Goal: Task Accomplishment & Management: Complete application form

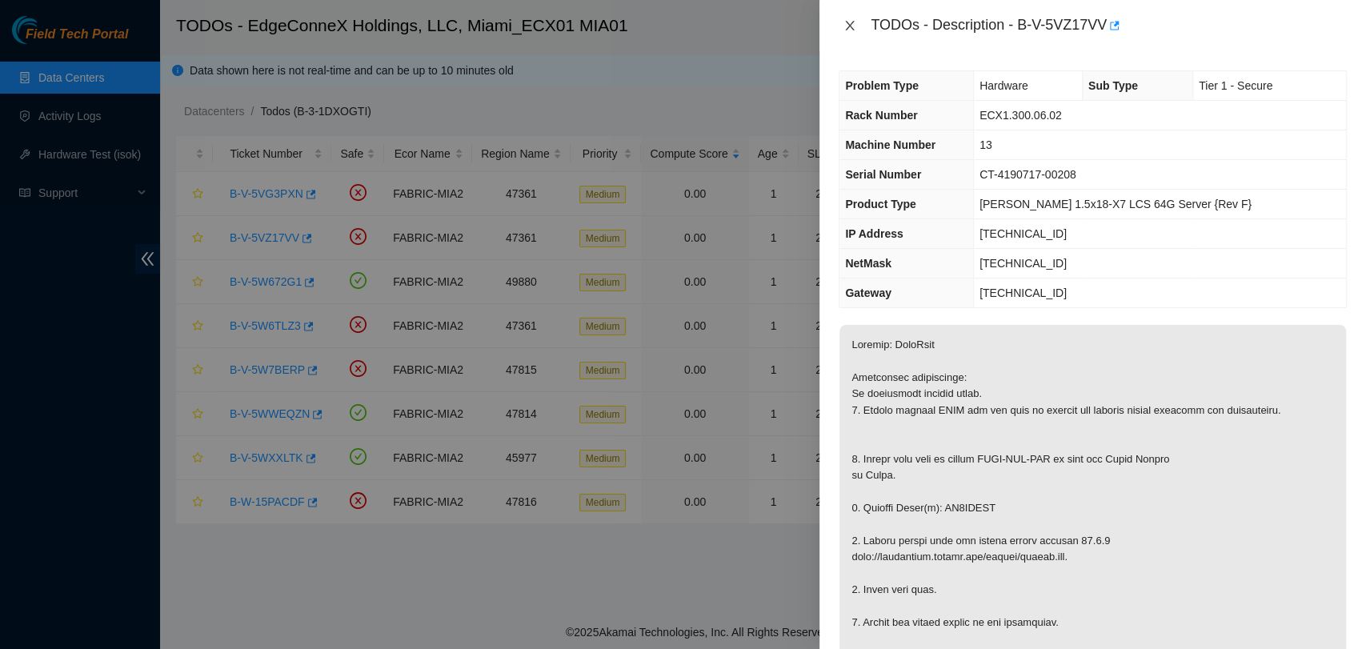
click at [845, 27] on icon "close" at bounding box center [849, 25] width 13 height 13
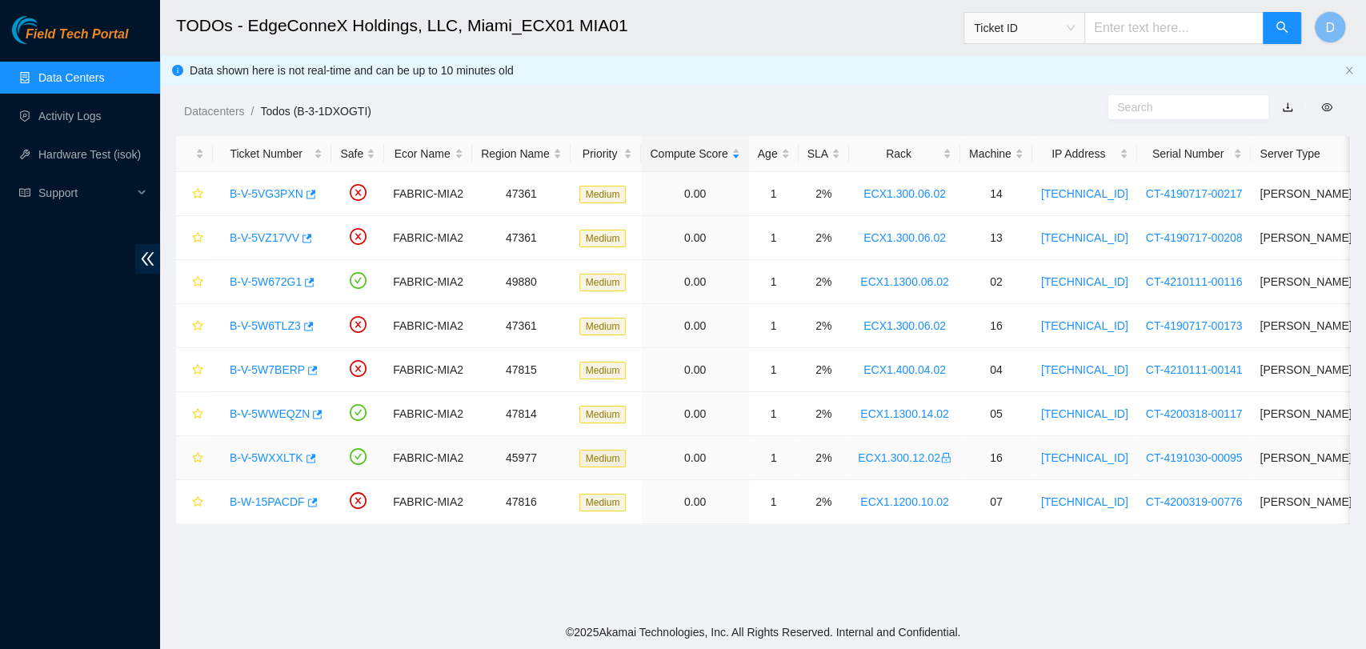
click at [266, 453] on link "B-V-5WXXLTK" at bounding box center [267, 457] width 74 height 13
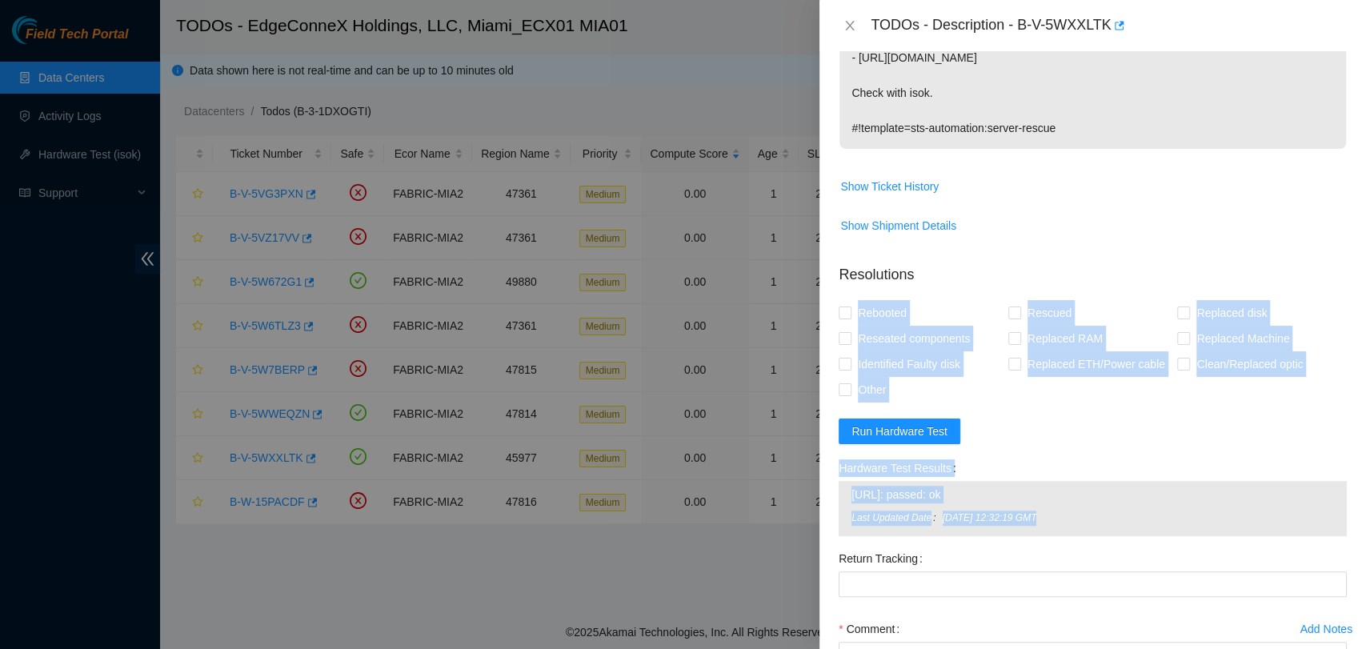
scroll to position [506, 0]
click at [1254, 398] on div "Rebooted Rescued Replaced disk Reseated components Replaced RAM Replaced Machin…" at bounding box center [1092, 350] width 508 height 102
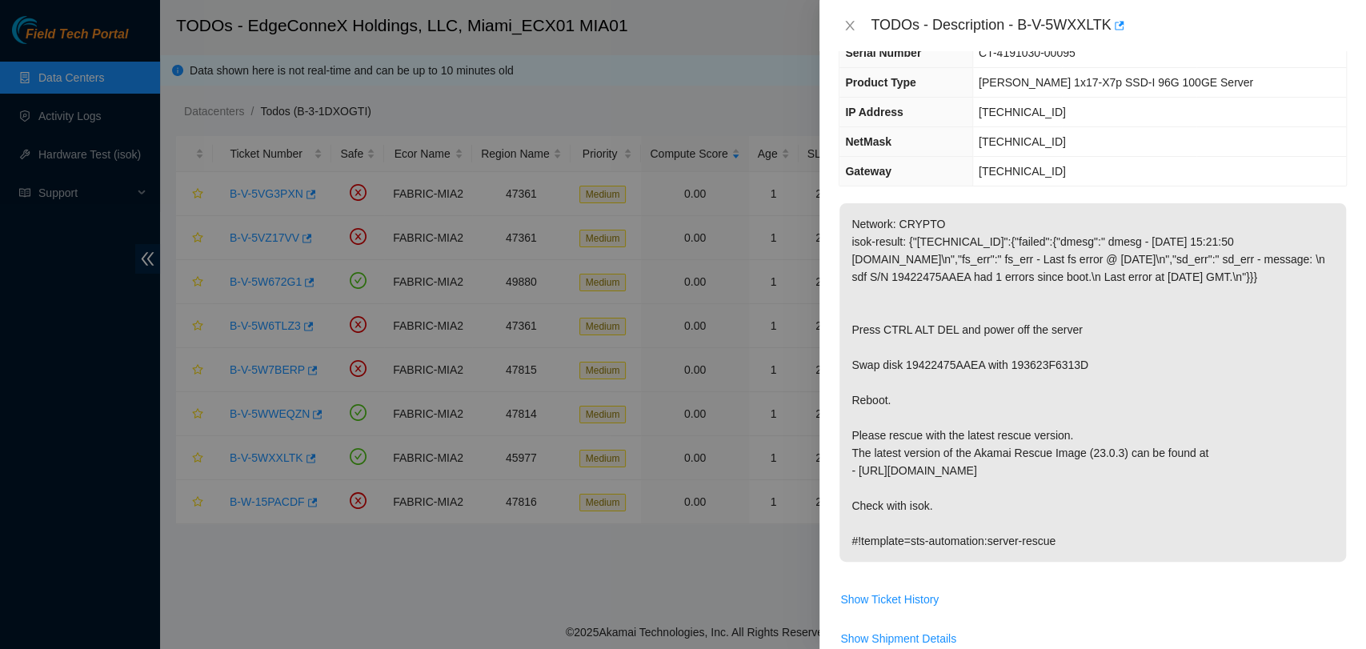
scroll to position [0, 0]
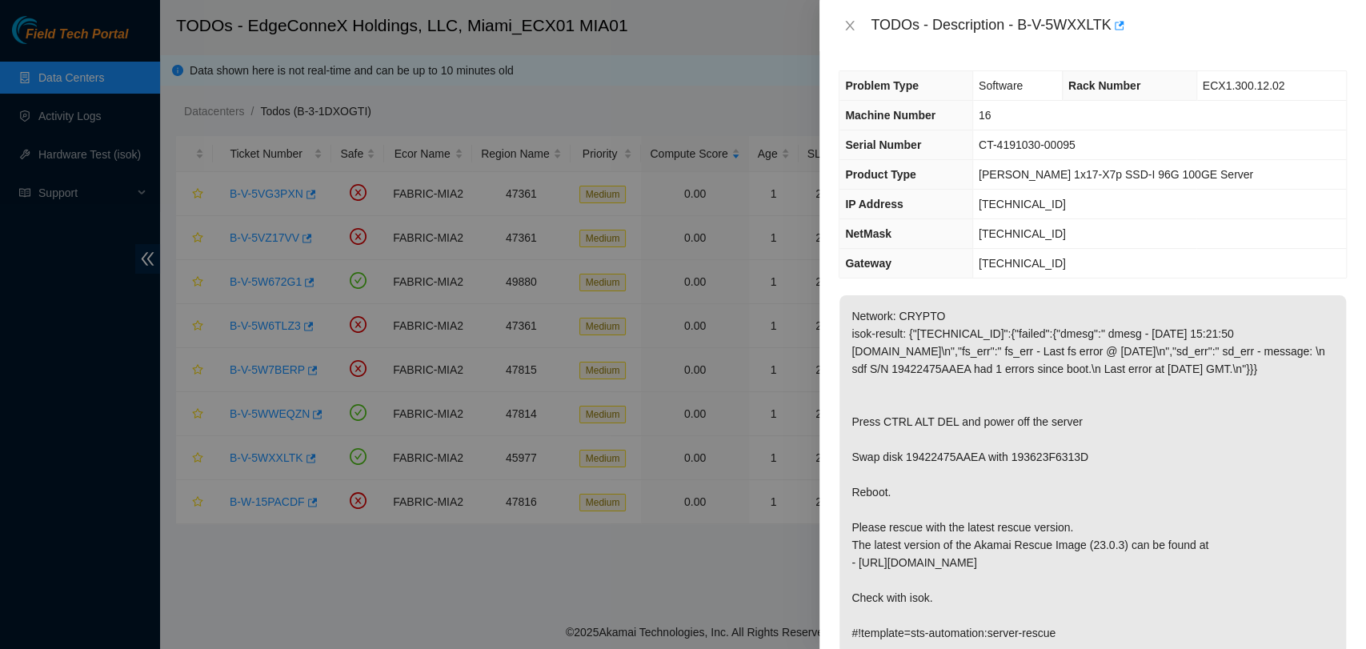
click at [972, 254] on th "Gateway" at bounding box center [905, 264] width 133 height 30
click at [851, 33] on div "TODOs - Description - B-V-5WXXLTK" at bounding box center [1092, 26] width 508 height 26
click at [846, 22] on icon "close" at bounding box center [850, 26] width 9 height 10
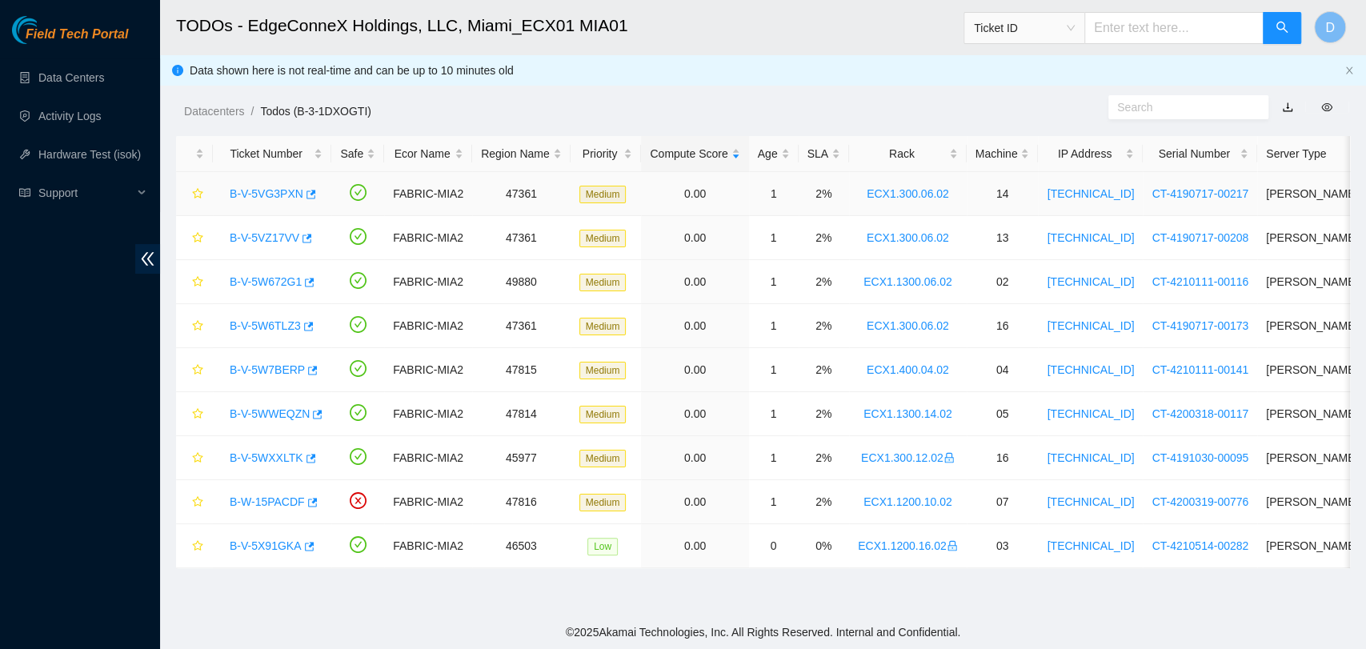
click at [284, 199] on link "B-V-5VG3PXN" at bounding box center [267, 193] width 74 height 13
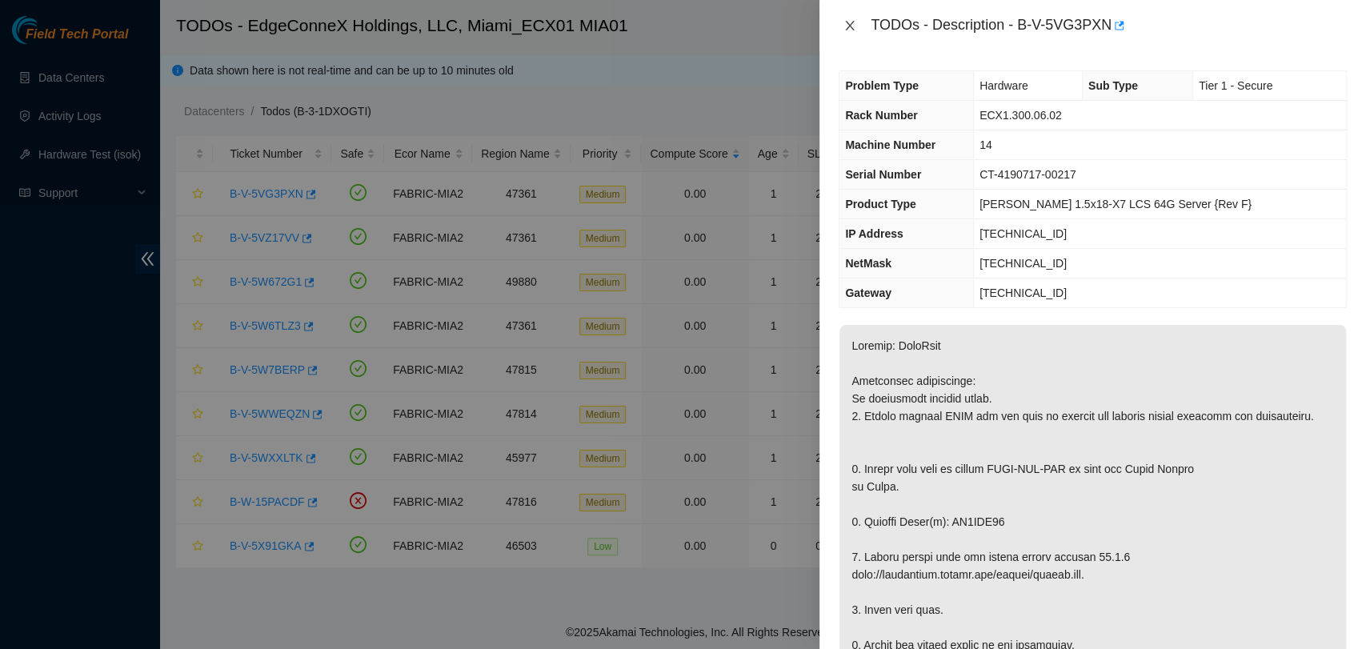
click at [846, 26] on icon "close" at bounding box center [849, 25] width 13 height 13
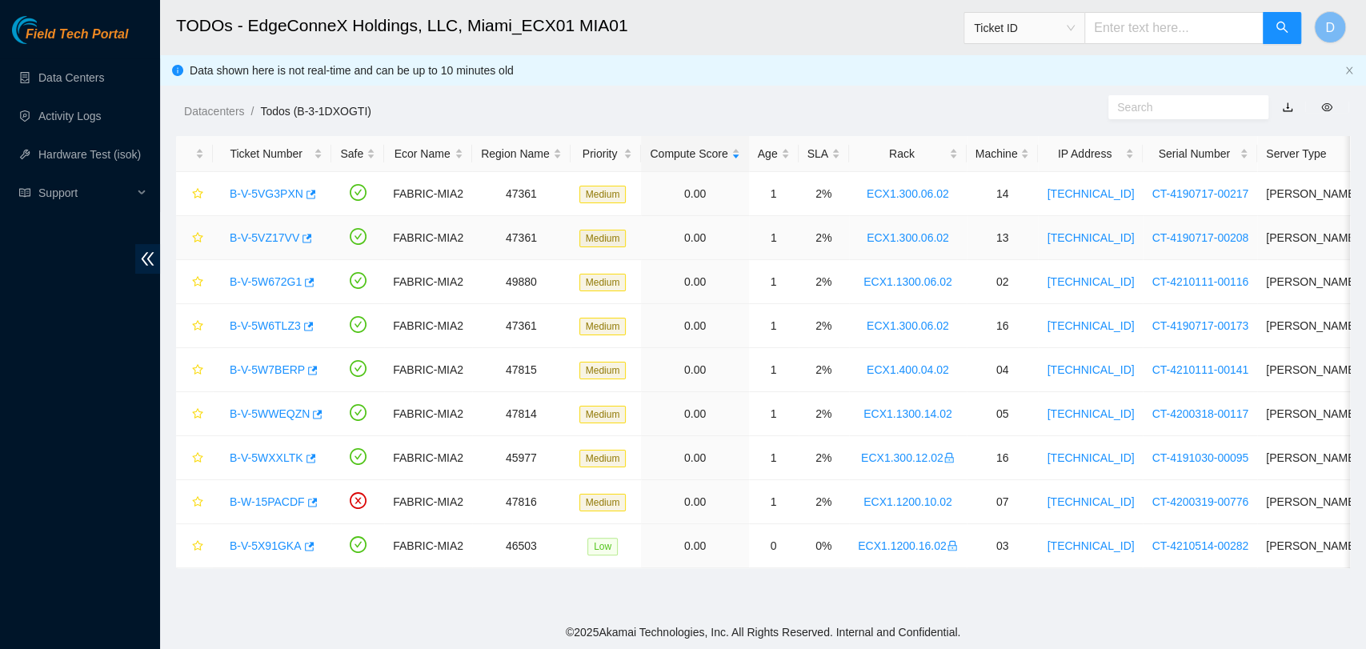
click at [278, 232] on link "B-V-5VZ17VV" at bounding box center [265, 237] width 70 height 13
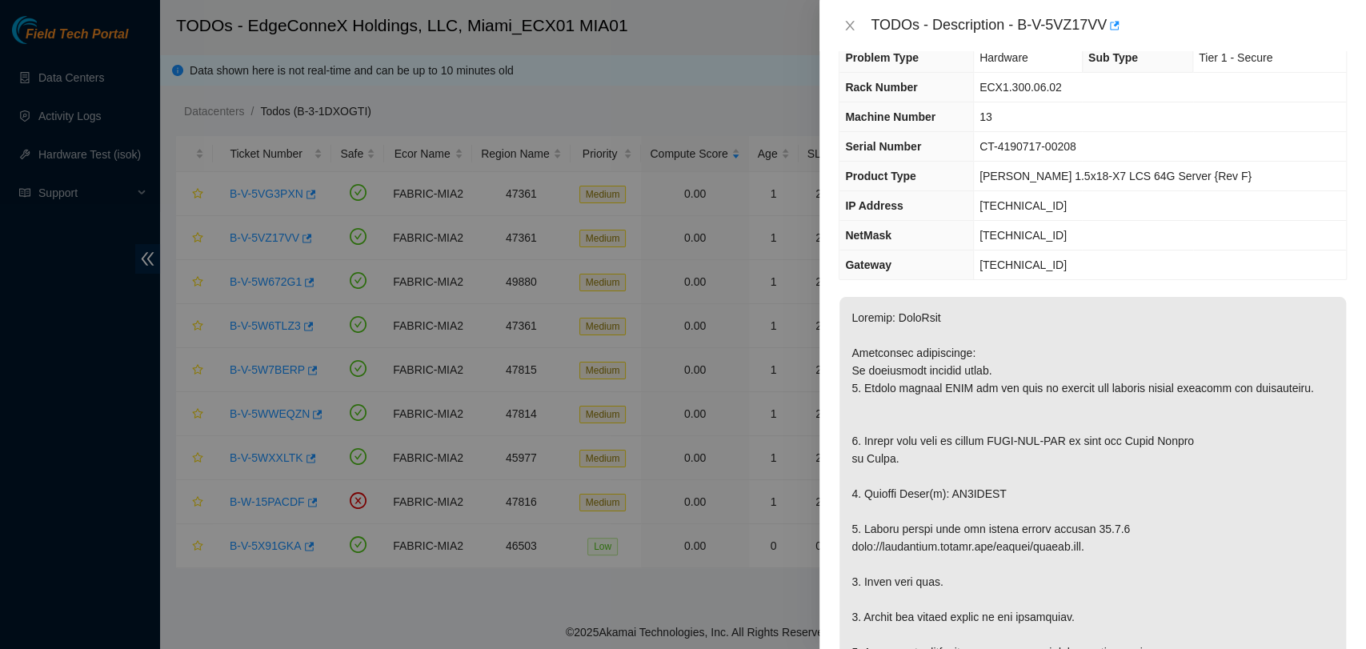
scroll to position [34, 0]
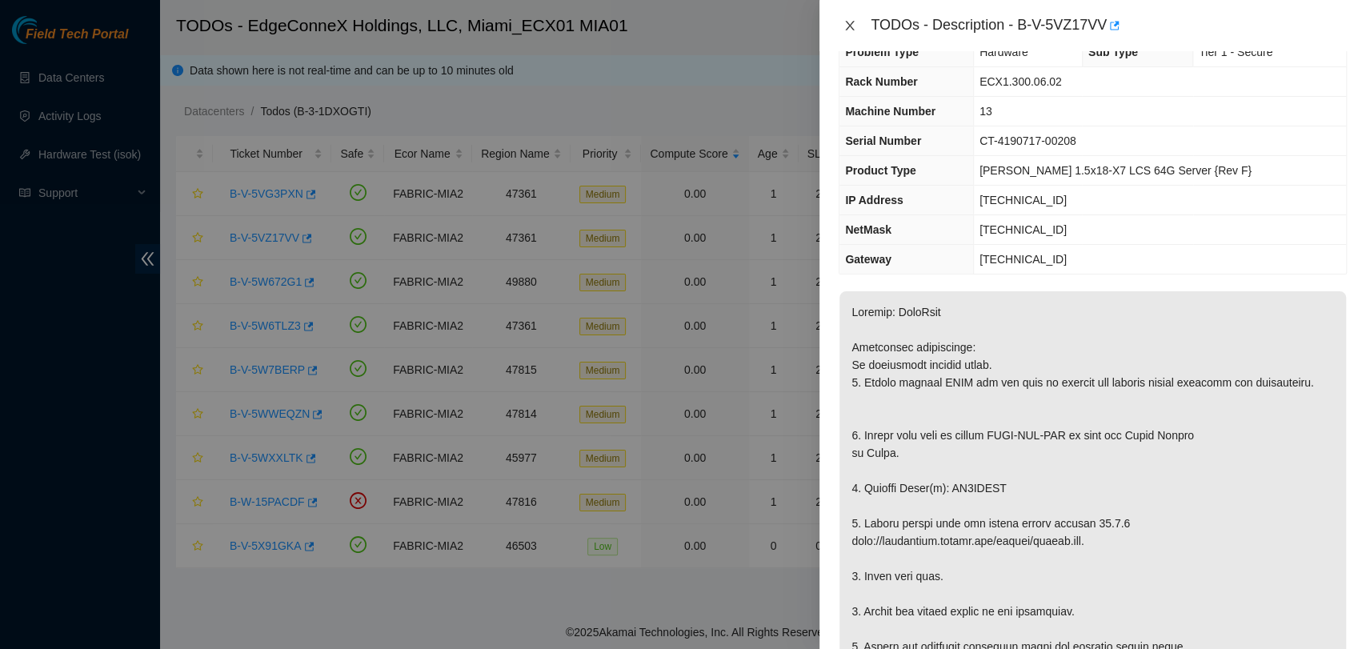
click at [848, 24] on icon "close" at bounding box center [850, 26] width 9 height 10
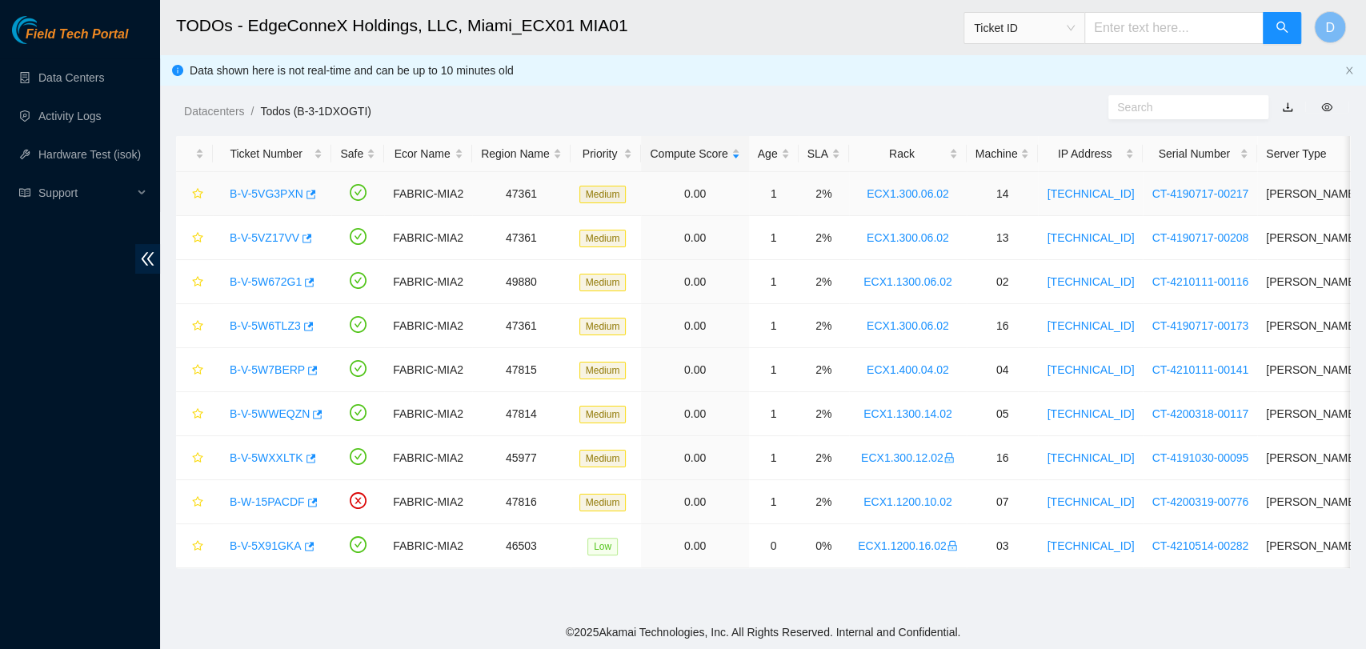
click at [262, 193] on link "B-V-5VG3PXN" at bounding box center [267, 193] width 74 height 13
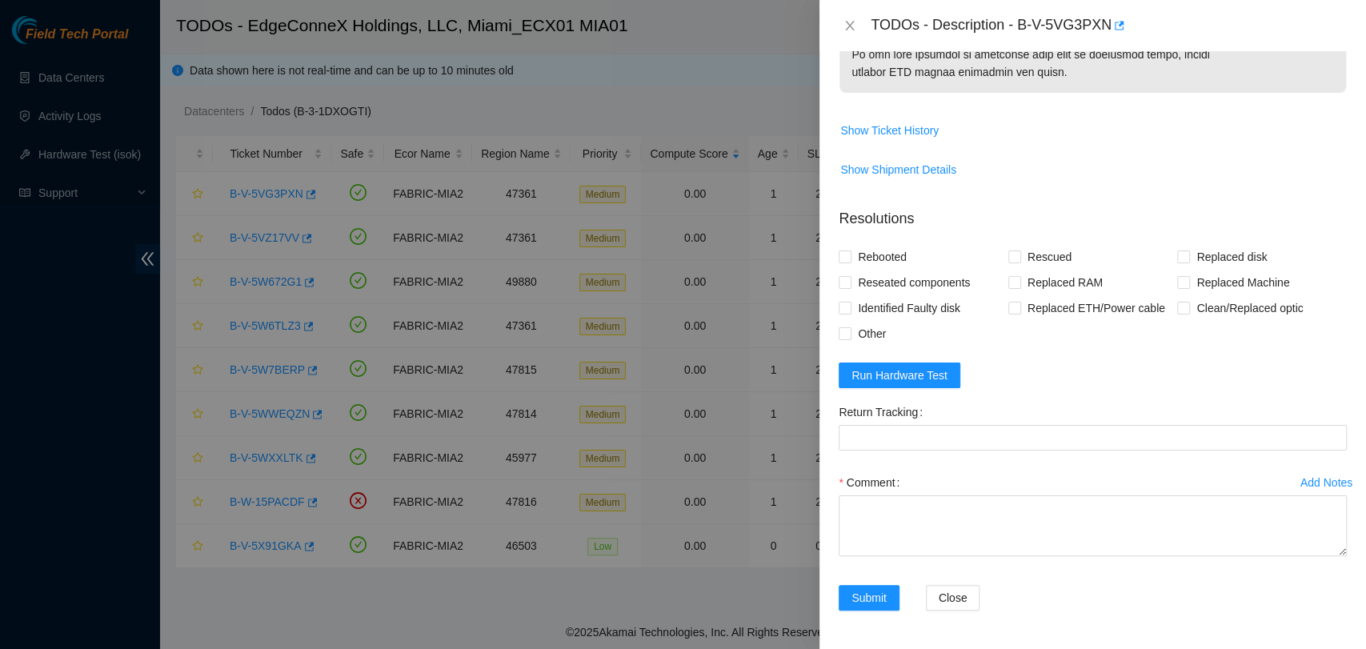
scroll to position [1205, 0]
click at [943, 370] on button "Run Hardware Test" at bounding box center [899, 375] width 122 height 26
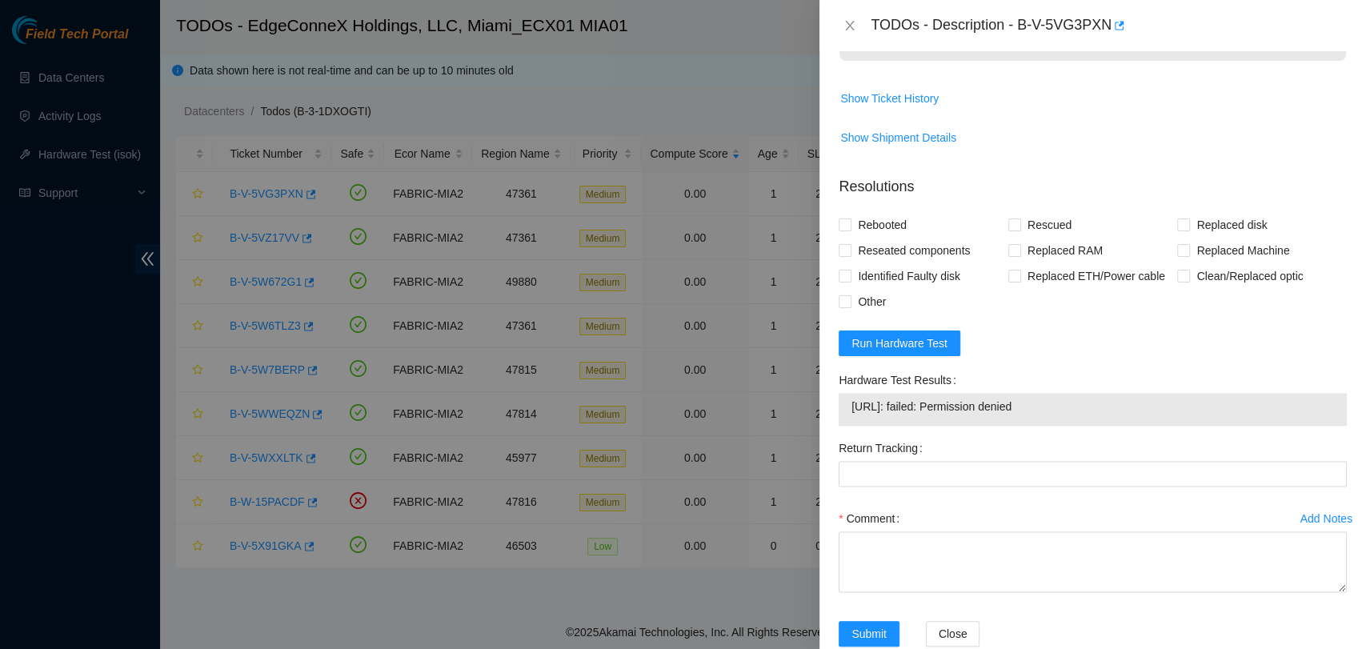
scroll to position [1274, 0]
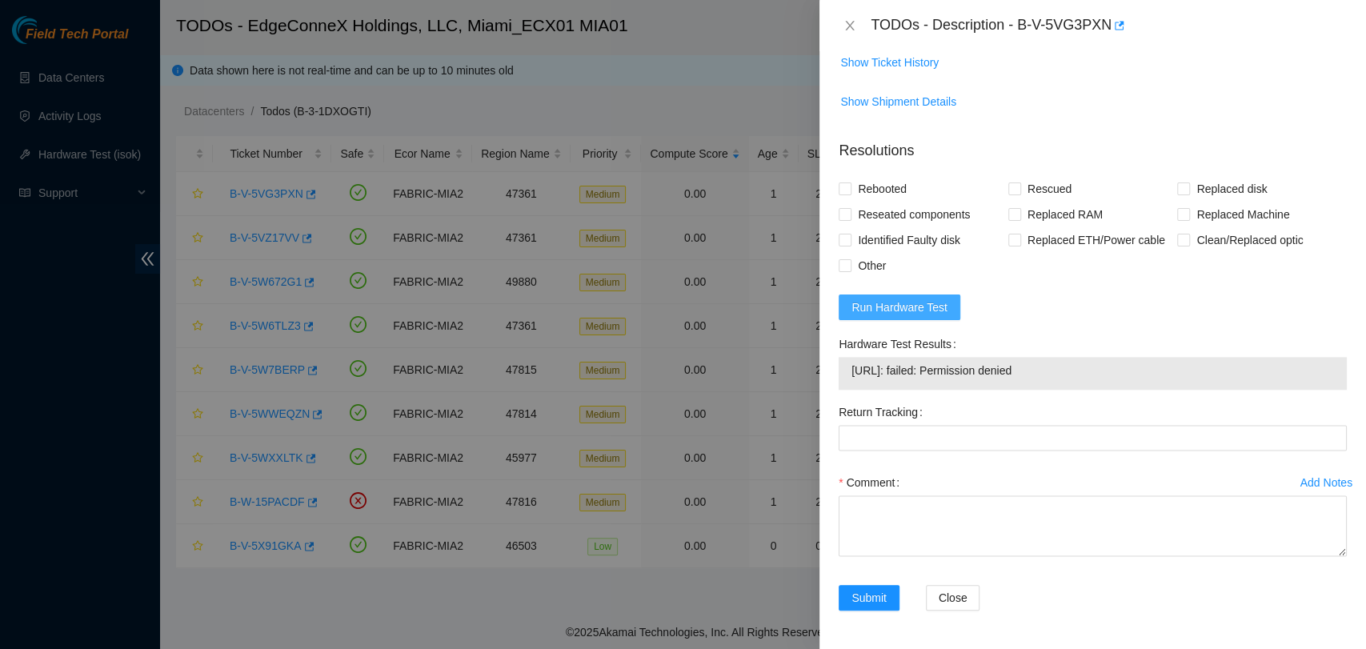
click at [919, 305] on span "Run Hardware Test" at bounding box center [899, 307] width 96 height 18
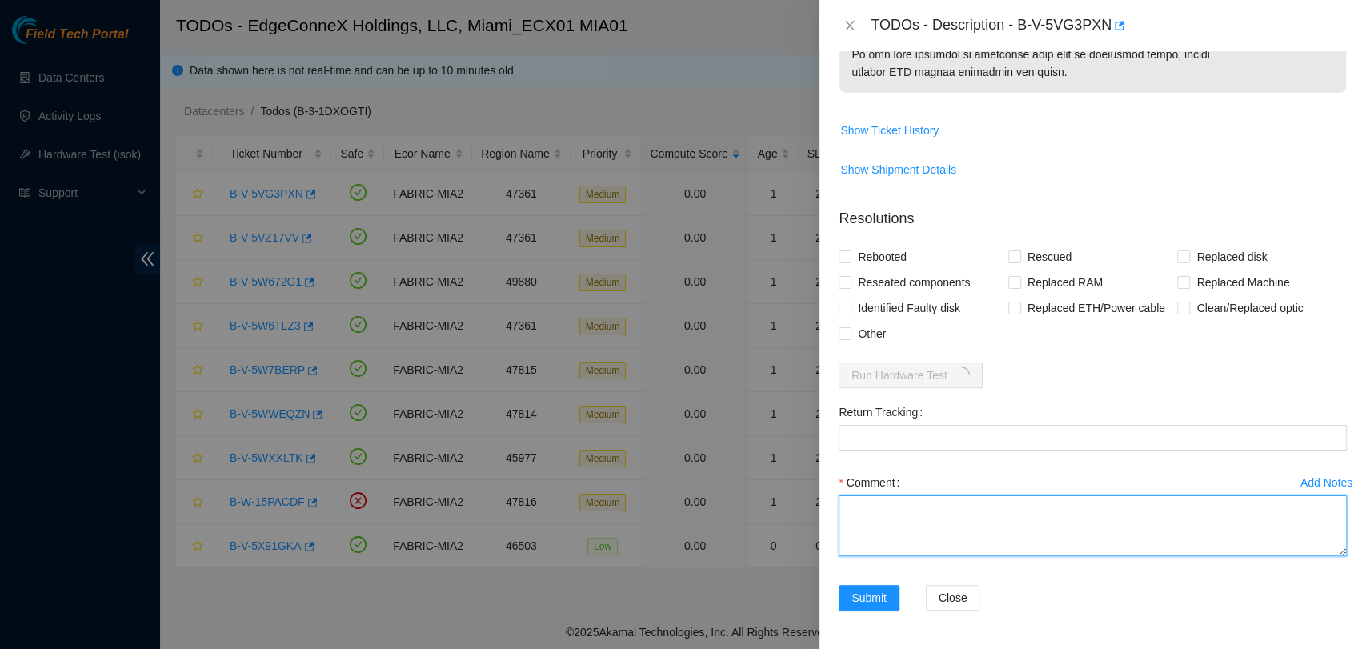
click at [992, 502] on textarea "Comment" at bounding box center [1092, 525] width 508 height 61
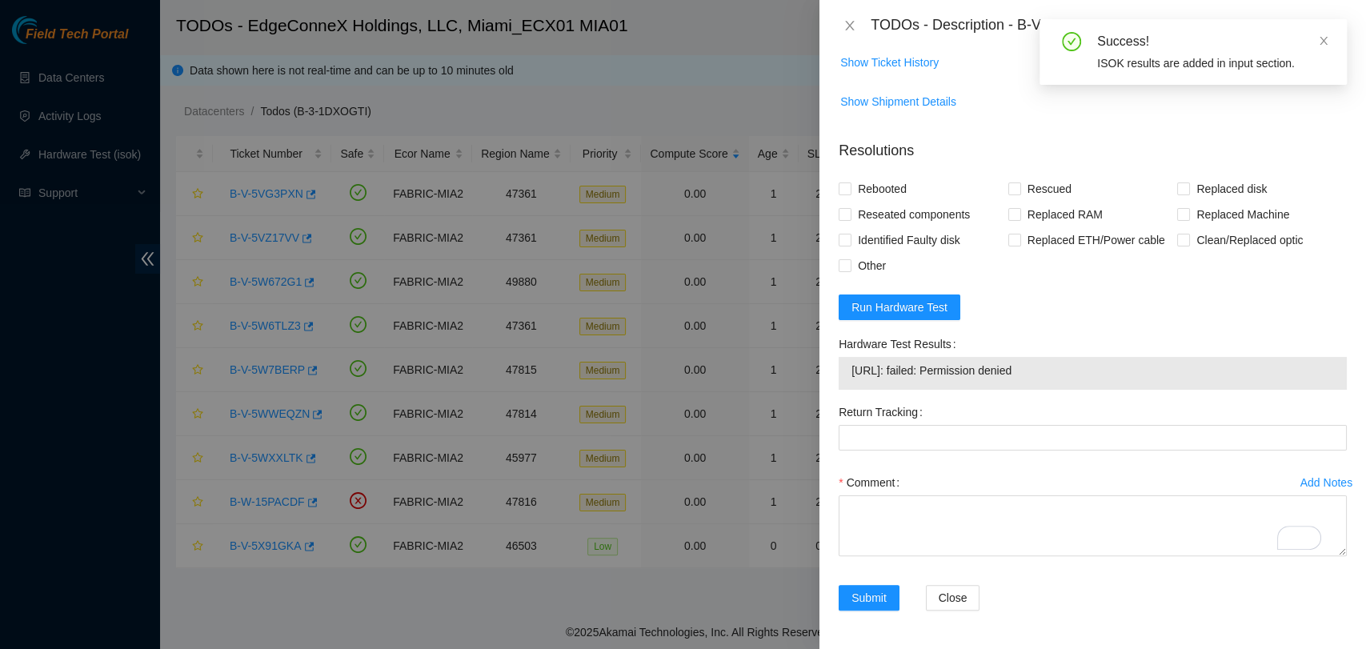
click at [850, 34] on div "TODOs - Description - B-V-5VG3PXN" at bounding box center [1092, 26] width 508 height 26
click at [845, 23] on icon "close" at bounding box center [849, 25] width 13 height 13
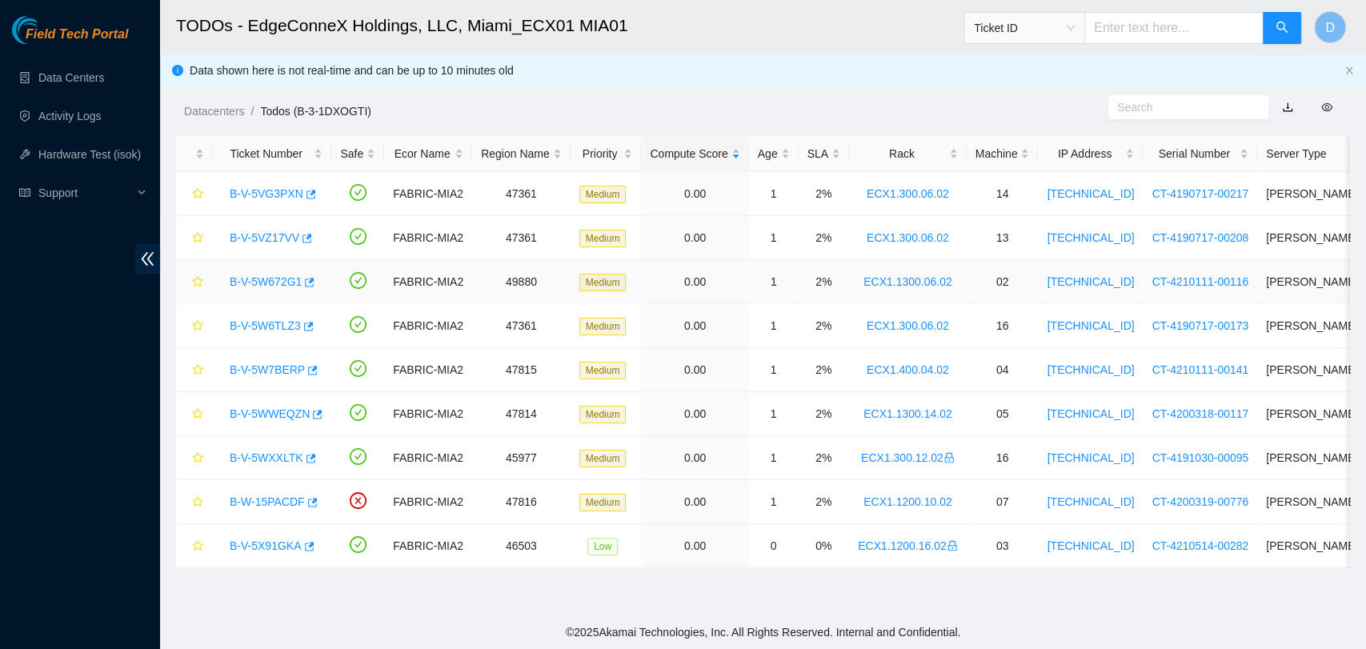
scroll to position [427, 0]
click at [245, 241] on link "B-V-5VZ17VV" at bounding box center [265, 237] width 70 height 13
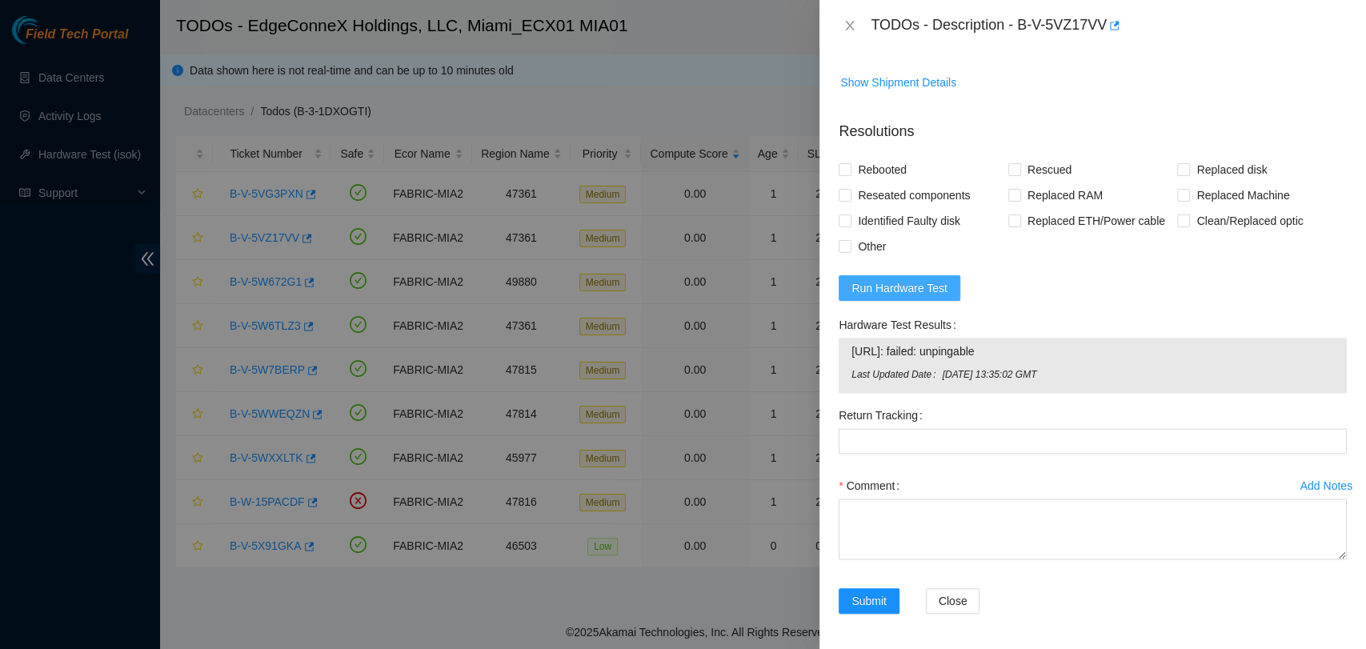
scroll to position [1206, 0]
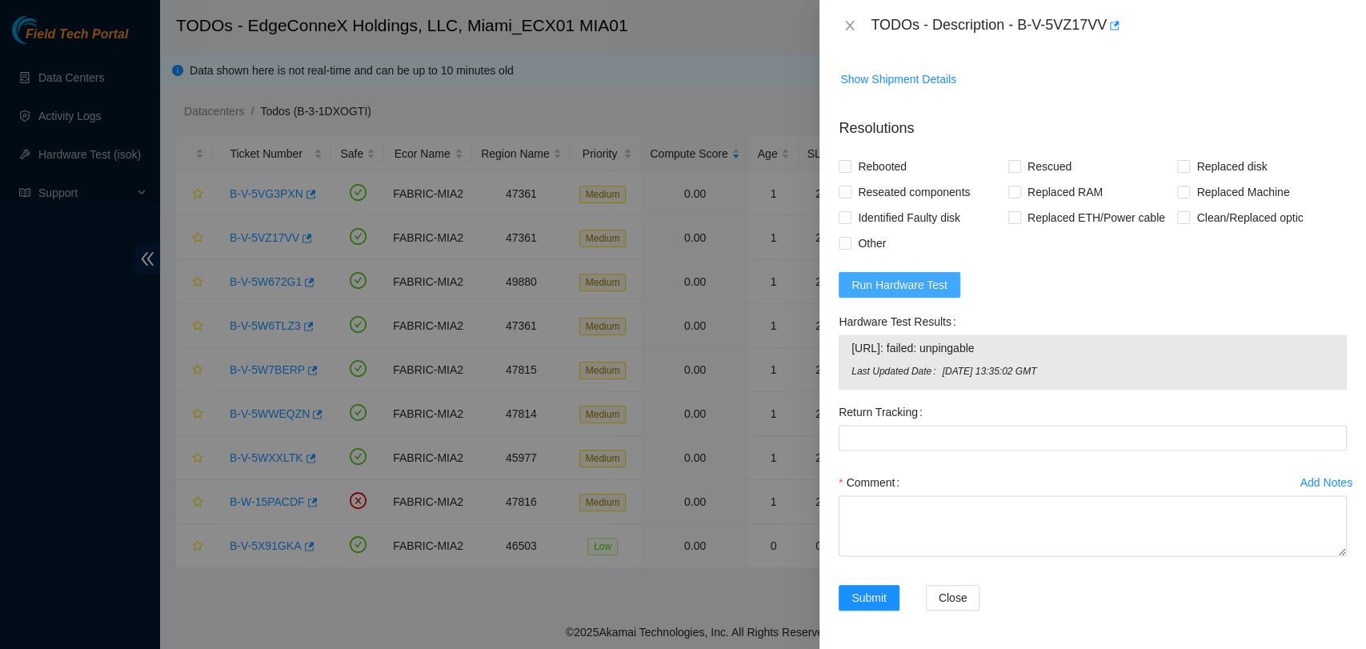
click at [878, 294] on span "Run Hardware Test" at bounding box center [899, 285] width 96 height 18
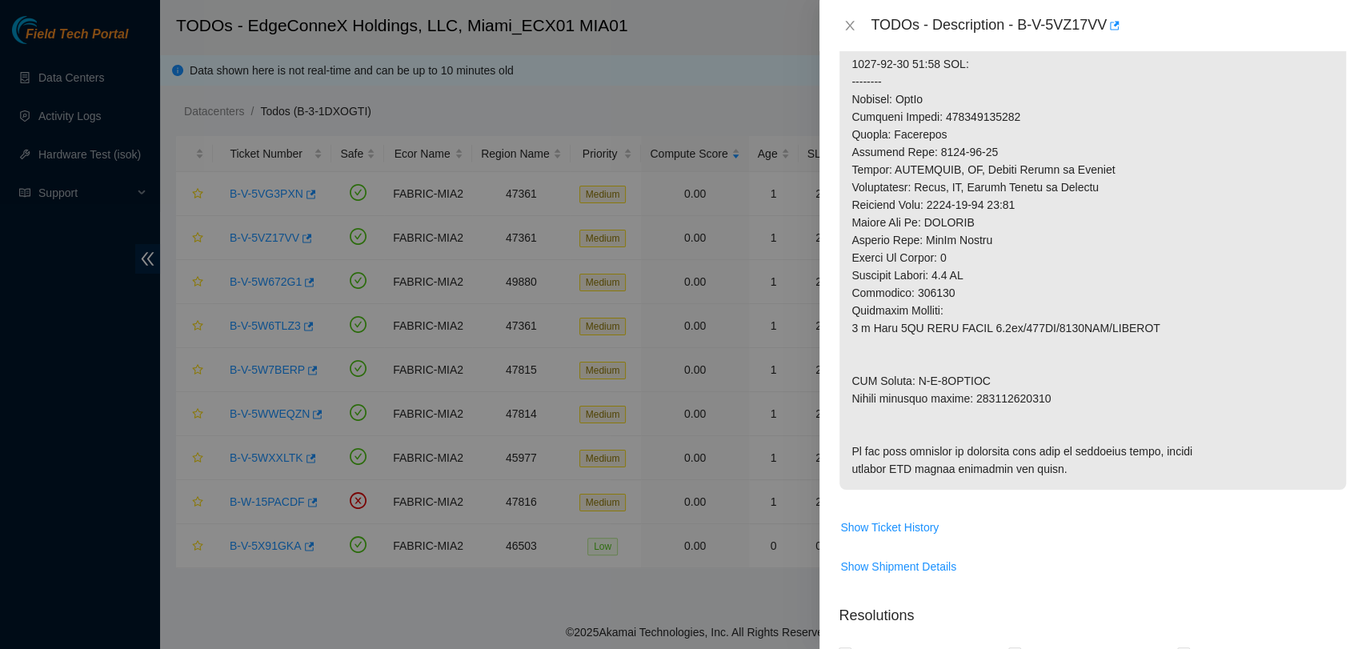
scroll to position [701, 0]
click at [849, 22] on icon "close" at bounding box center [849, 25] width 13 height 13
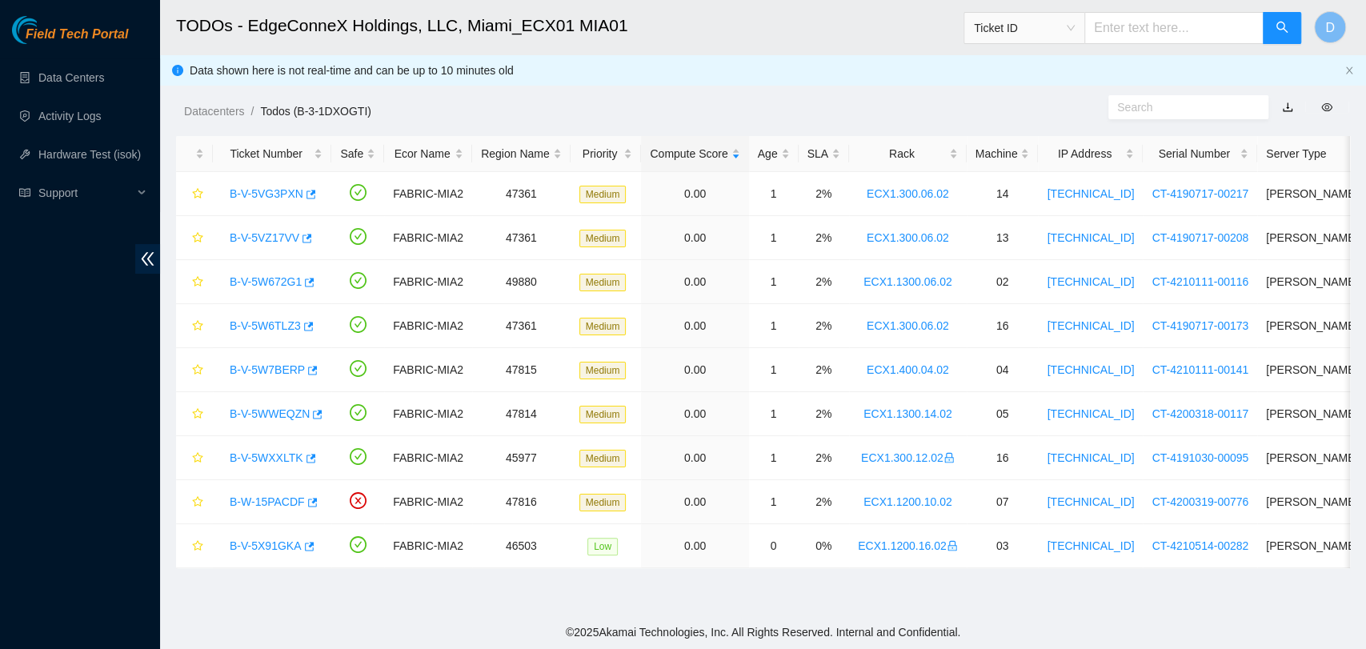
scroll to position [427, 0]
click at [269, 408] on link "B-V-5WWEQZN" at bounding box center [270, 413] width 80 height 13
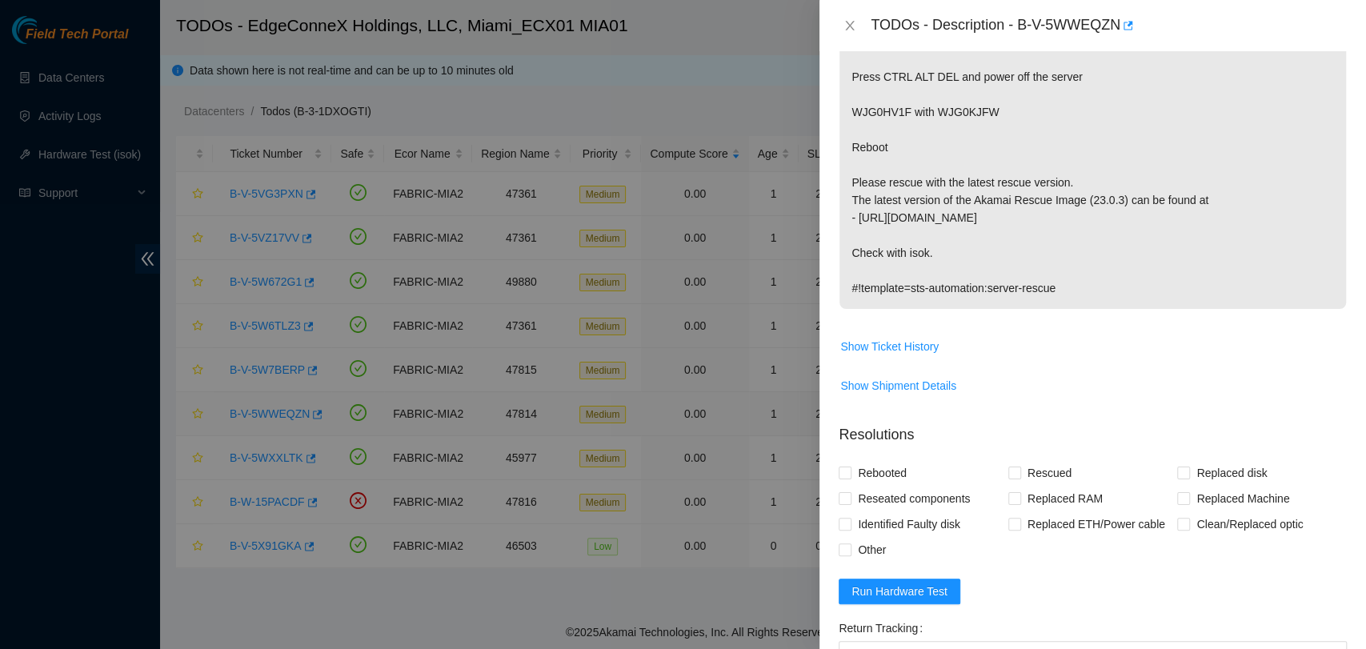
scroll to position [642, 0]
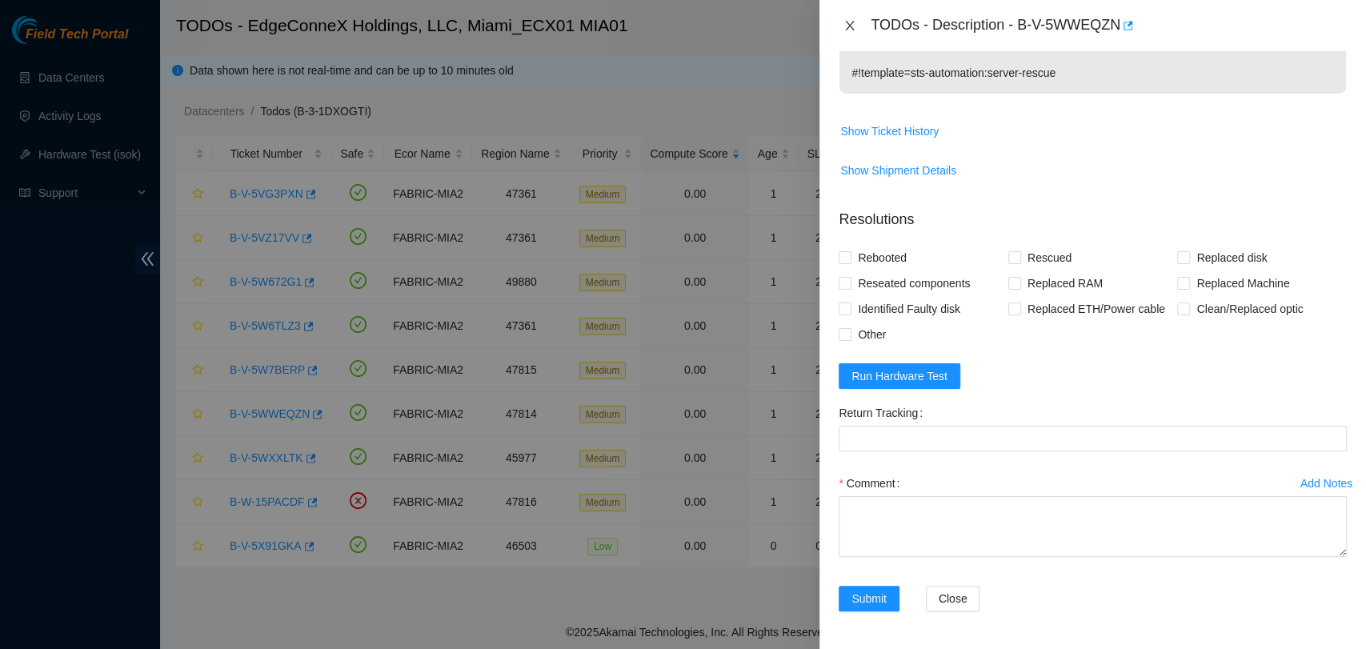
click at [847, 24] on icon "close" at bounding box center [849, 25] width 13 height 13
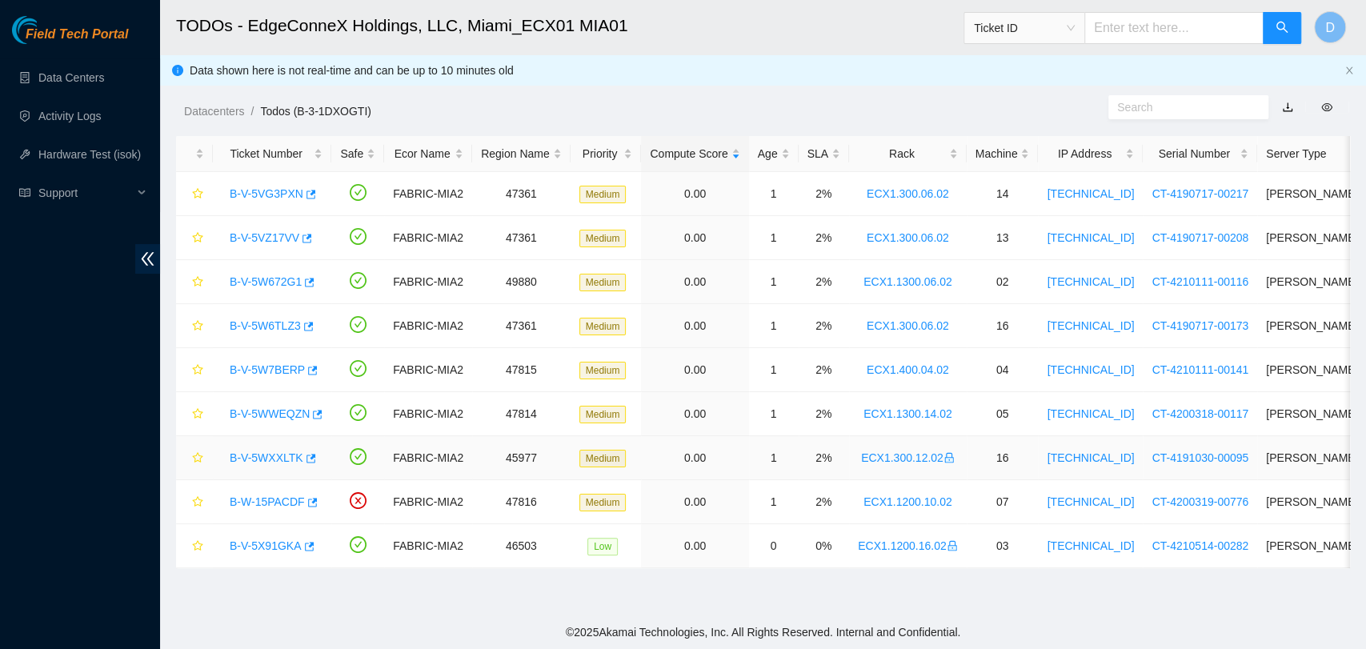
scroll to position [427, 0]
click at [266, 451] on link "B-V-5WXXLTK" at bounding box center [267, 457] width 74 height 13
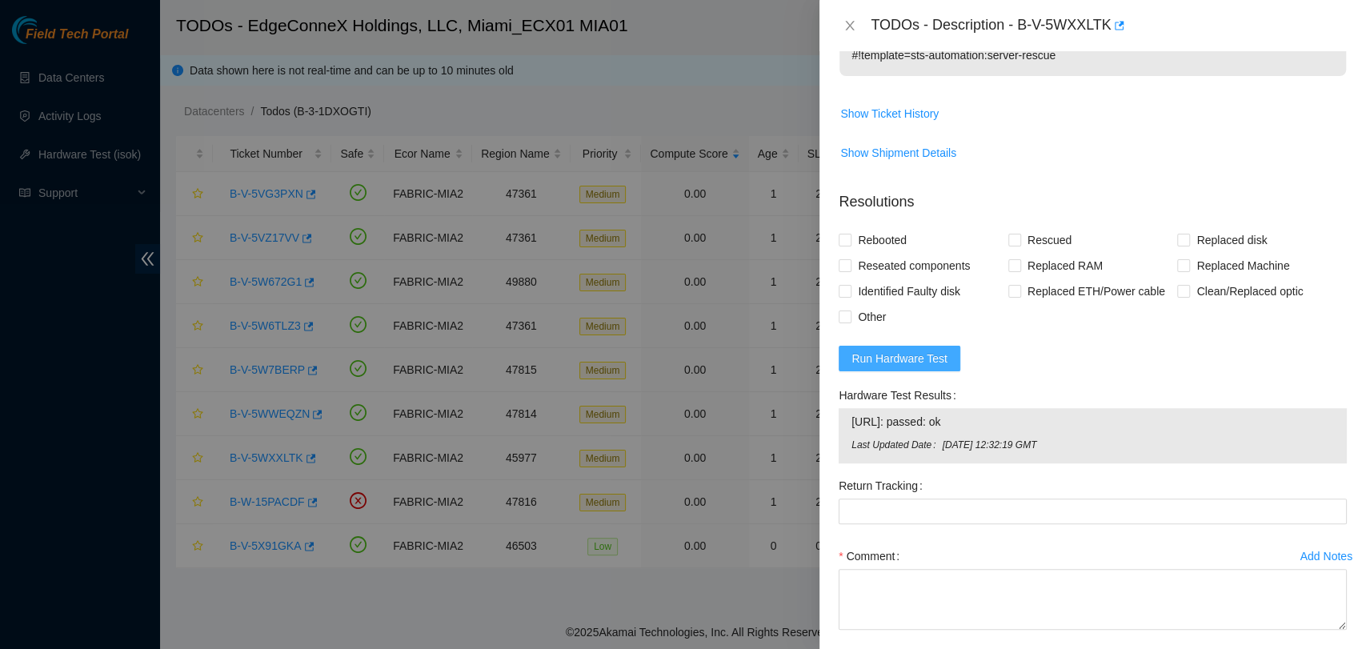
scroll to position [668, 0]
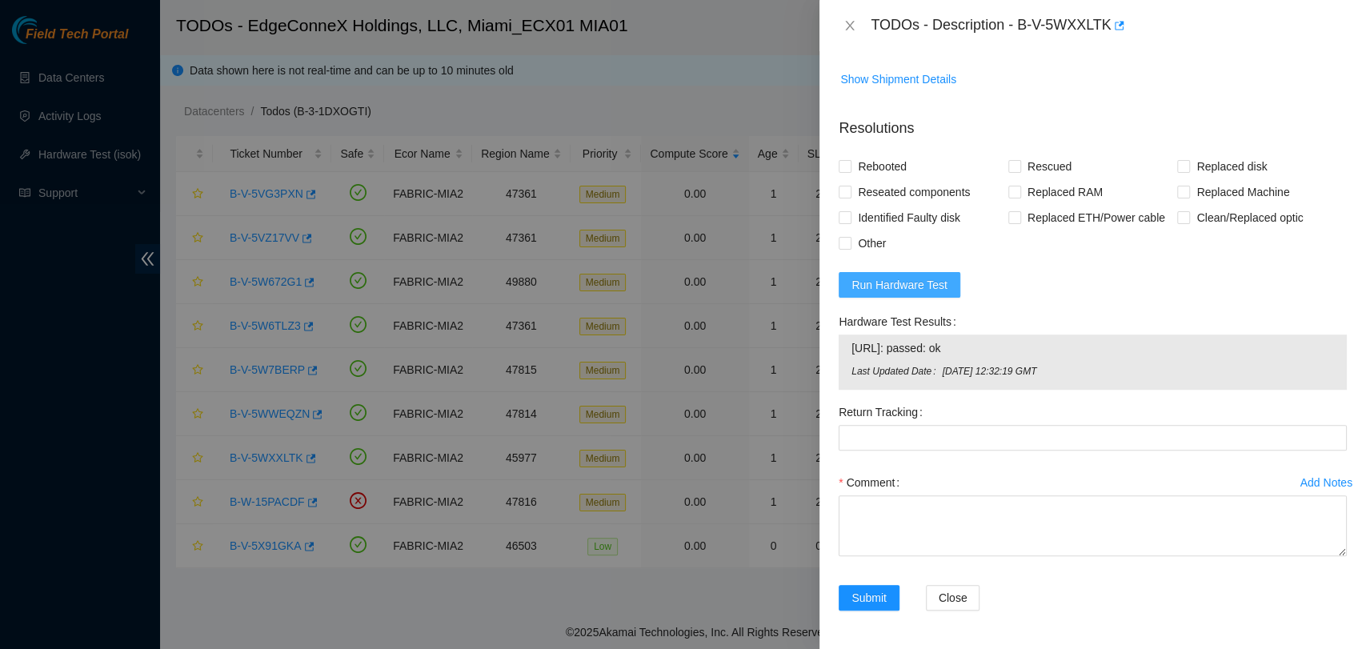
click at [929, 374] on span "Last Updated Date" at bounding box center [896, 371] width 90 height 15
click at [920, 279] on span "Run Hardware Test" at bounding box center [899, 285] width 96 height 18
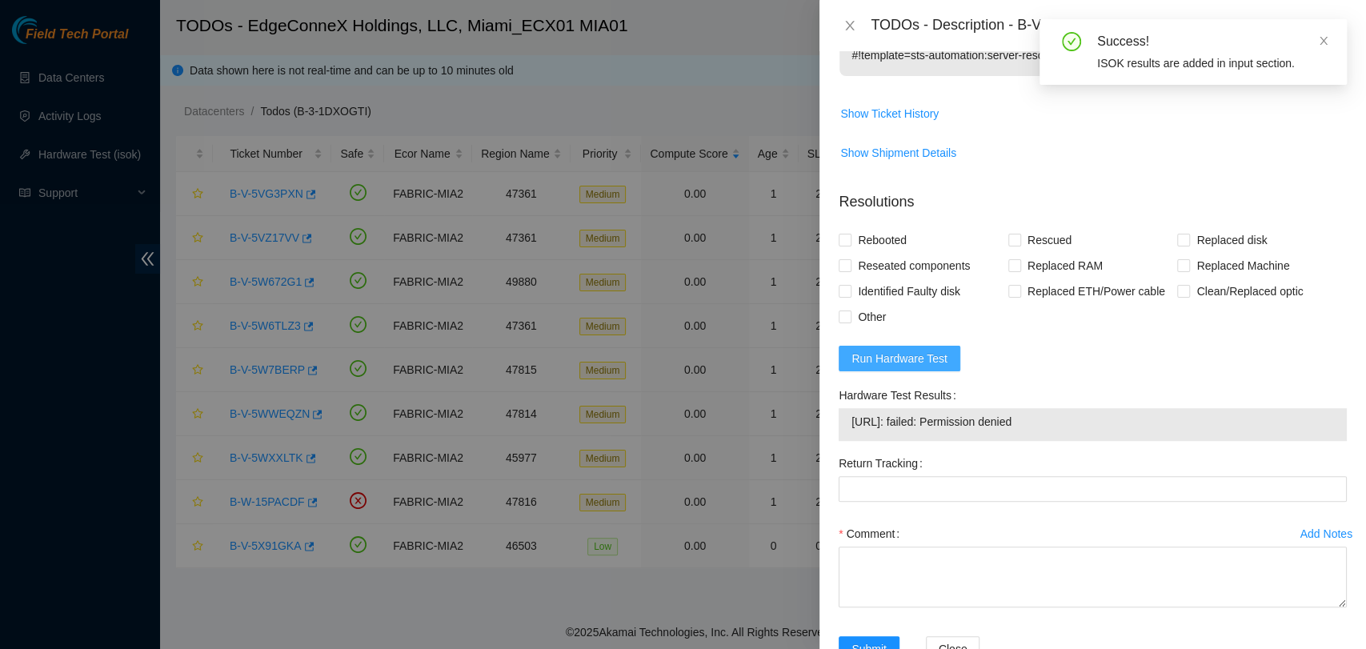
scroll to position [646, 0]
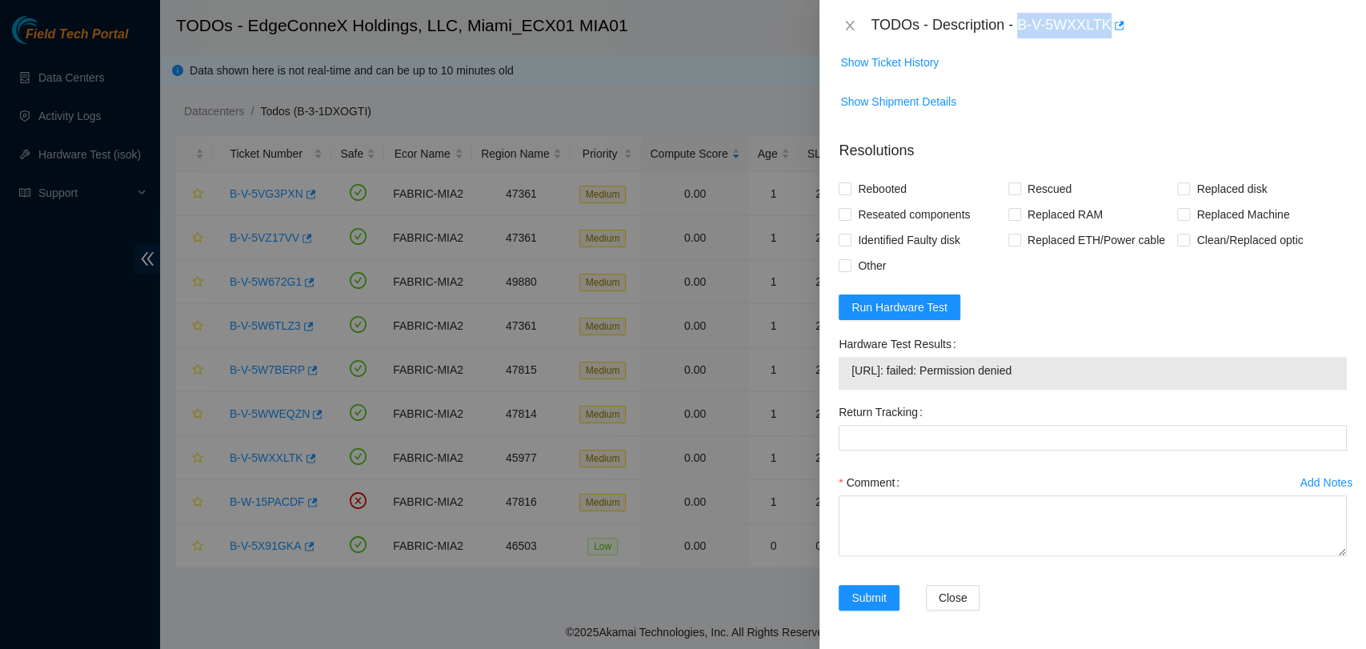
drag, startPoint x: 1018, startPoint y: 25, endPoint x: 1106, endPoint y: 41, distance: 90.2
click at [1106, 41] on div "TODOs - Description - B-V-5WXXLTK" at bounding box center [1092, 25] width 546 height 51
copy div "B-V-5WXXLTK"
click at [849, 26] on icon "close" at bounding box center [850, 26] width 9 height 10
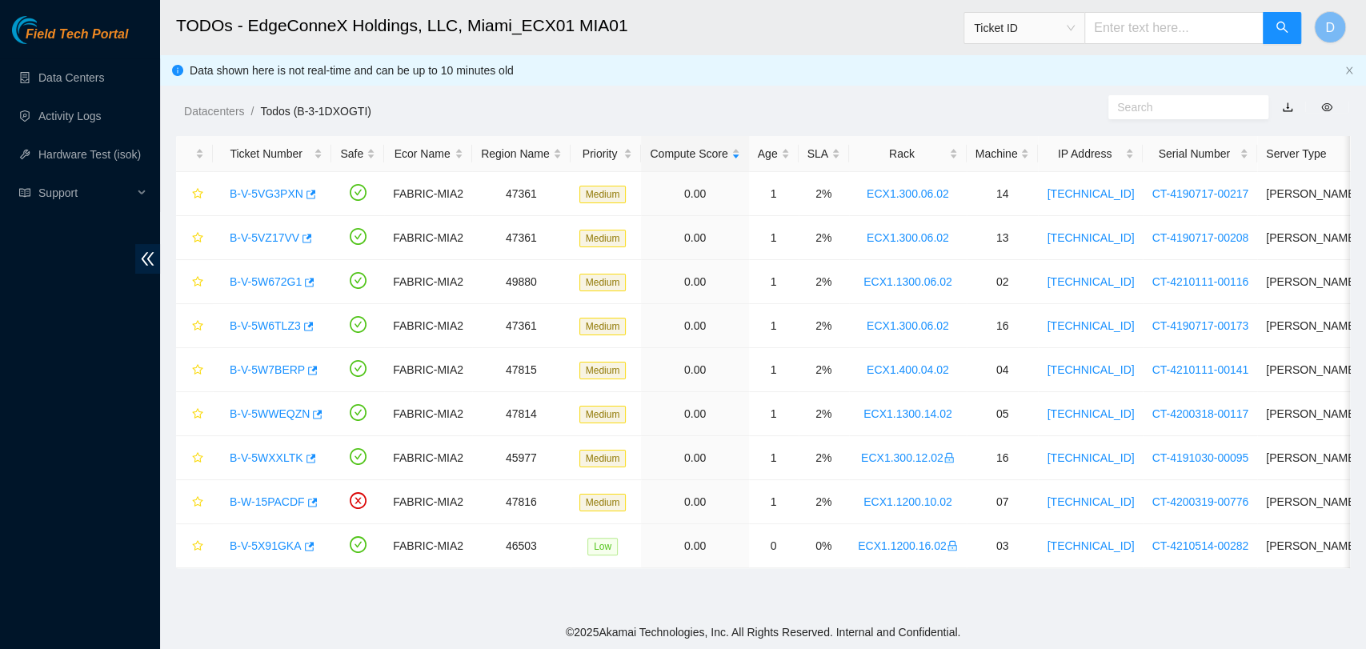
scroll to position [386, 0]
drag, startPoint x: 221, startPoint y: 190, endPoint x: 253, endPoint y: 192, distance: 32.0
click at [253, 192] on div "B-V-5VG3PXN" at bounding box center [272, 194] width 101 height 26
click at [253, 192] on link "B-V-5VG3PXN" at bounding box center [267, 193] width 74 height 13
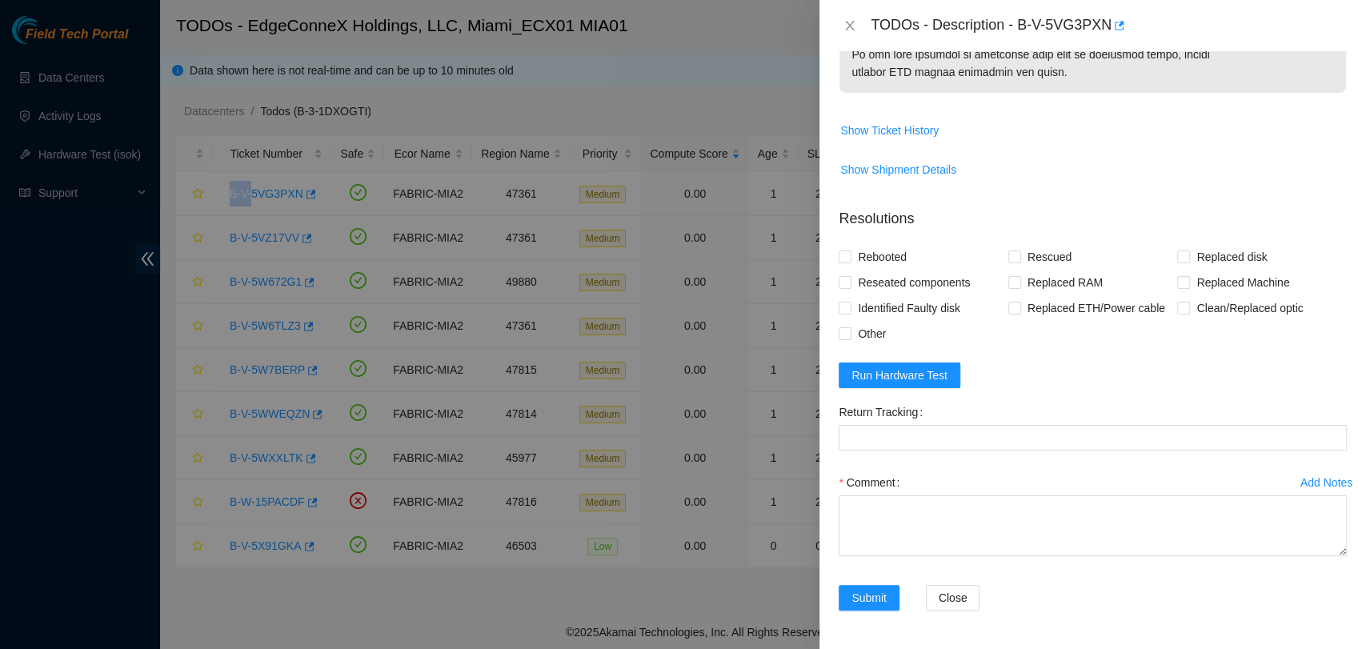
scroll to position [1296, 0]
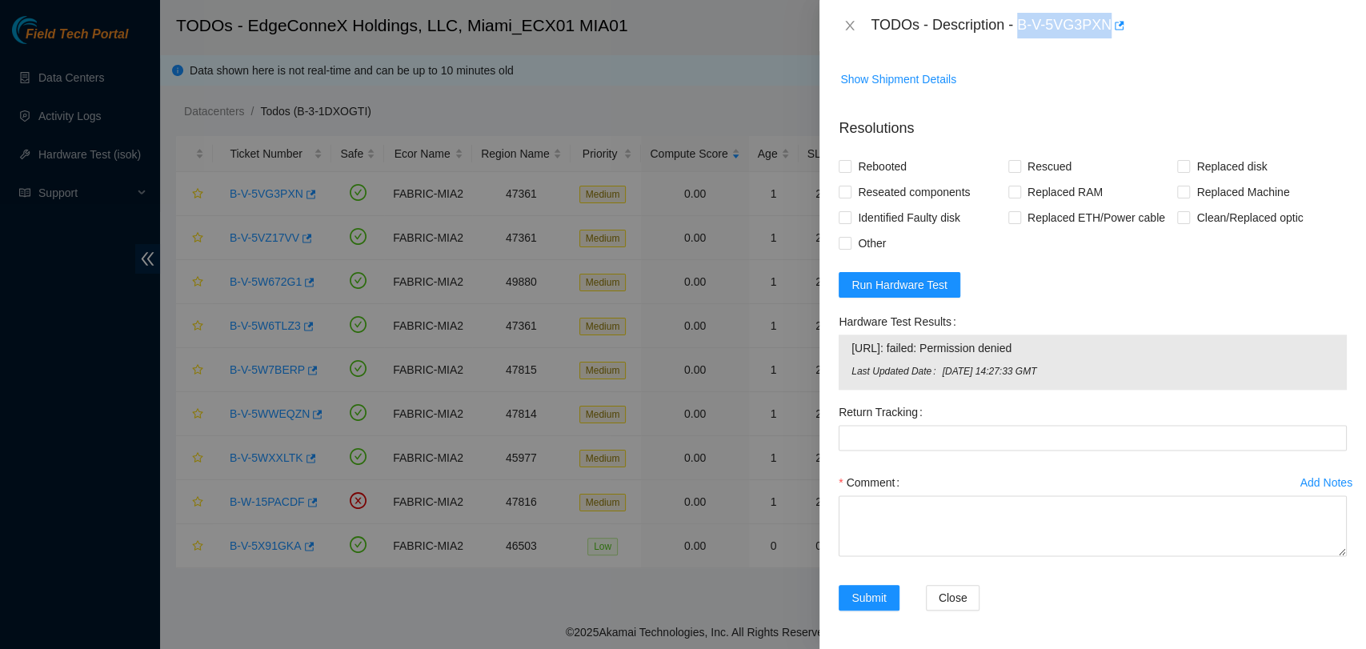
drag, startPoint x: 1018, startPoint y: 24, endPoint x: 1113, endPoint y: 49, distance: 97.6
click at [1113, 49] on div "TODOs - Description - B-V-5VG3PXN" at bounding box center [1092, 25] width 546 height 51
copy div "B-V-5VG3PXN"
click at [1317, 418] on div "Return Tracking" at bounding box center [1092, 412] width 508 height 26
click at [927, 346] on span "23.219.152.145: failed: Permission denied" at bounding box center [1092, 348] width 482 height 18
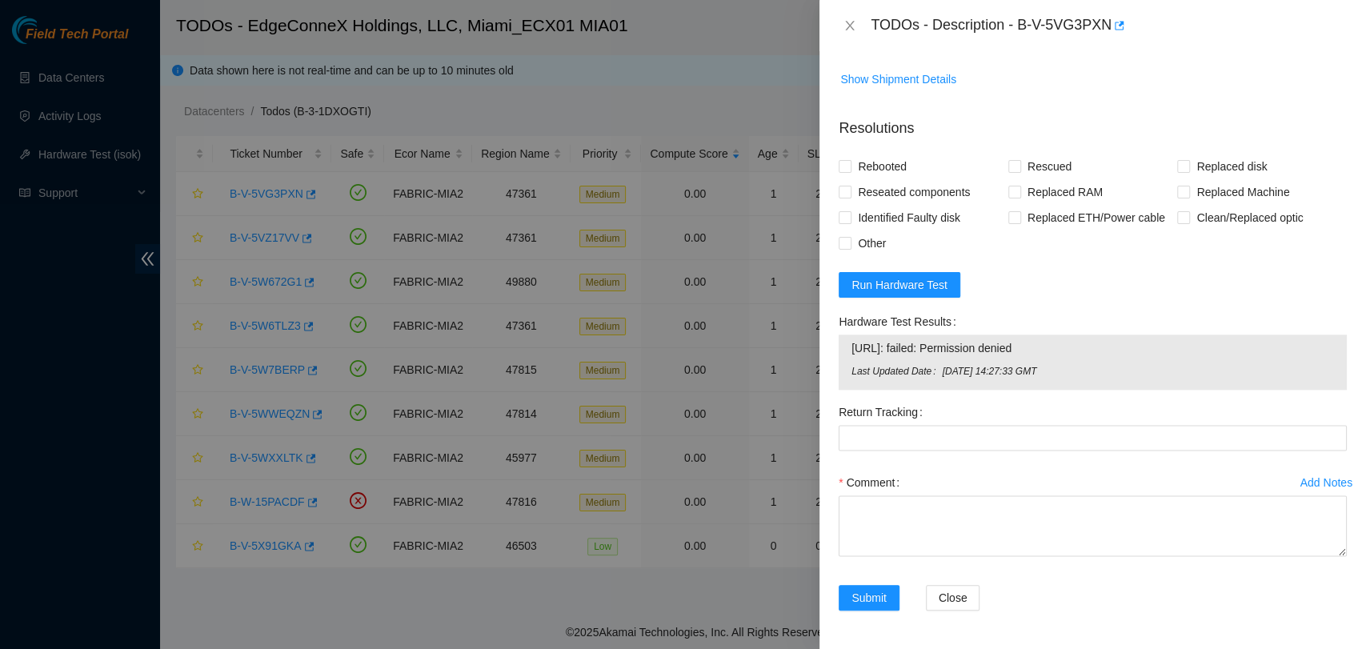
drag, startPoint x: 930, startPoint y: 348, endPoint x: 1076, endPoint y: 339, distance: 145.9
click at [1076, 339] on span "23.219.152.145: failed: Permission denied" at bounding box center [1092, 348] width 482 height 18
copy span "failed: Permission denied"
click at [1042, 29] on div "TODOs - Description - B-V-5VG3PXN" at bounding box center [1108, 26] width 476 height 26
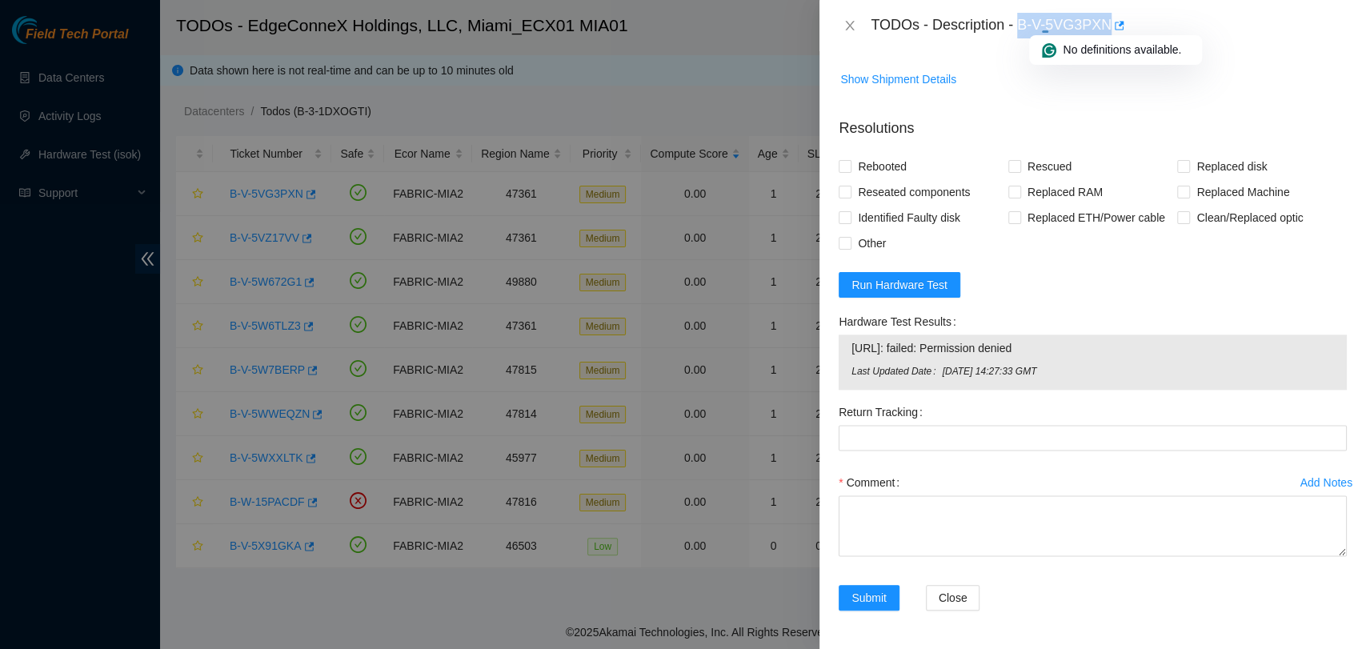
drag, startPoint x: 1018, startPoint y: 22, endPoint x: 1108, endPoint y: 29, distance: 90.7
click at [1108, 29] on div "TODOs - Description - B-V-5VG3PXN" at bounding box center [1108, 26] width 476 height 26
copy div "B-V-5VG3PXN"
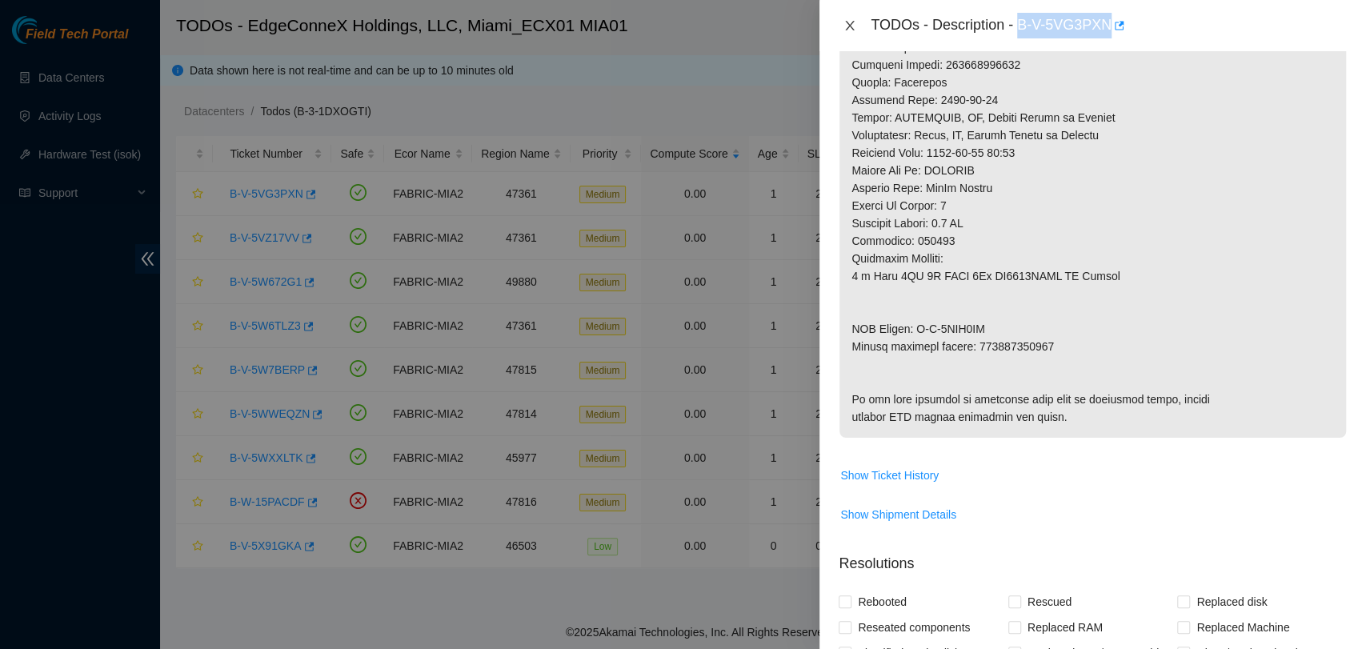
click at [852, 24] on icon "close" at bounding box center [849, 25] width 13 height 13
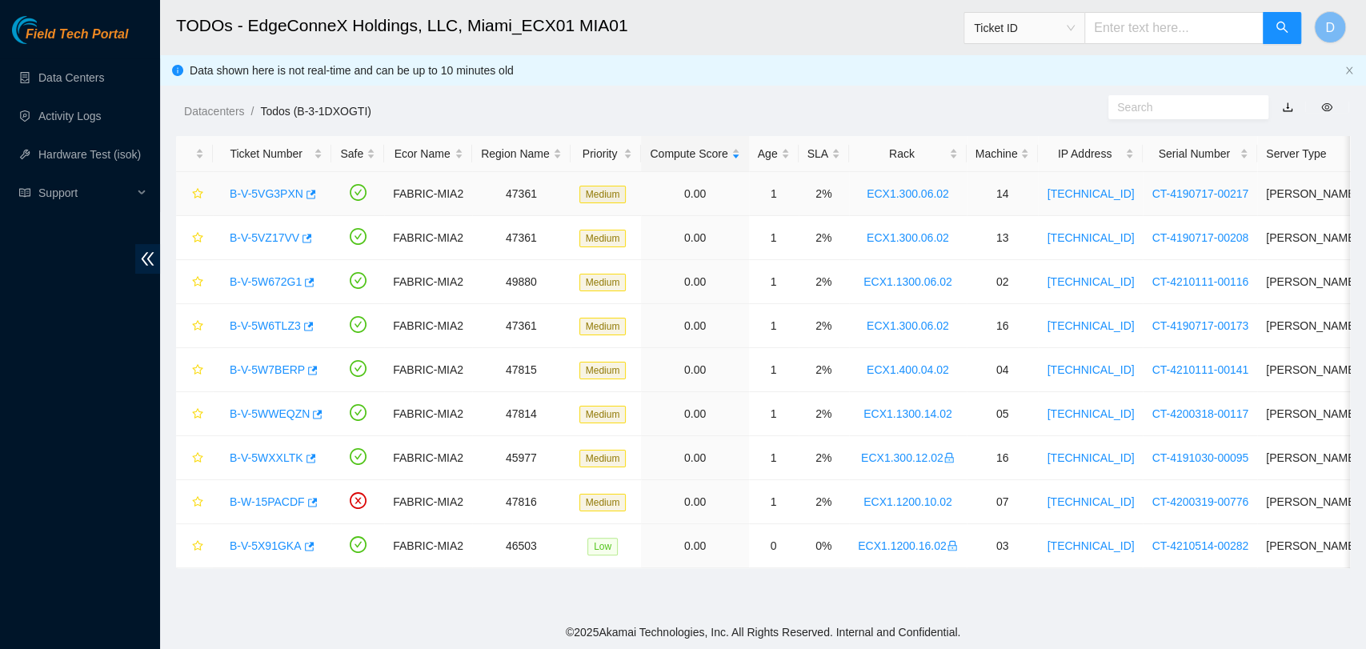
scroll to position [427, 0]
click at [266, 235] on link "B-V-5VZ17VV" at bounding box center [265, 237] width 70 height 13
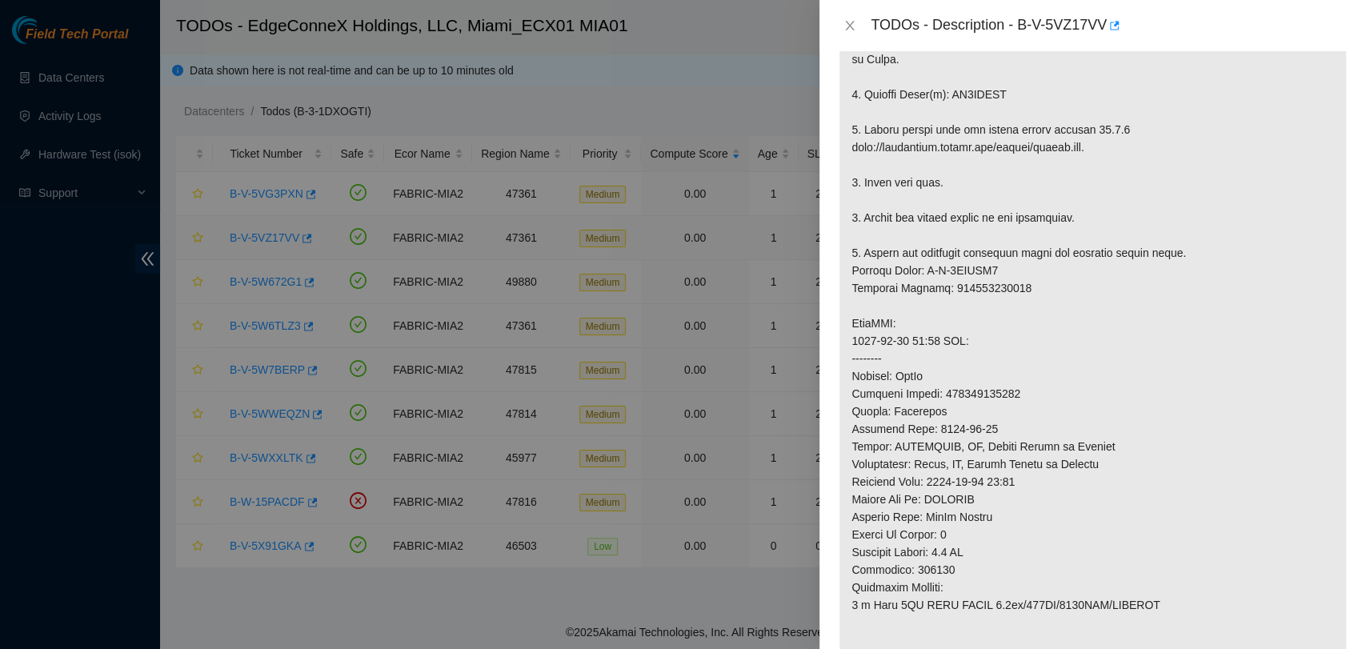
scroll to position [774, 0]
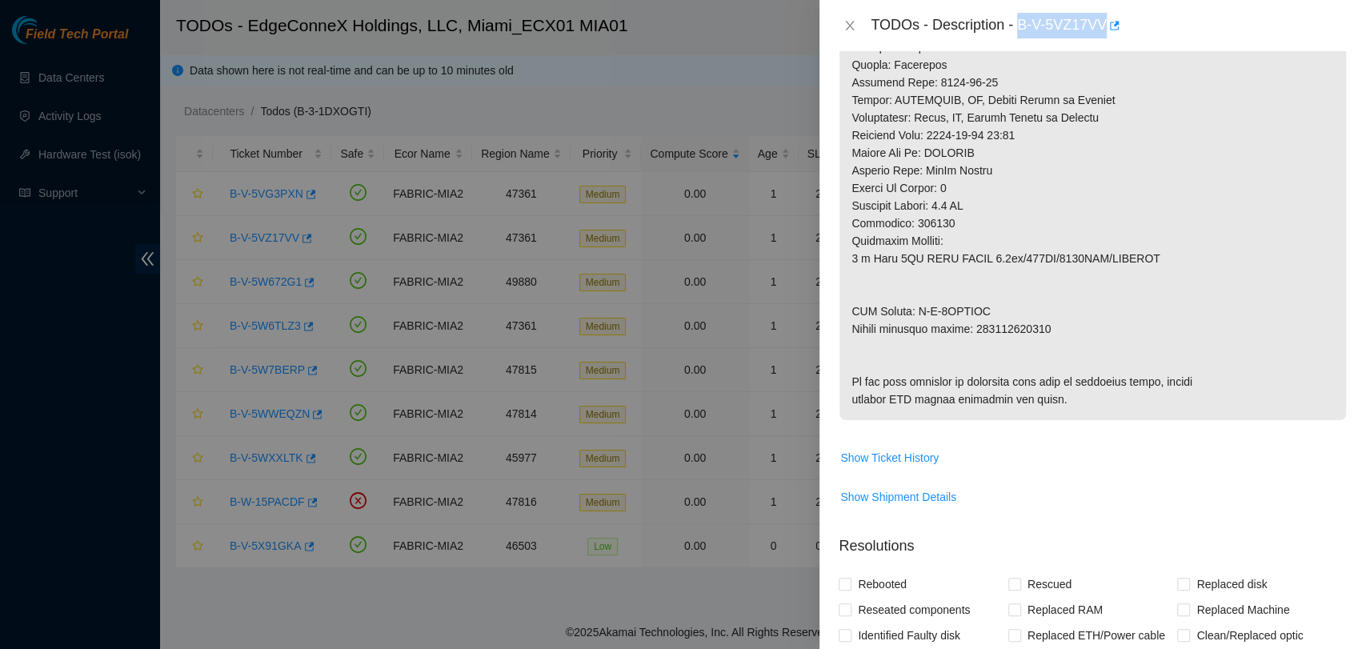
drag, startPoint x: 1016, startPoint y: 27, endPoint x: 1103, endPoint y: 35, distance: 87.6
click at [1103, 35] on div "TODOs - Description - B-V-5VZ17VV" at bounding box center [1108, 26] width 476 height 26
copy div "B-V-5VZ17VV"
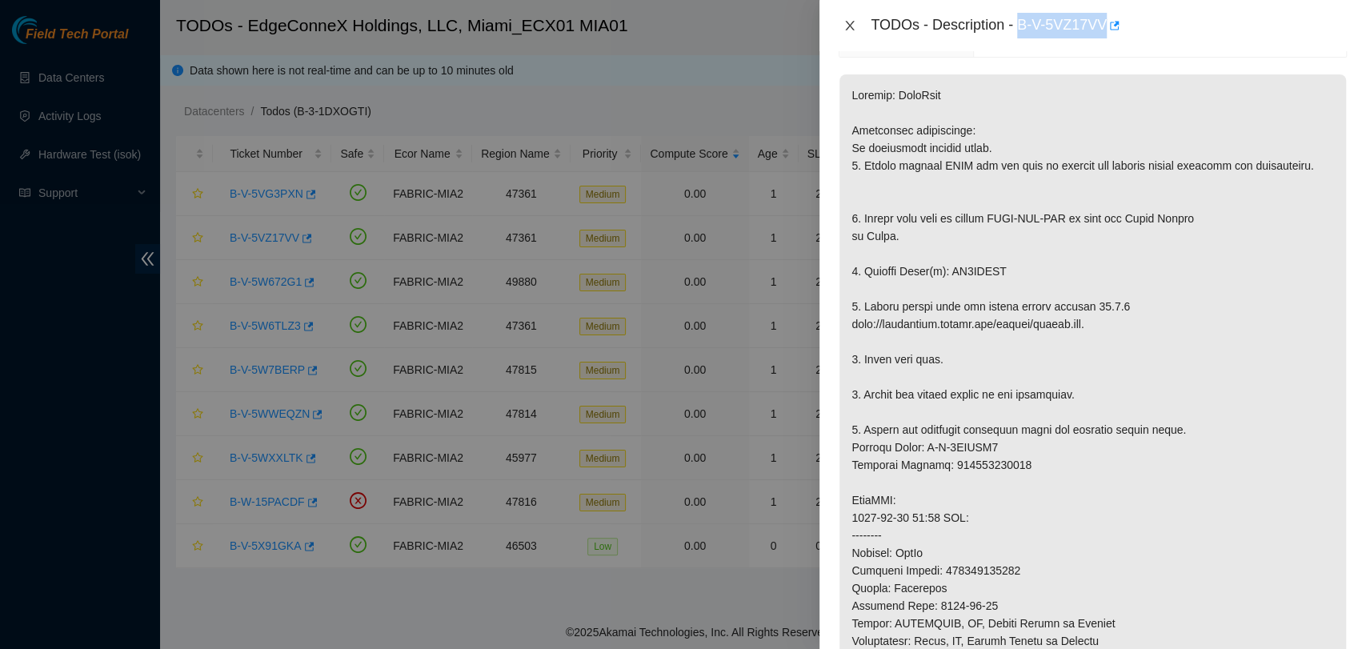
click at [850, 27] on icon "close" at bounding box center [849, 25] width 13 height 13
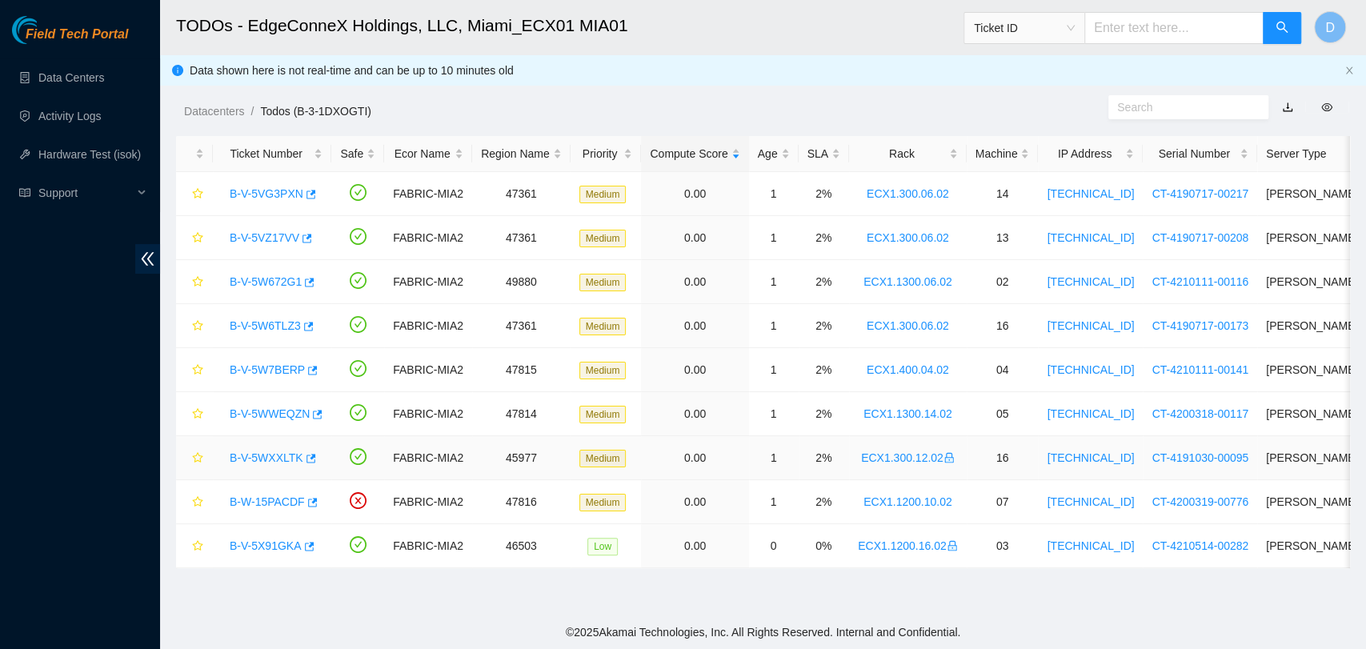
click at [275, 454] on link "B-V-5WXXLTK" at bounding box center [267, 457] width 74 height 13
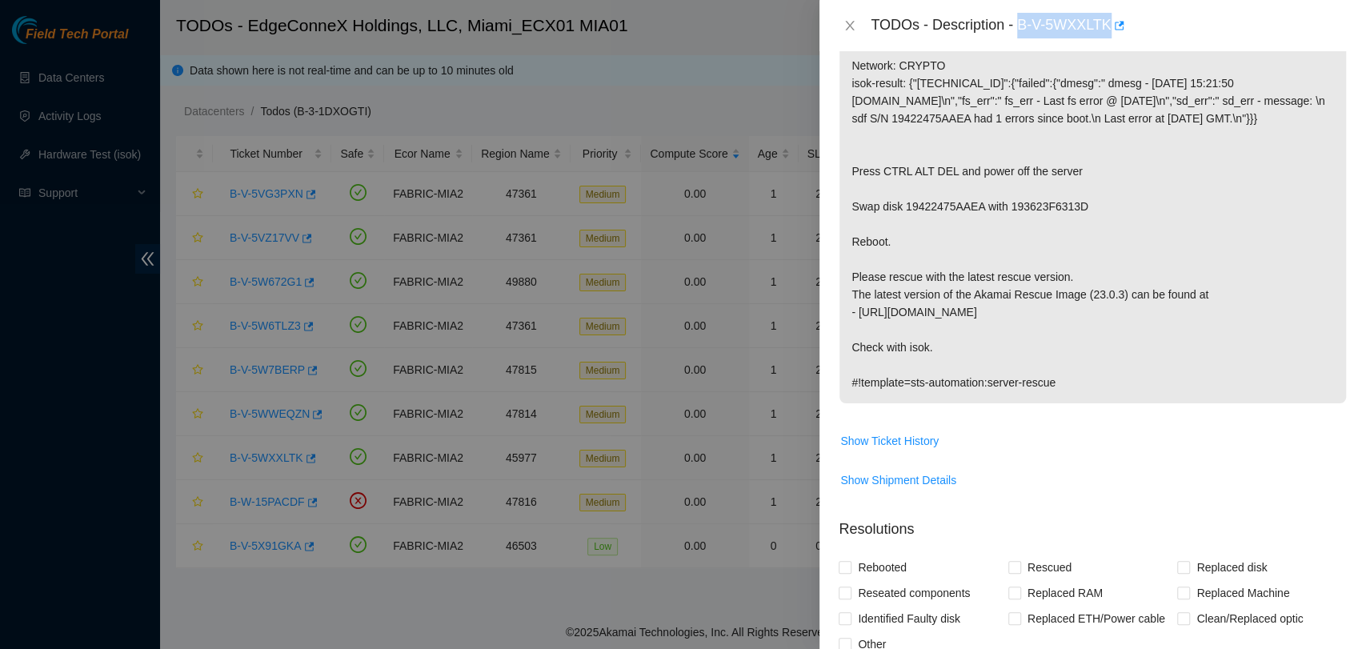
drag, startPoint x: 1022, startPoint y: 26, endPoint x: 1107, endPoint y: 35, distance: 86.1
click at [1107, 35] on div "TODOs - Description - B-V-5WXXLTK" at bounding box center [1108, 26] width 476 height 26
copy div "B-V-5WXXLTK"
click at [1320, 386] on p "Network: CRYPTO isok-result: {"[TECHNICAL_ID]":{"failed":{"dmesg":" dmesg - [DA…" at bounding box center [1092, 224] width 506 height 358
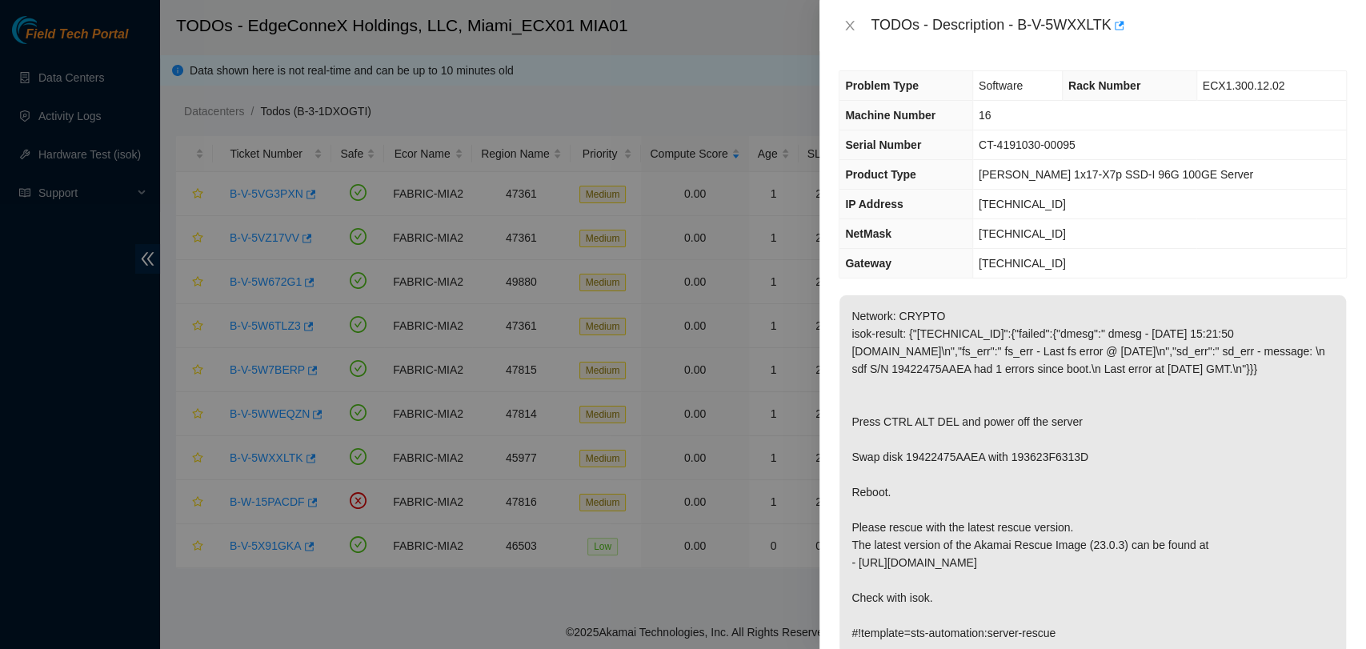
click at [1158, 519] on p "Network: CRYPTO isok-result: {"[TECHNICAL_ID]":{"failed":{"dmesg":" dmesg - [DA…" at bounding box center [1092, 474] width 506 height 358
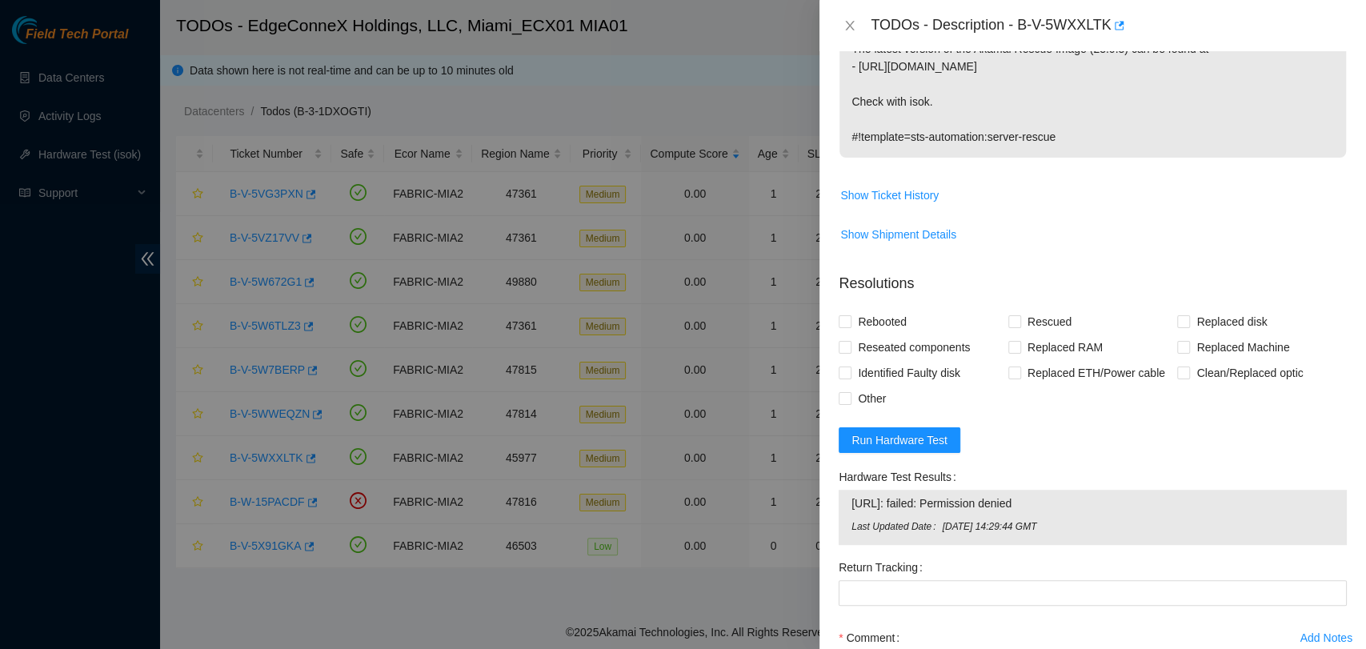
scroll to position [178, 0]
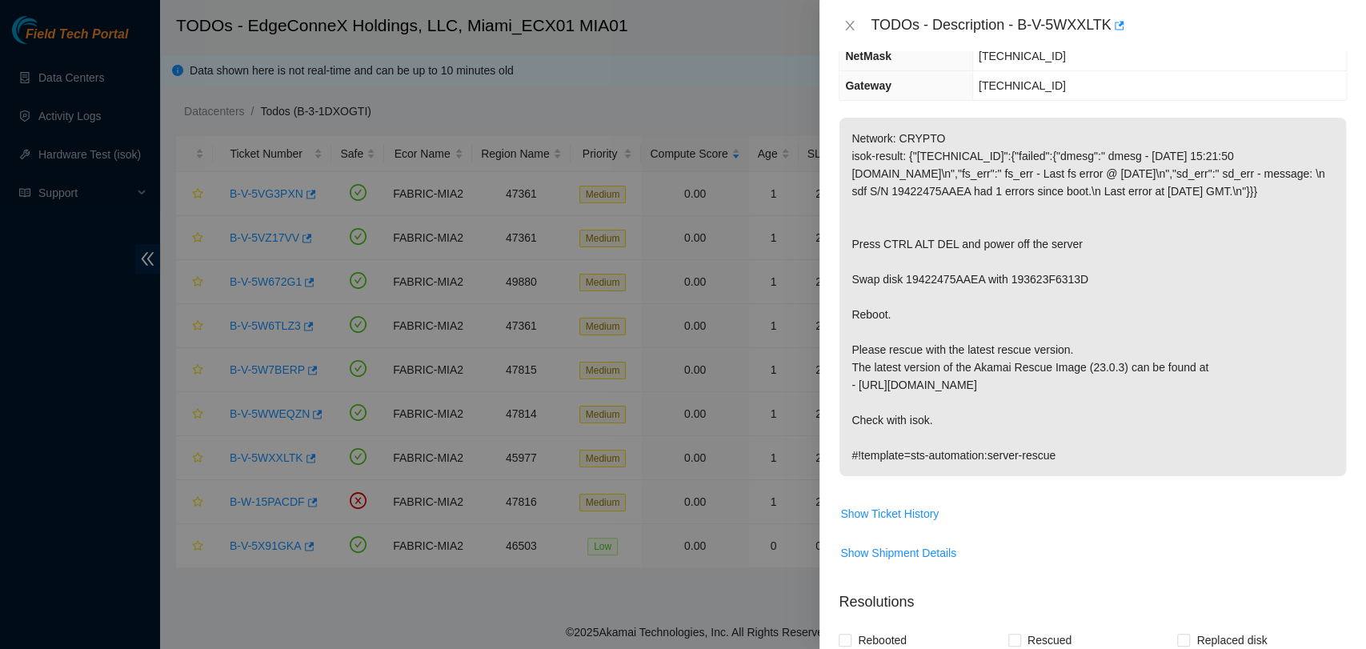
click at [91, 177] on div at bounding box center [683, 324] width 1366 height 649
click at [862, 30] on div "TODOs - Description - B-V-5WXXLTK" at bounding box center [1092, 26] width 508 height 26
click at [850, 26] on icon "close" at bounding box center [849, 25] width 13 height 13
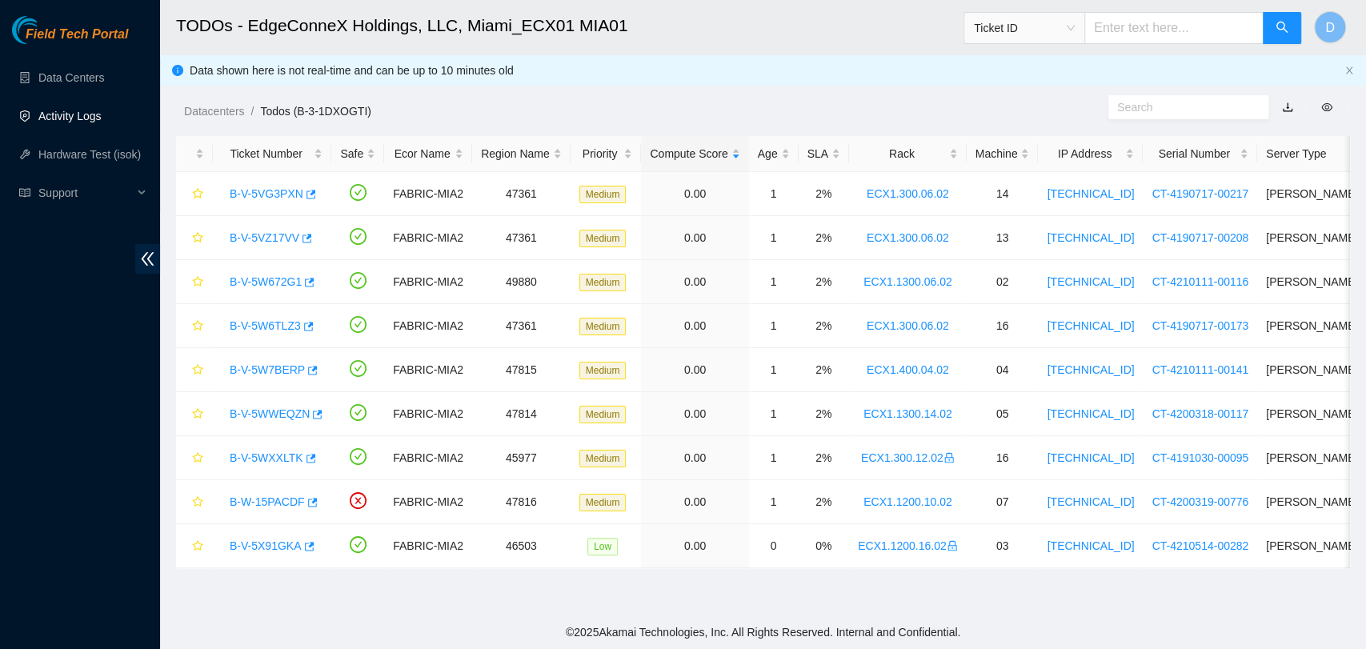
scroll to position [248, 0]
click at [113, 151] on link "Hardware Test (isok)" at bounding box center [89, 154] width 102 height 13
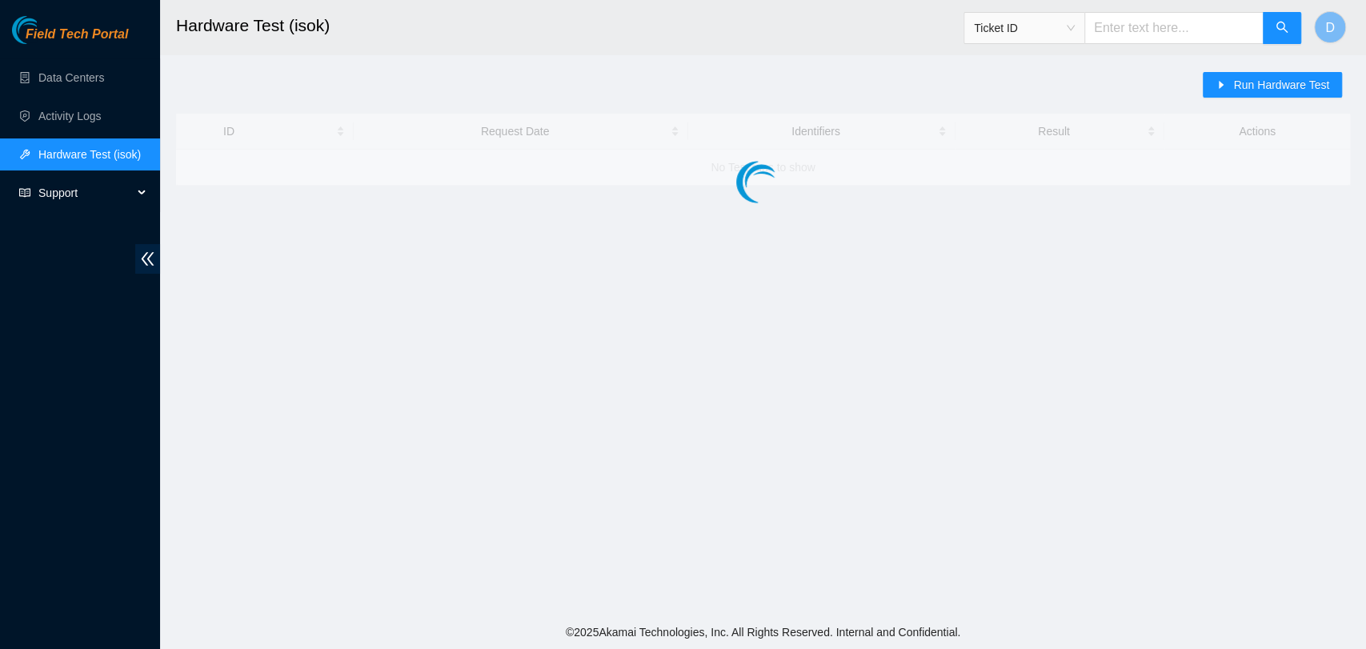
click at [146, 192] on div "Support" at bounding box center [80, 193] width 160 height 32
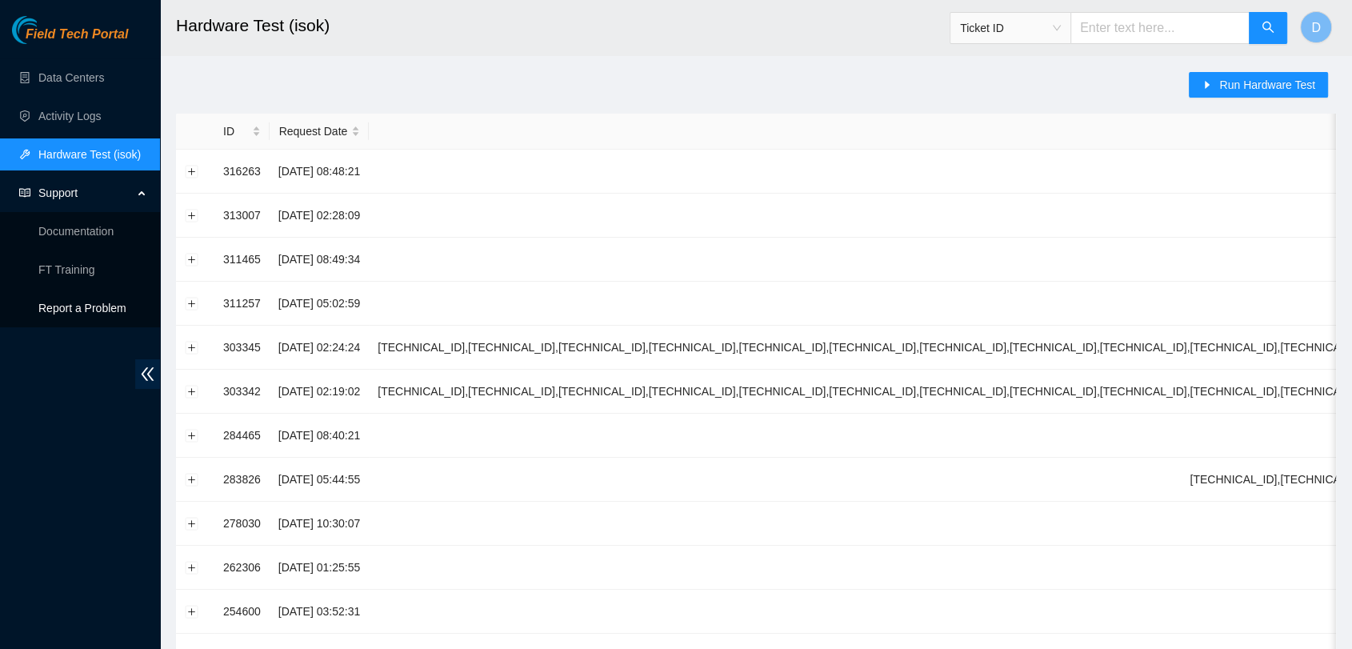
click at [92, 307] on p "Report a Problem" at bounding box center [92, 308] width 109 height 32
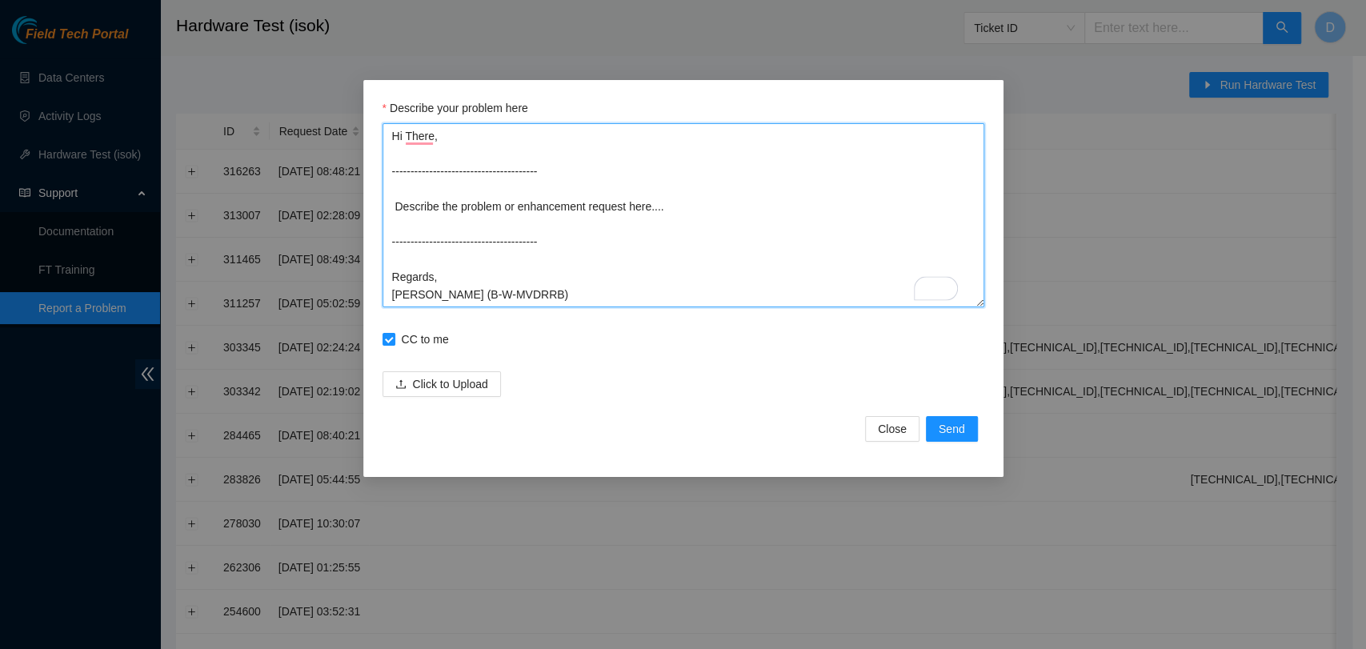
drag, startPoint x: 634, startPoint y: 206, endPoint x: 344, endPoint y: 214, distance: 289.7
click at [344, 214] on div "Describe your problem here Hi There, --------------------------------------- De…" at bounding box center [683, 324] width 1366 height 649
type textarea "Hi There, --------------------------------------- I'm currently having issues w…"
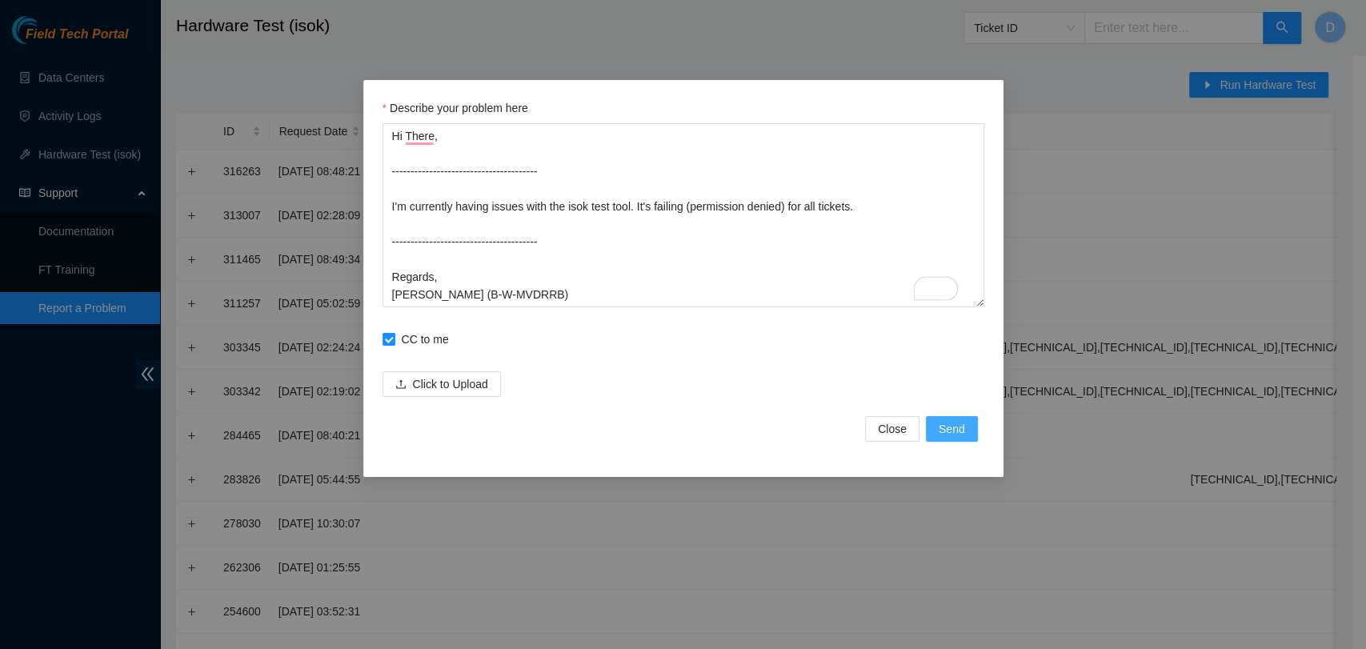
click at [970, 430] on button "Send" at bounding box center [952, 429] width 52 height 26
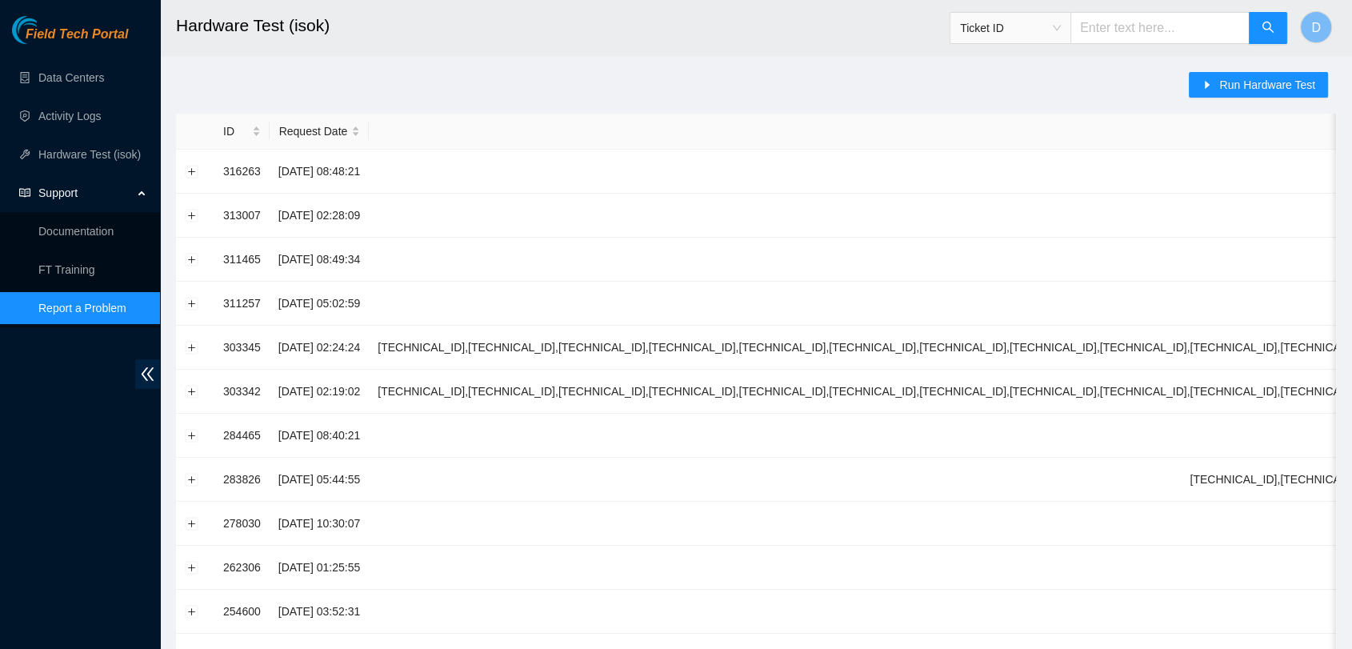
click at [2, 411] on div "Field Tech Portal Data Centers Activity Logs Hardware Test (isok) Support Docum…" at bounding box center [80, 332] width 160 height 633
click at [104, 74] on link "Data Centers" at bounding box center [71, 77] width 66 height 13
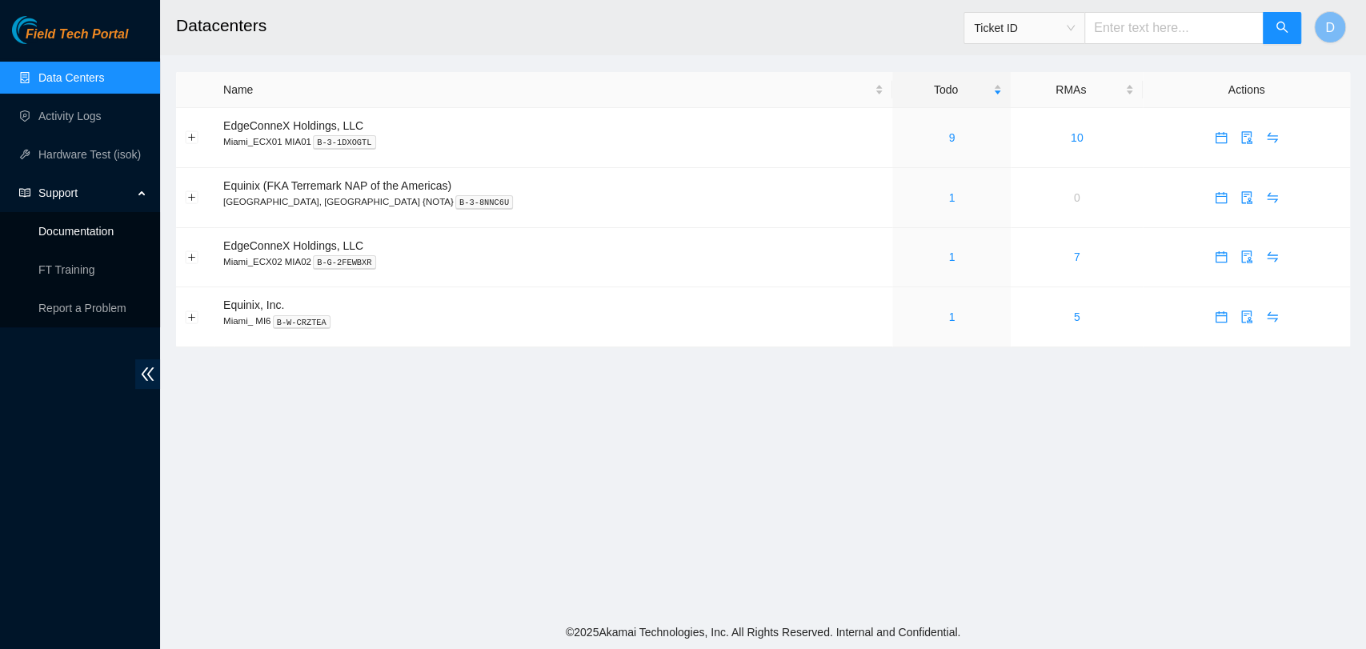
click at [98, 235] on link "Documentation" at bounding box center [75, 231] width 75 height 13
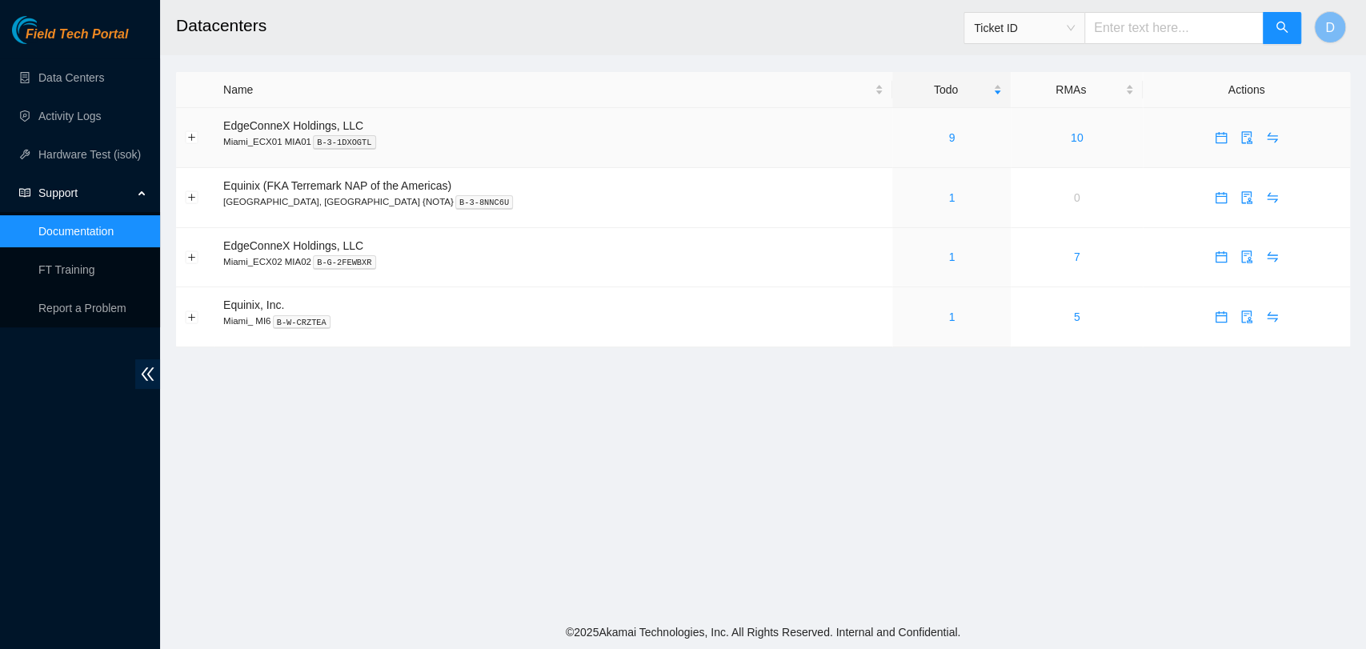
click at [930, 139] on div "9" at bounding box center [951, 138] width 101 height 18
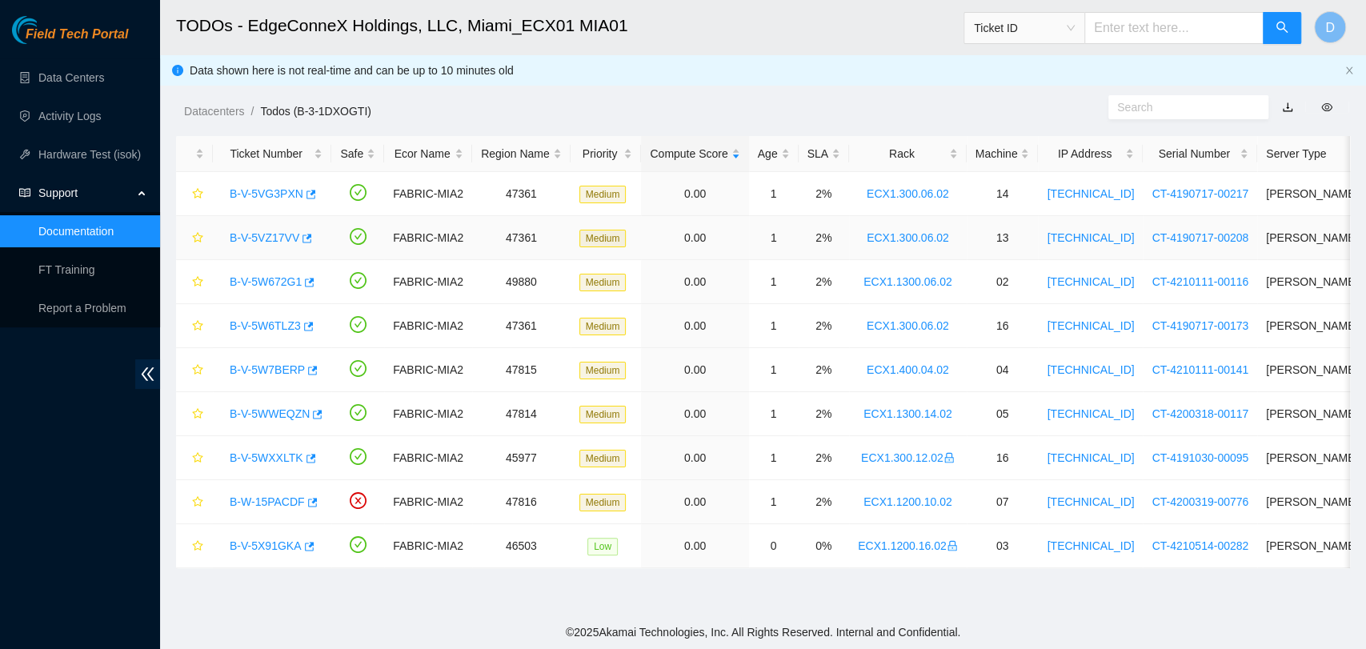
click at [265, 238] on link "B-V-5VZ17VV" at bounding box center [265, 237] width 70 height 13
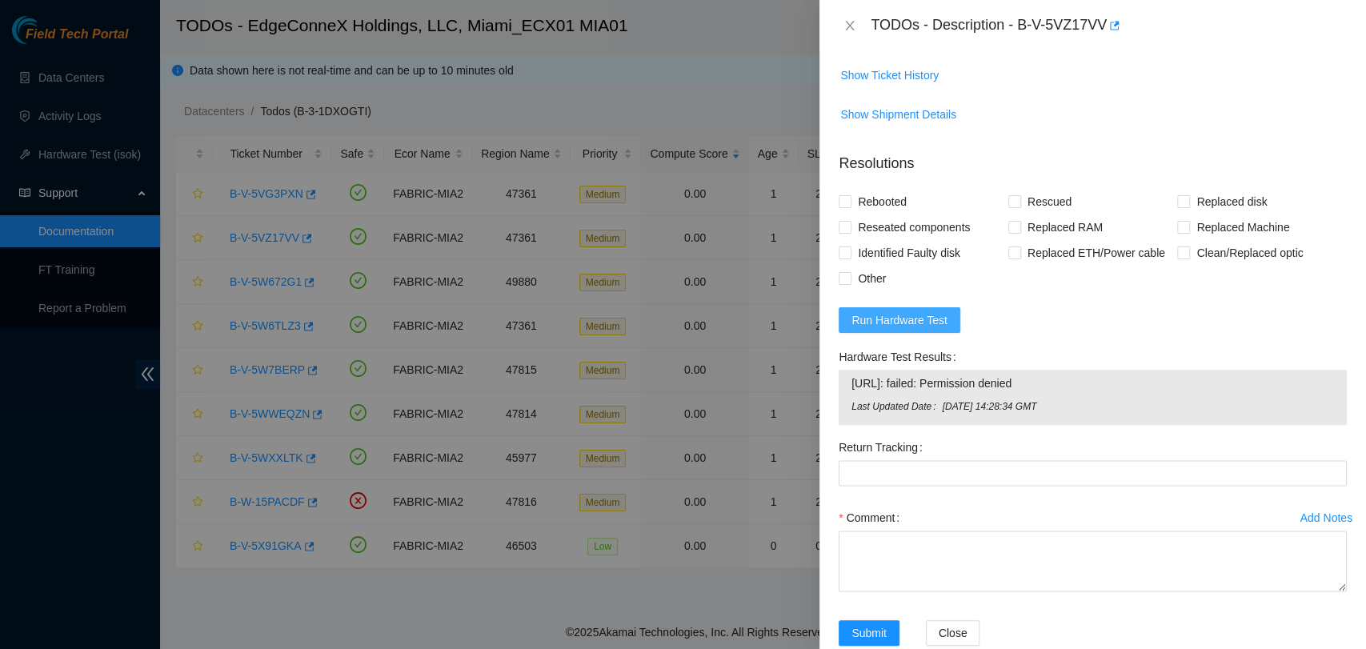
scroll to position [1158, 0]
click at [902, 327] on span "Run Hardware Test" at bounding box center [899, 319] width 96 height 18
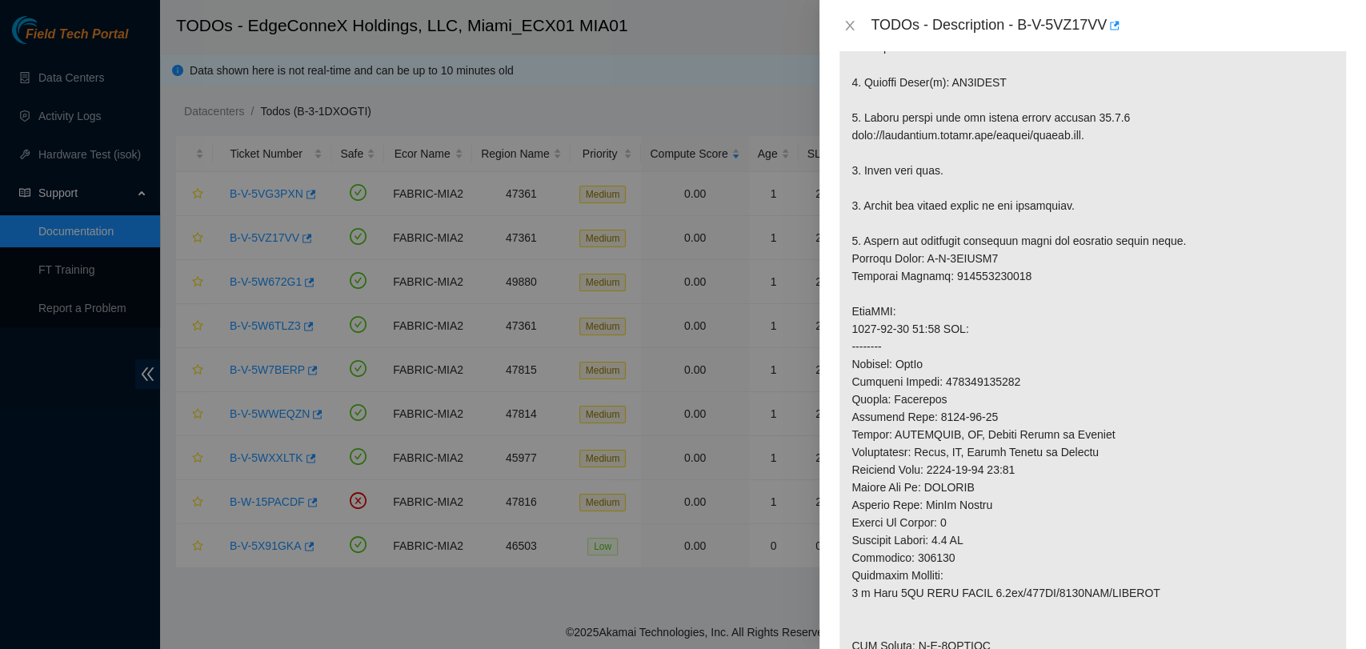
scroll to position [0, 0]
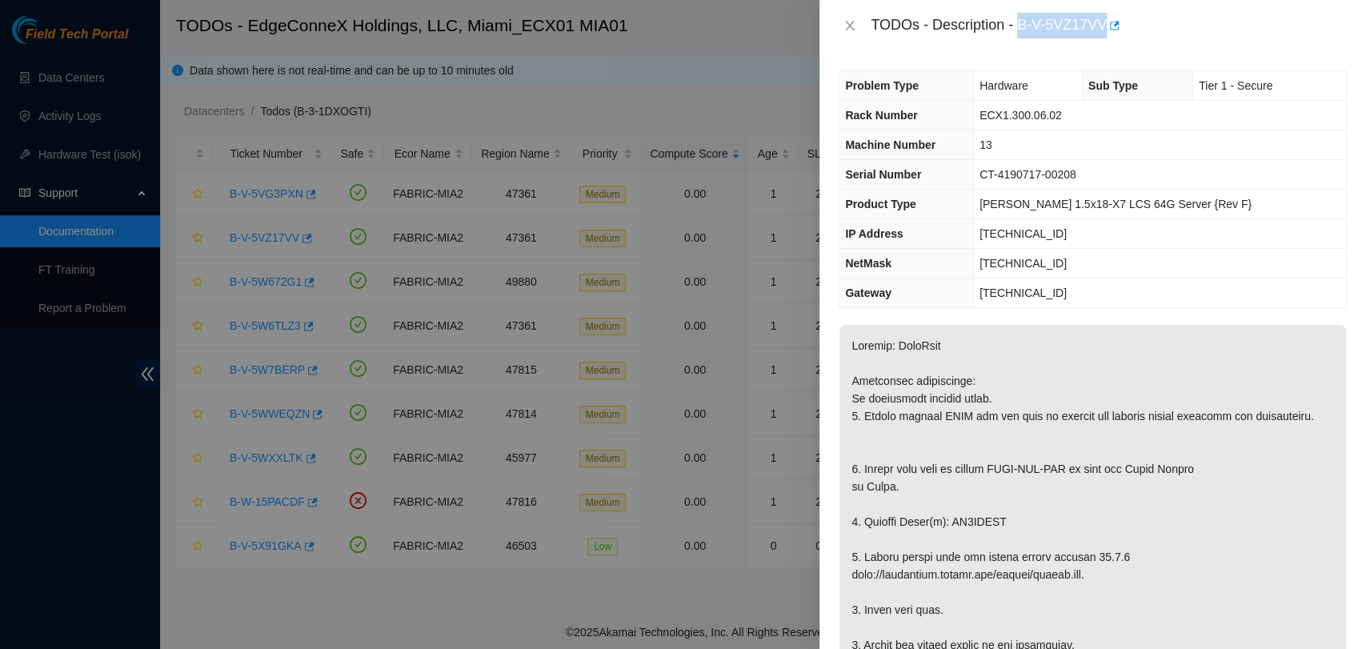
drag, startPoint x: 1018, startPoint y: 26, endPoint x: 1104, endPoint y: 26, distance: 85.6
click at [1104, 26] on div "TODOs - Description - B-V-5VZ17VV" at bounding box center [1108, 26] width 476 height 26
copy div "B-V-5VZ17VV"
click at [89, 77] on div at bounding box center [683, 324] width 1366 height 649
click at [847, 34] on div "TODOs - Description - B-V-5VZ17VV" at bounding box center [1092, 26] width 508 height 26
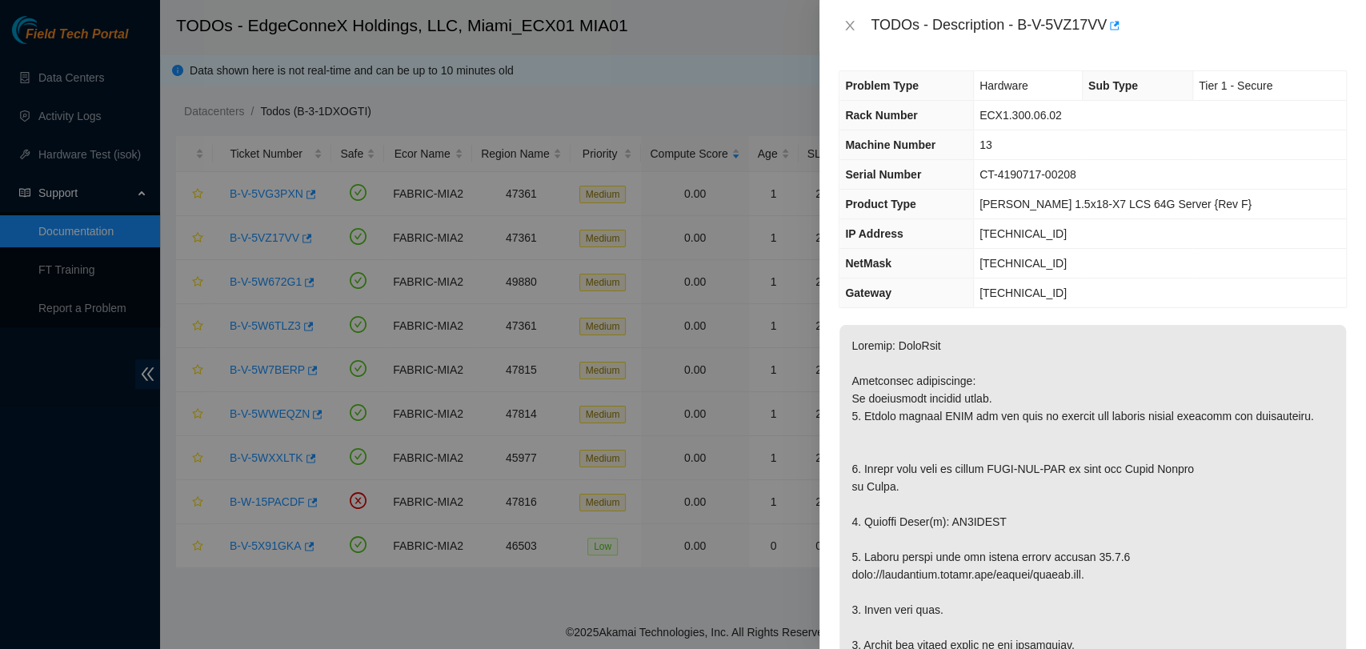
click at [855, 14] on div "TODOs - Description - B-V-5VZ17VV" at bounding box center [1092, 26] width 508 height 26
click at [849, 20] on icon "close" at bounding box center [849, 25] width 13 height 13
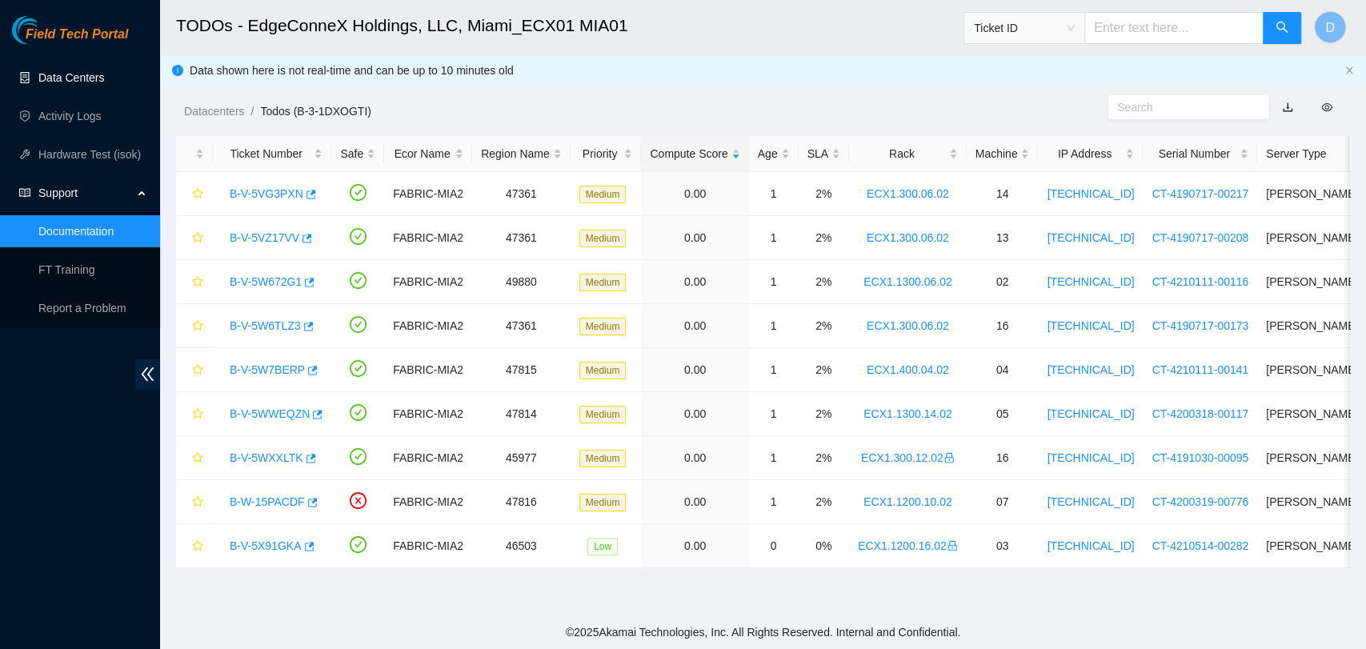
click at [86, 72] on link "Data Centers" at bounding box center [71, 77] width 66 height 13
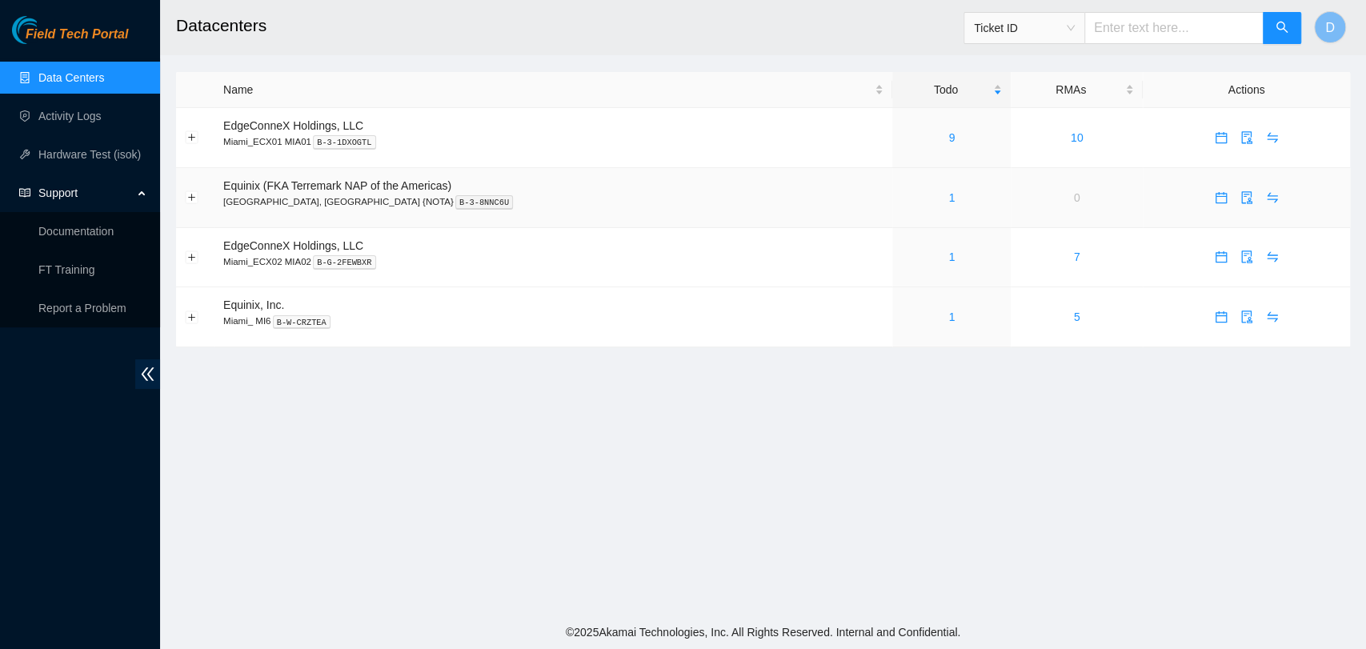
click at [901, 204] on div "1" at bounding box center [951, 198] width 101 height 18
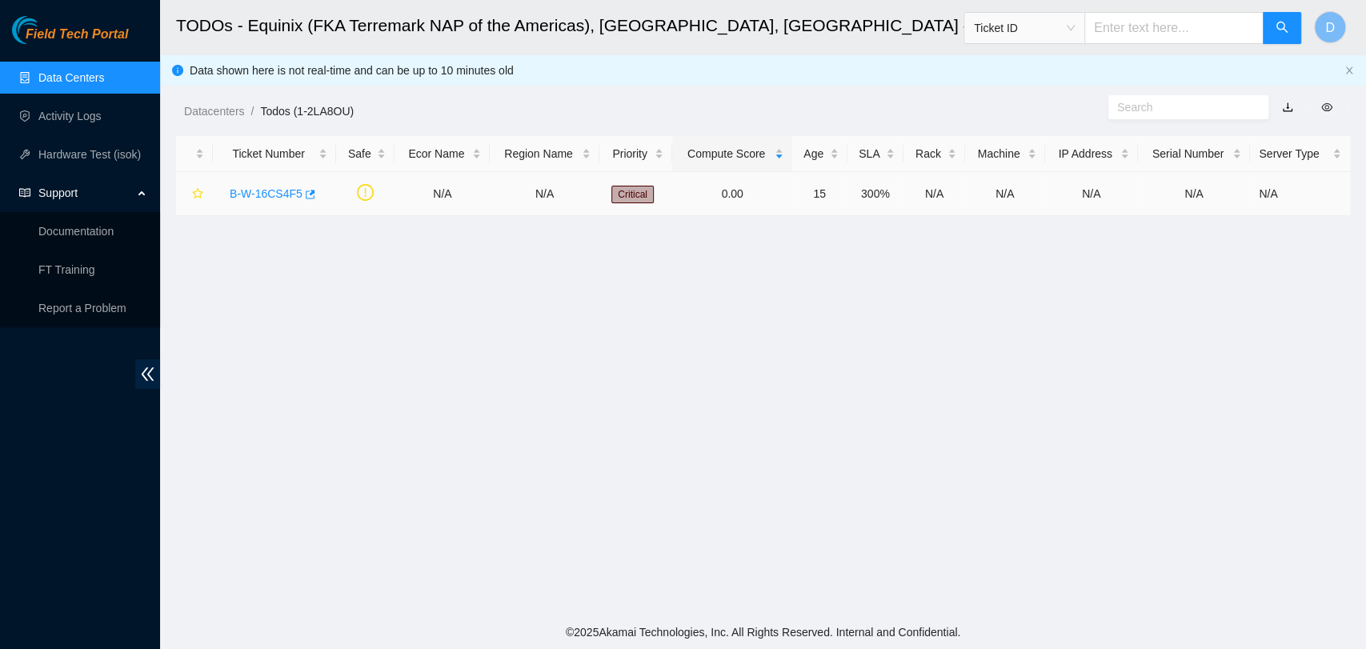
click at [247, 193] on link "B-W-16CS4F5" at bounding box center [266, 193] width 73 height 13
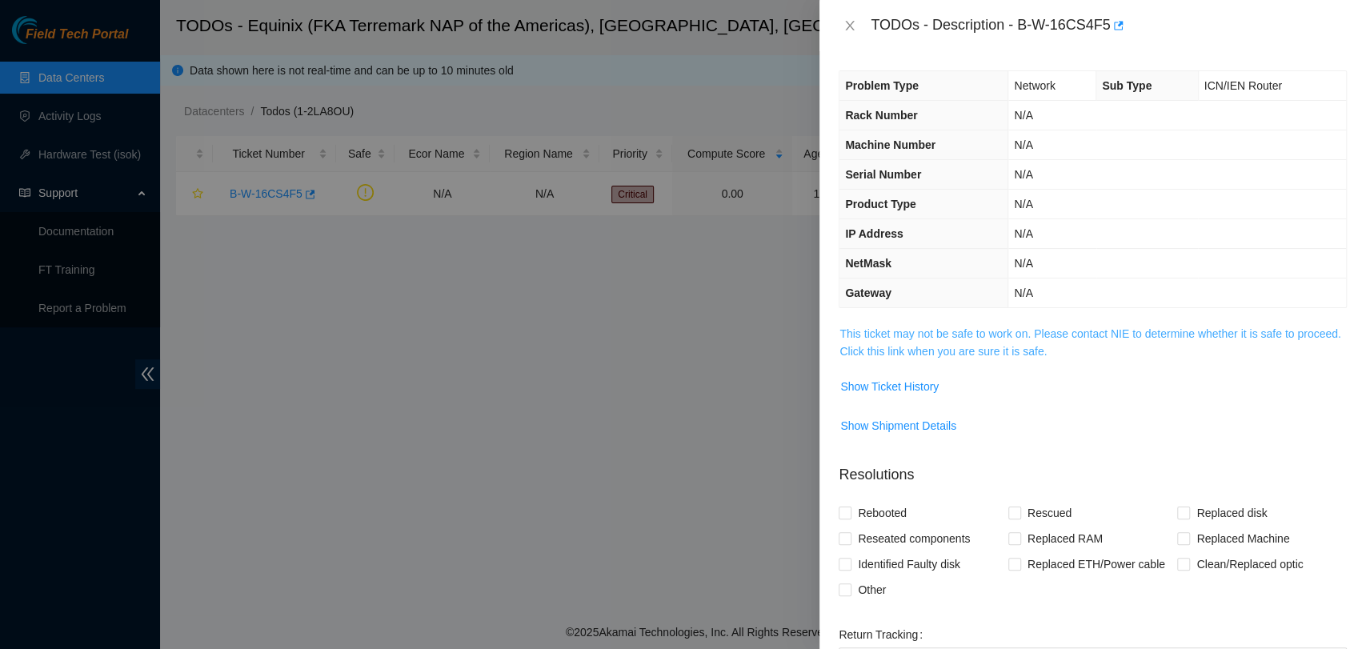
click at [929, 328] on link "This ticket may not be safe to work on. Please contact NIE to determine whether…" at bounding box center [1089, 342] width 501 height 30
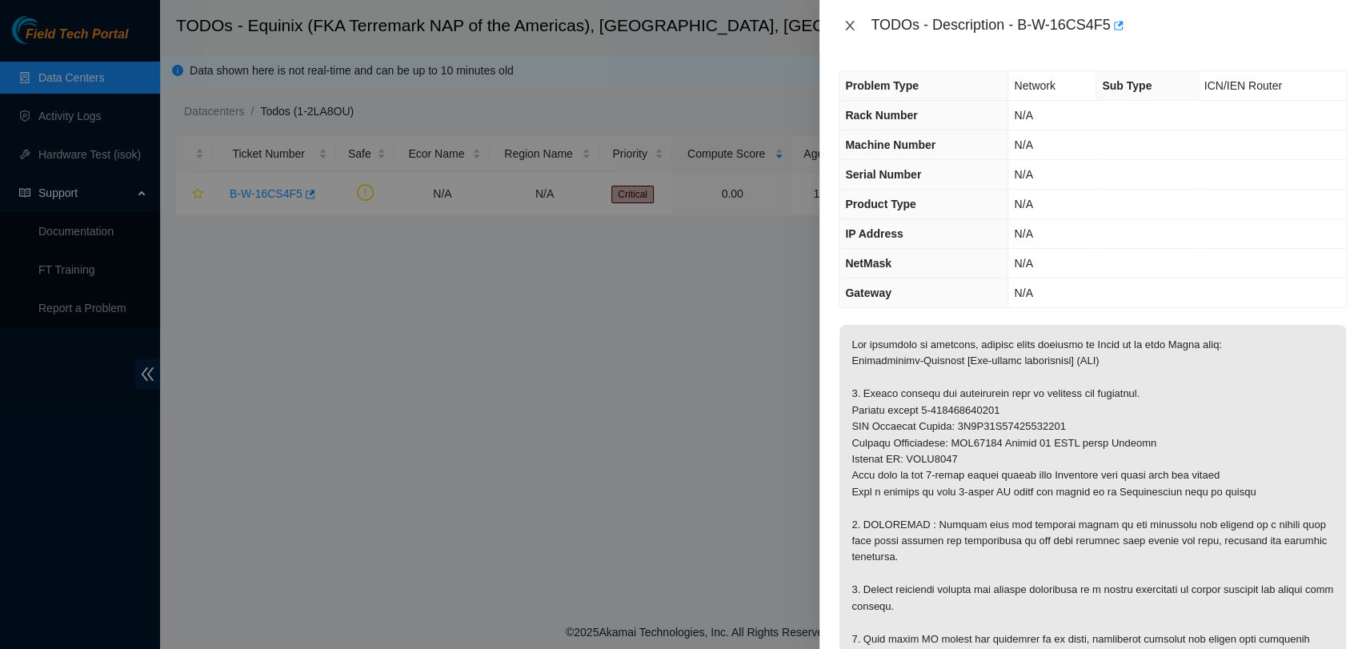
drag, startPoint x: 862, startPoint y: 27, endPoint x: 853, endPoint y: 27, distance: 8.8
click at [859, 27] on div "TODOs - Description - B-W-16CS4F5" at bounding box center [1092, 26] width 508 height 26
click at [852, 27] on icon "close" at bounding box center [849, 25] width 13 height 13
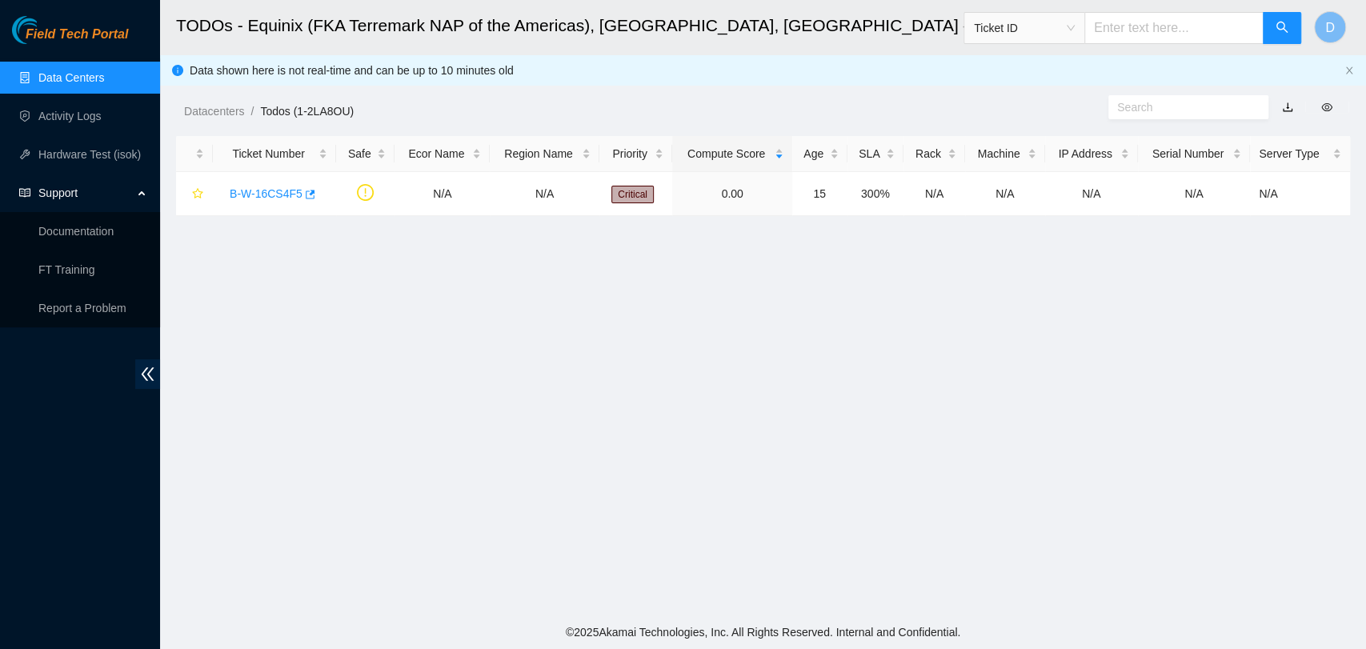
click at [104, 84] on link "Data Centers" at bounding box center [71, 77] width 66 height 13
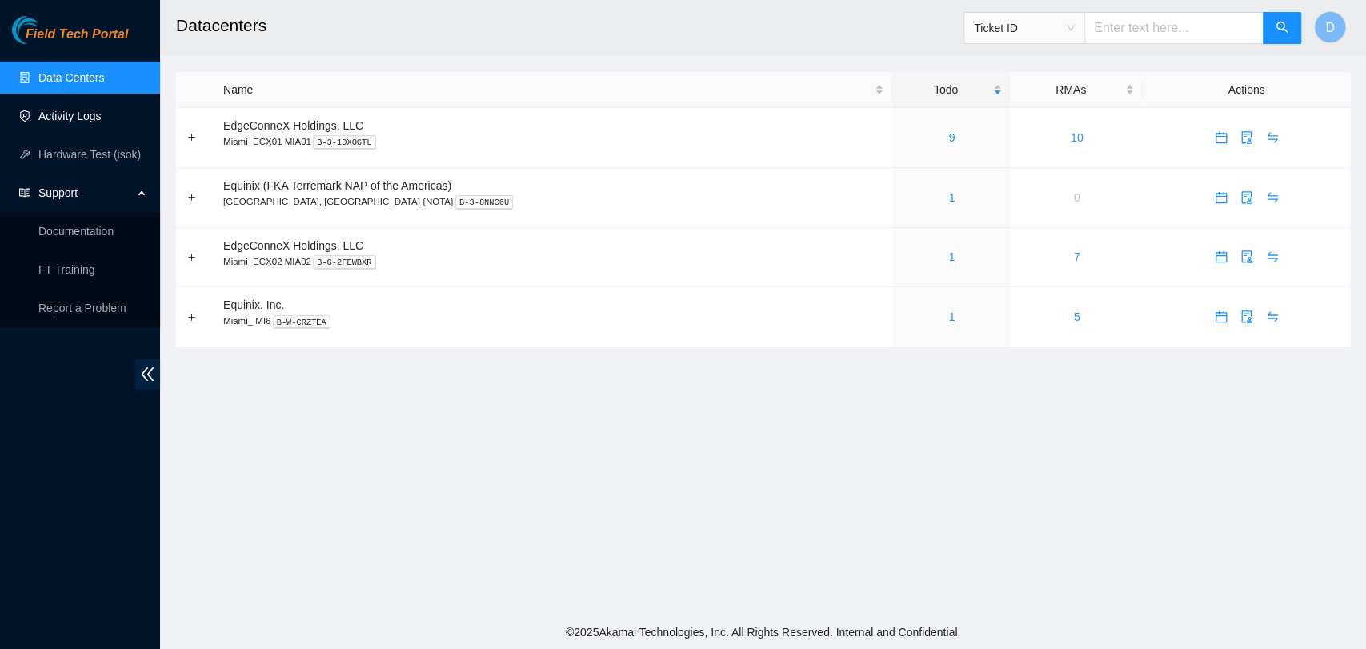
click at [68, 110] on link "Activity Logs" at bounding box center [69, 116] width 63 height 13
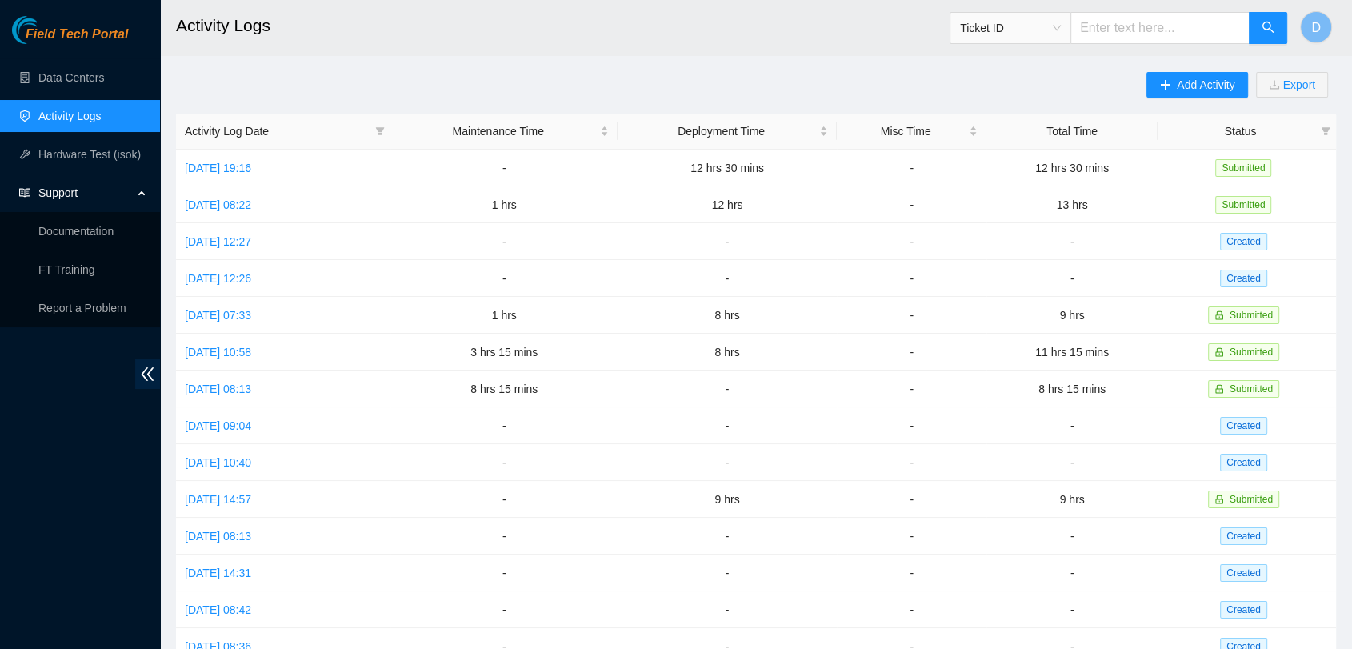
click at [68, 94] on ul "Data Centers Activity Logs Hardware Test (isok) Support Documentation FT Traini…" at bounding box center [80, 192] width 160 height 269
click at [67, 82] on link "Data Centers" at bounding box center [71, 77] width 66 height 13
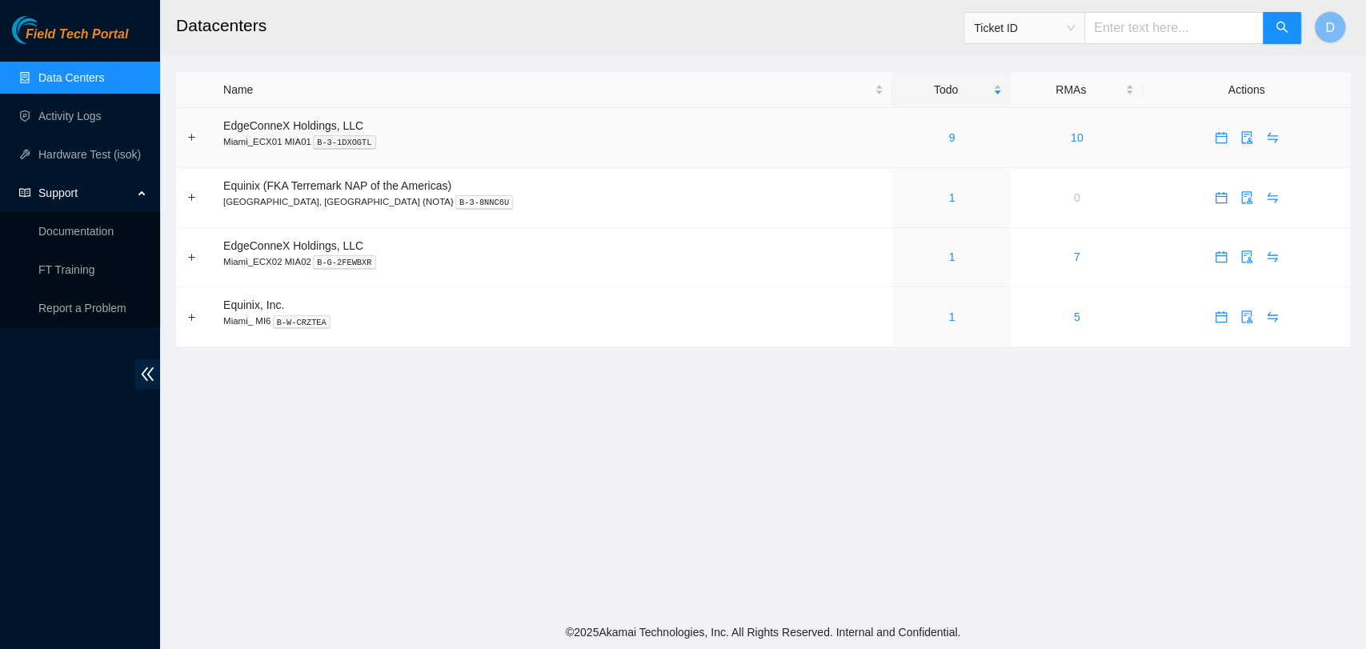
click at [914, 137] on div "9" at bounding box center [951, 138] width 101 height 18
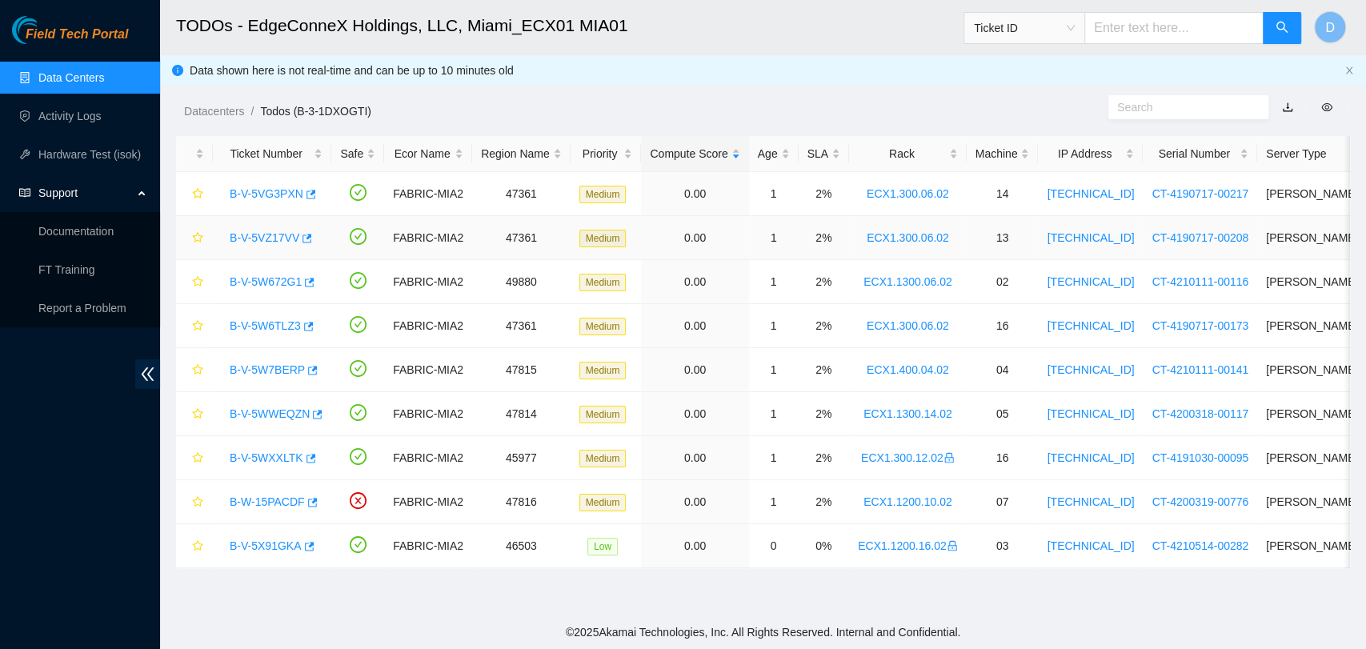
click at [243, 241] on link "B-V-5VZ17VV" at bounding box center [265, 237] width 70 height 13
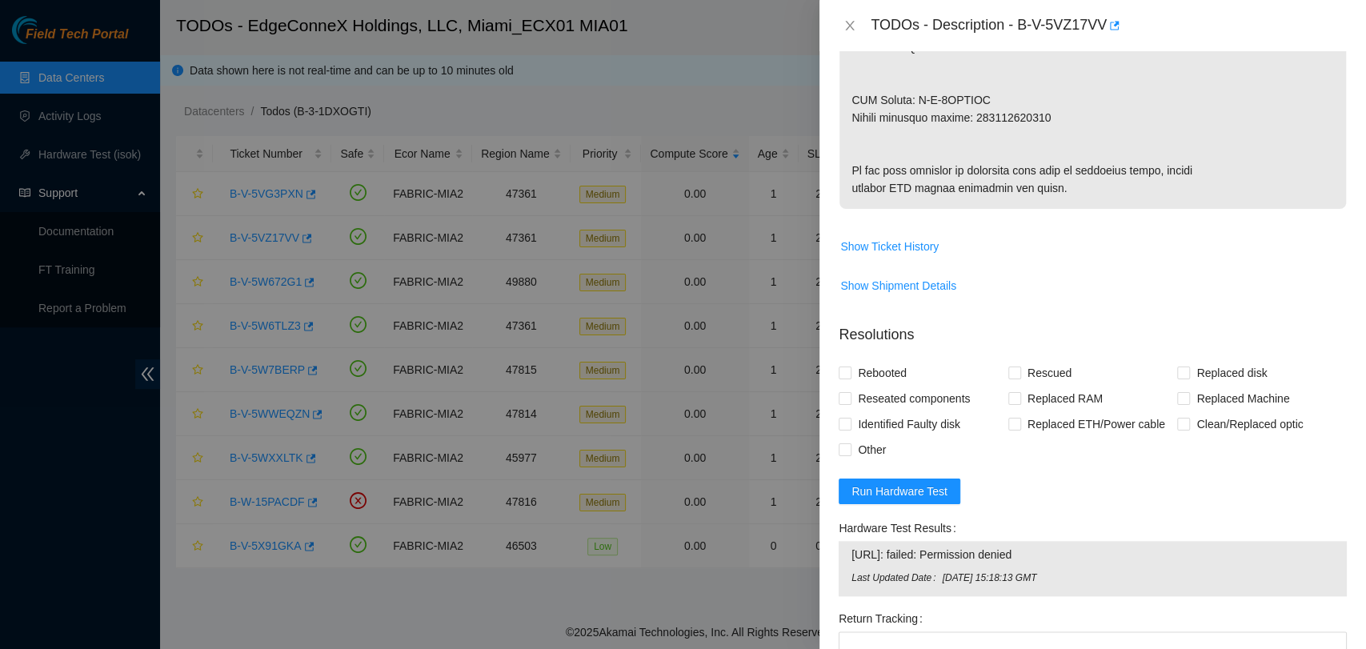
scroll to position [1155, 0]
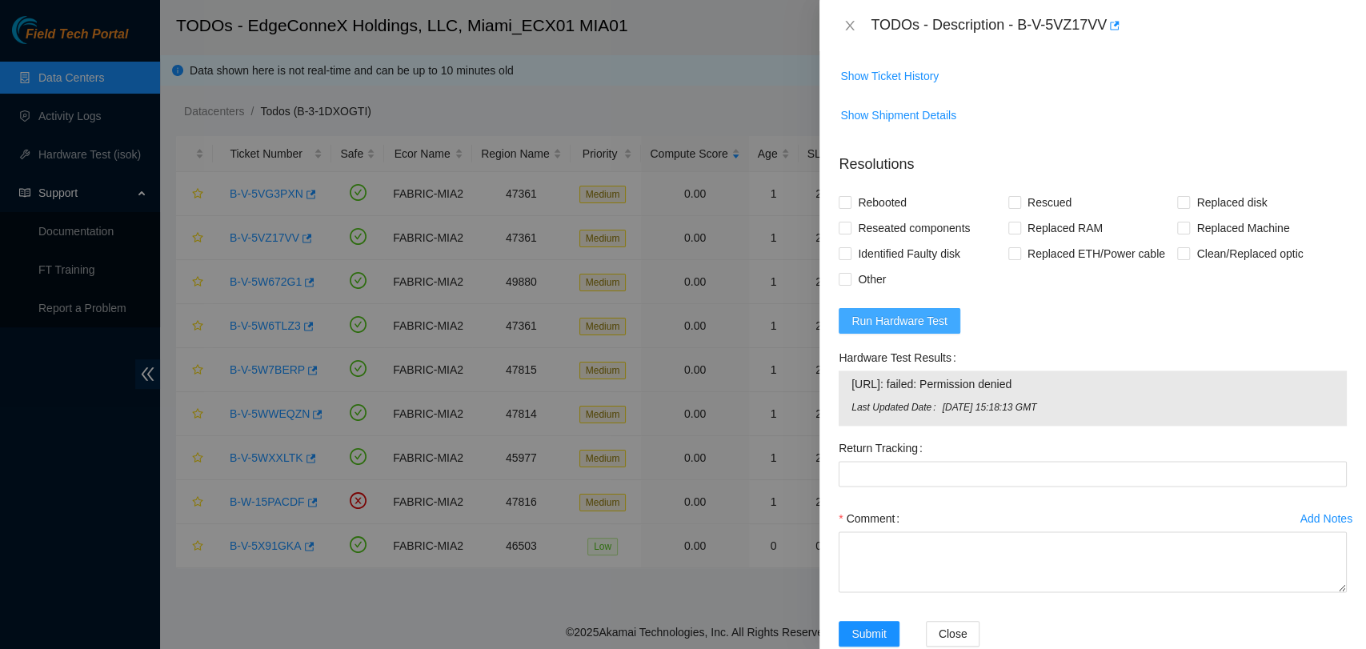
click at [904, 330] on span "Run Hardware Test" at bounding box center [899, 321] width 96 height 18
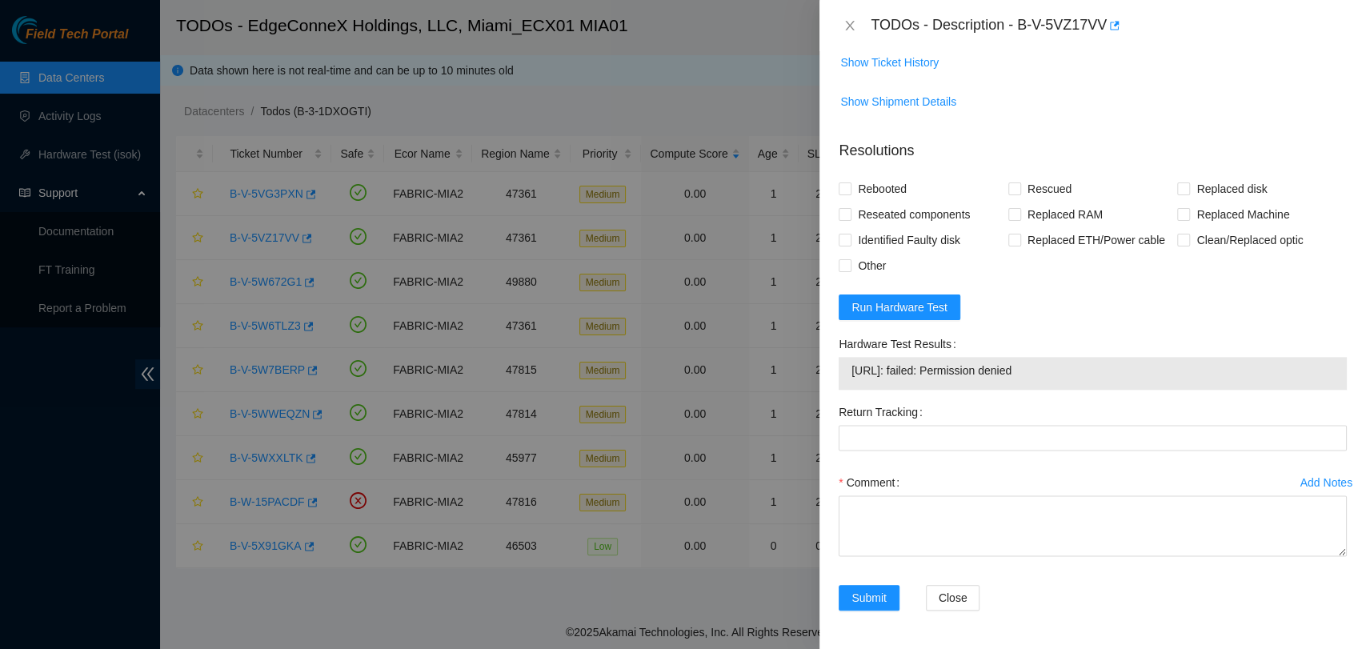
scroll to position [1256, 0]
click at [890, 370] on span "23.219.152.144: failed: Permission denied" at bounding box center [1092, 371] width 482 height 18
copy span "23.219.152.144: failed: Permission denied"
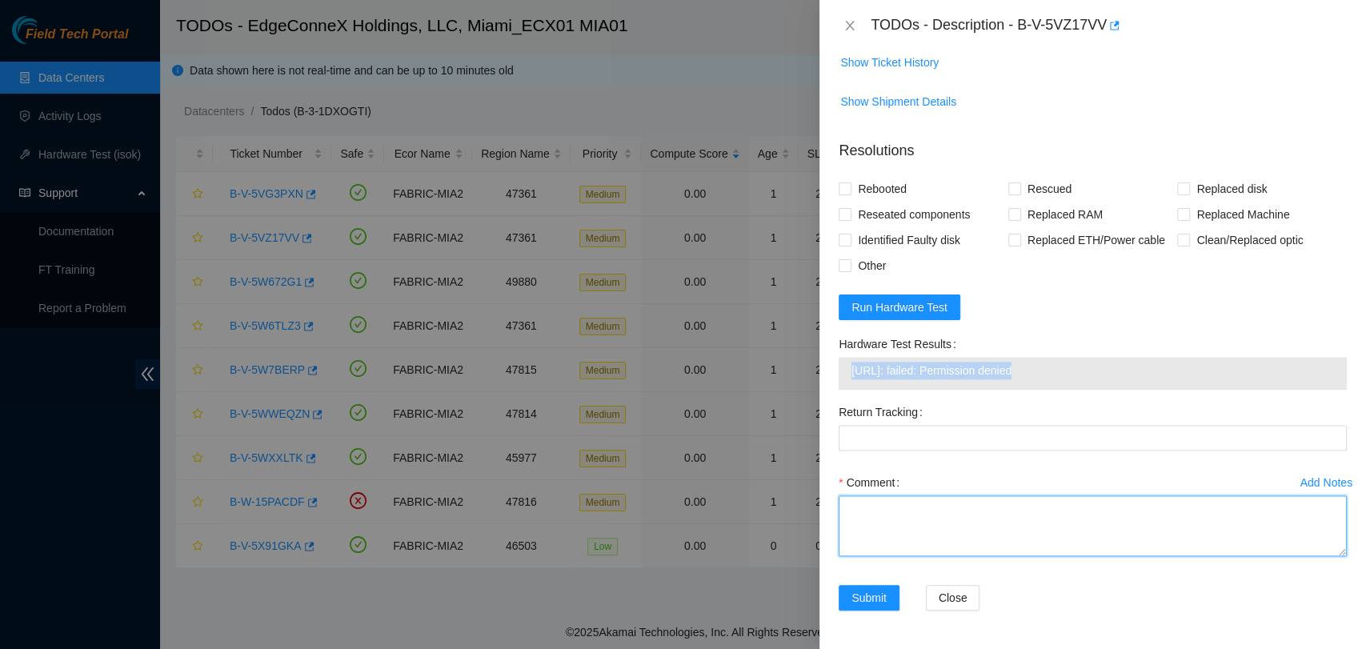
click at [911, 530] on textarea "Comment" at bounding box center [1092, 525] width 508 height 61
paste textarea "Verified ticket is safe to work on YES NOCC Authorized: YES Located server conn…"
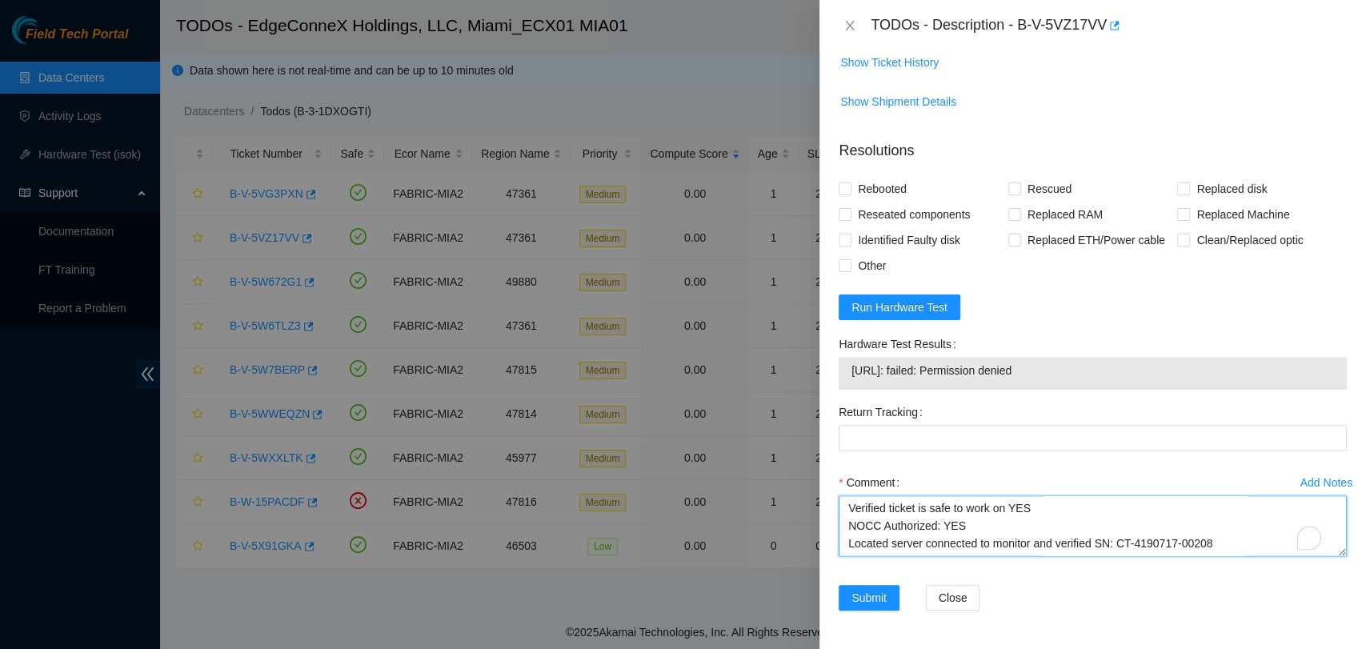
scroll to position [400, 0]
type textarea "Verified ticket is safe to work on YES NOCC Authorized: YES Located server conn…"
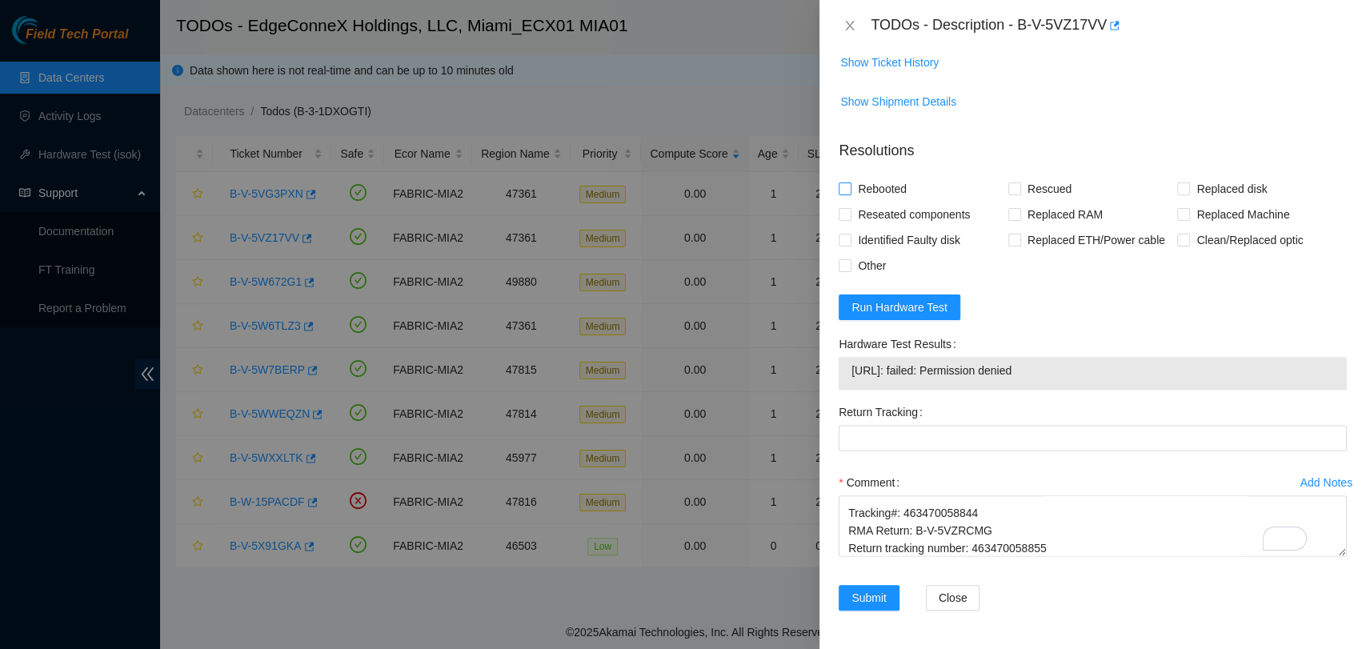
click at [845, 186] on input "Rebooted" at bounding box center [843, 187] width 11 height 11
checkbox input "true"
click at [1027, 180] on span "Rescued" at bounding box center [1049, 189] width 57 height 26
click at [1019, 182] on input "Rescued" at bounding box center [1013, 187] width 11 height 11
checkbox input "true"
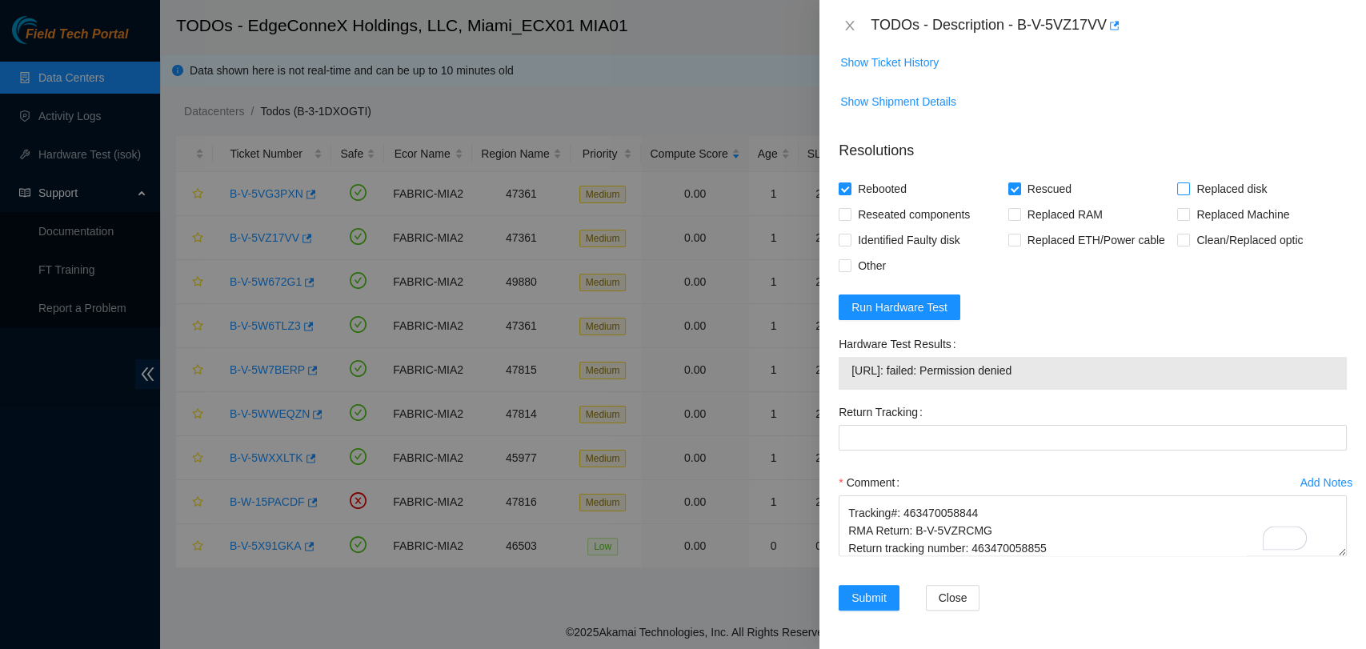
click at [1178, 190] on input "Replaced disk" at bounding box center [1182, 187] width 11 height 11
checkbox input "true"
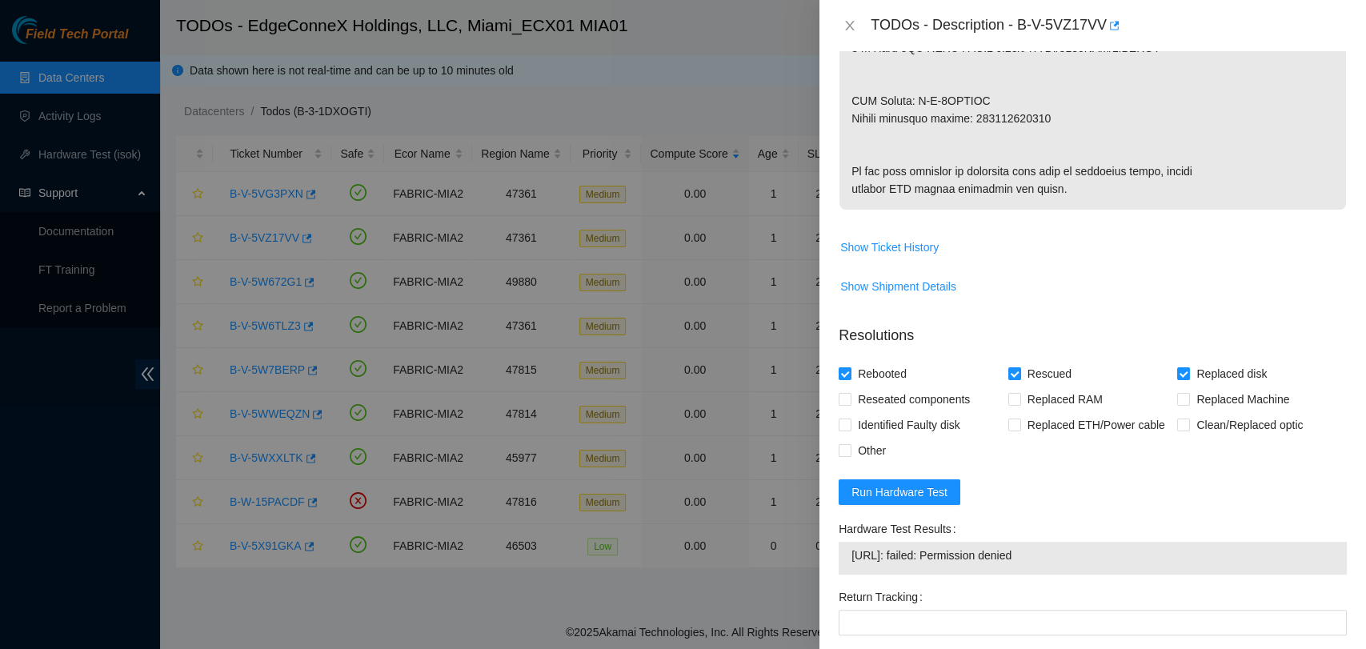
scroll to position [812, 0]
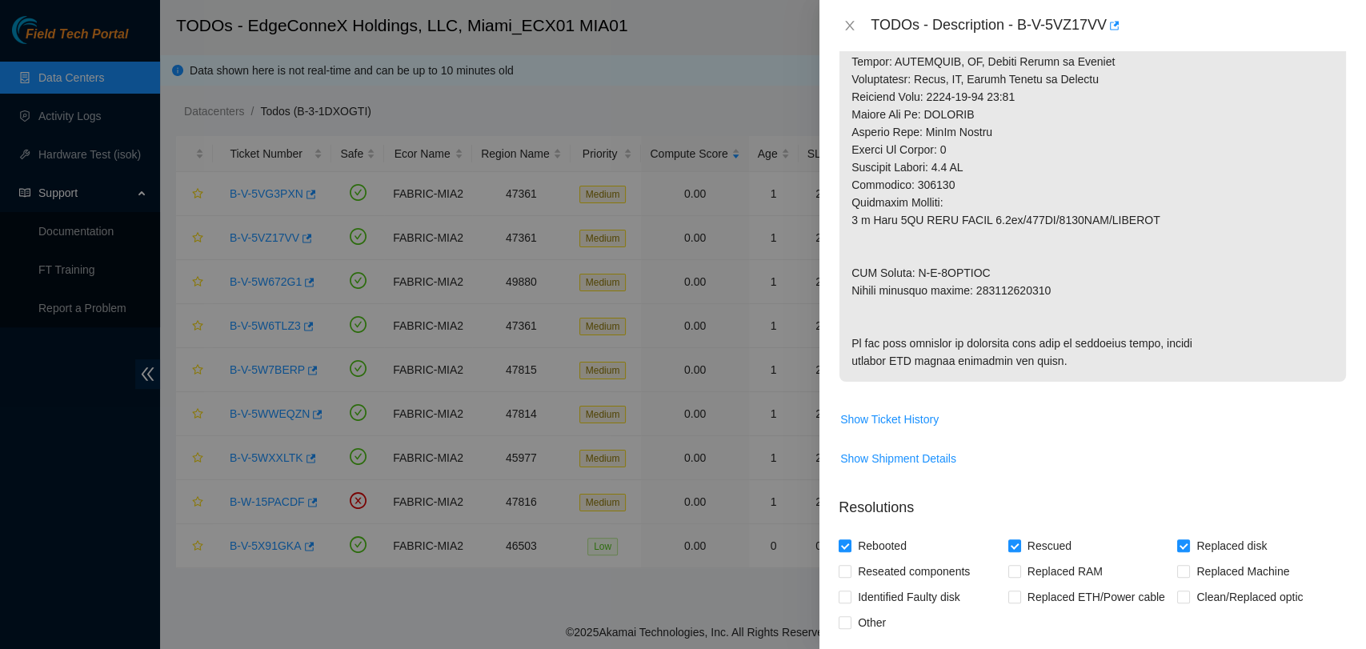
copy p "463470058855"
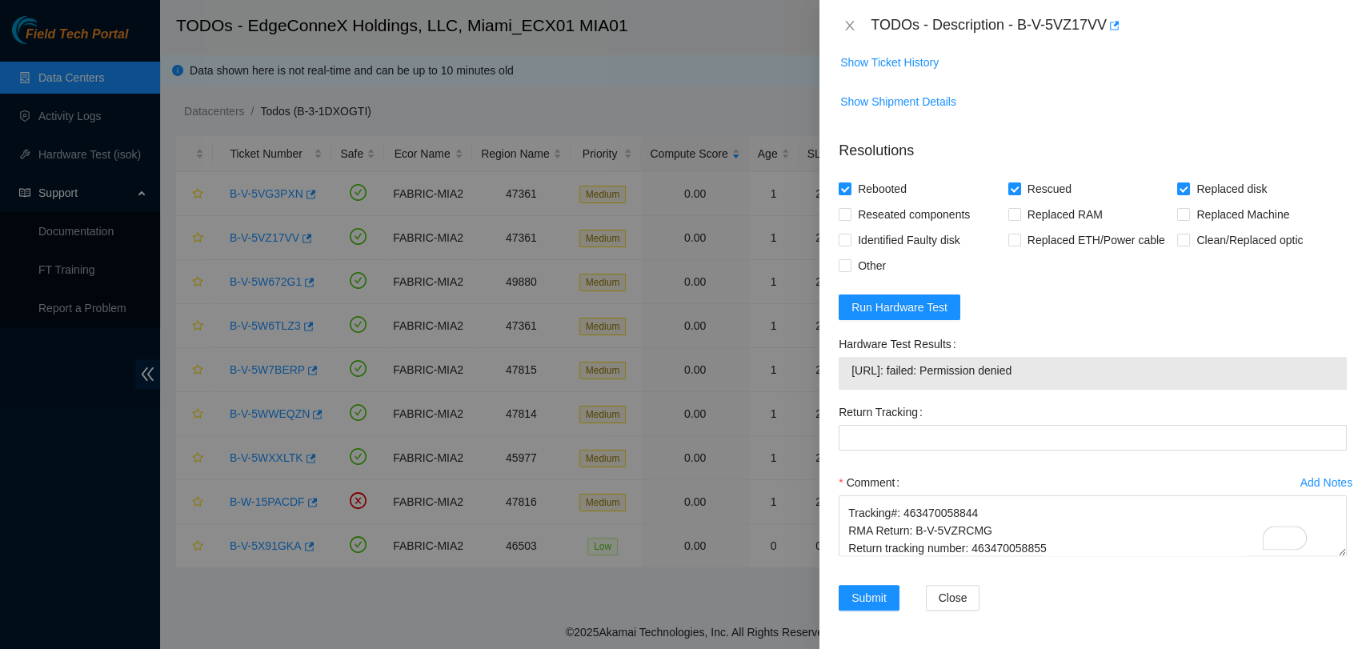
scroll to position [1256, 0]
click at [953, 430] on Tracking "Return Tracking" at bounding box center [1092, 438] width 508 height 26
paste Tracking "463470058855"
type Tracking "463470058855"
click at [876, 594] on span "Submit" at bounding box center [868, 598] width 35 height 18
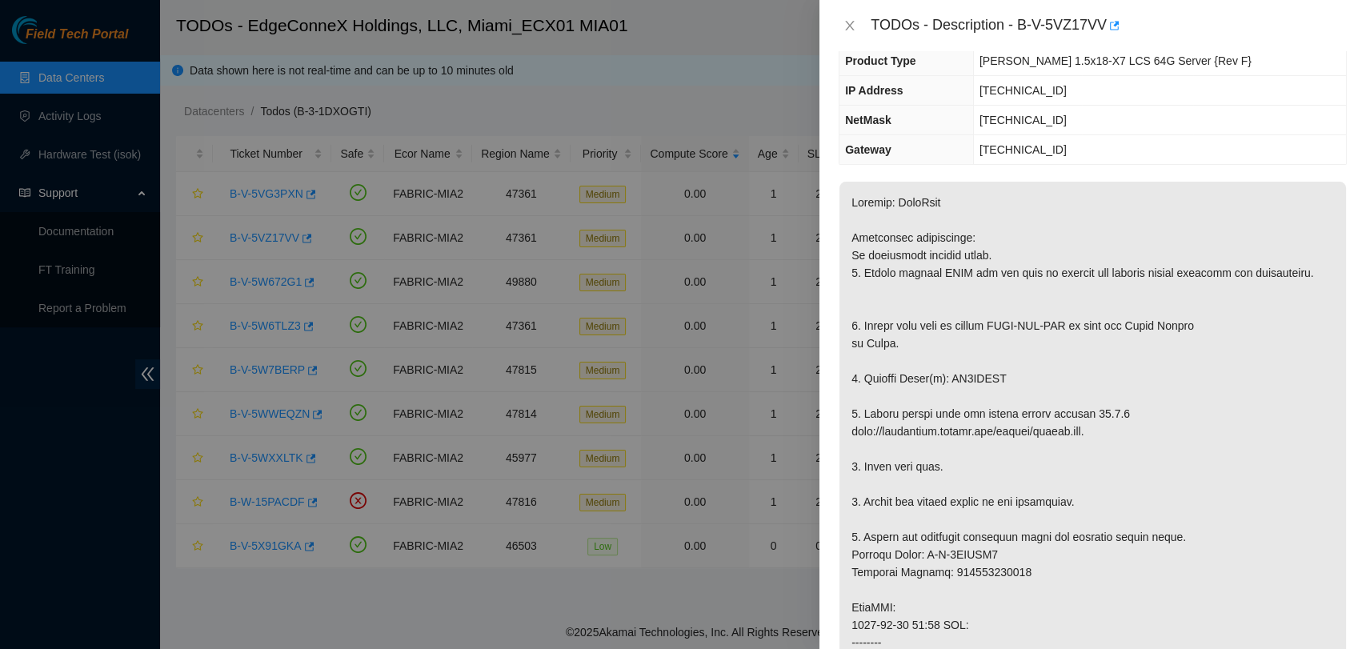
scroll to position [0, 0]
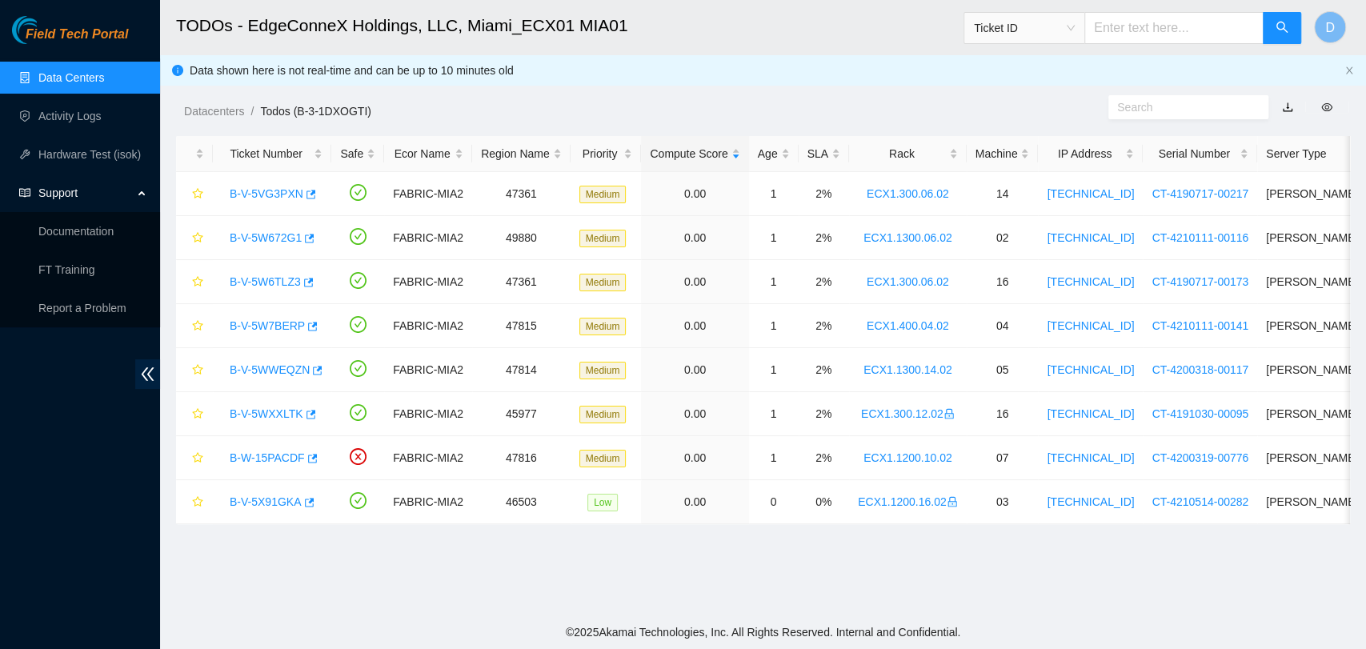
drag, startPoint x: 993, startPoint y: 599, endPoint x: 965, endPoint y: 590, distance: 29.6
click at [993, 599] on main "TODOs - EdgeConneX Holdings, LLC, Miami_ECX01 MIA01 Ticket ID D Data shown here…" at bounding box center [763, 307] width 1206 height 615
click at [278, 192] on link "B-V-5VG3PXN" at bounding box center [267, 193] width 74 height 13
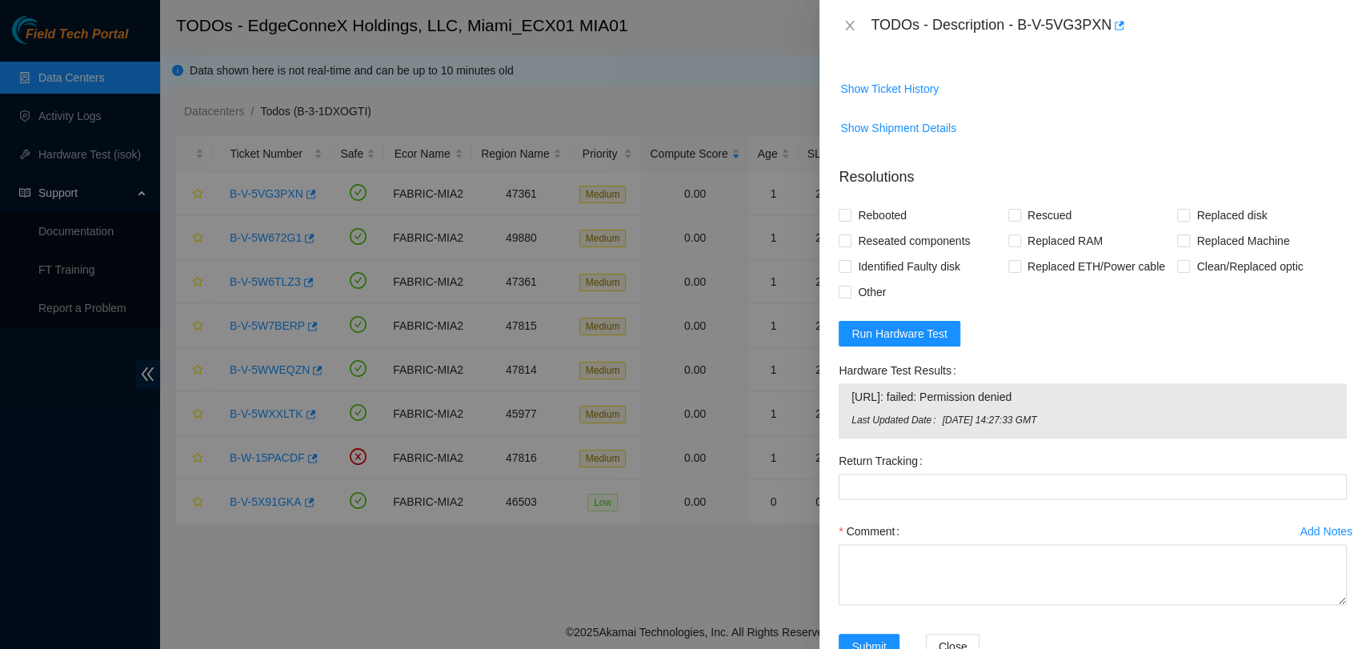
scroll to position [1296, 0]
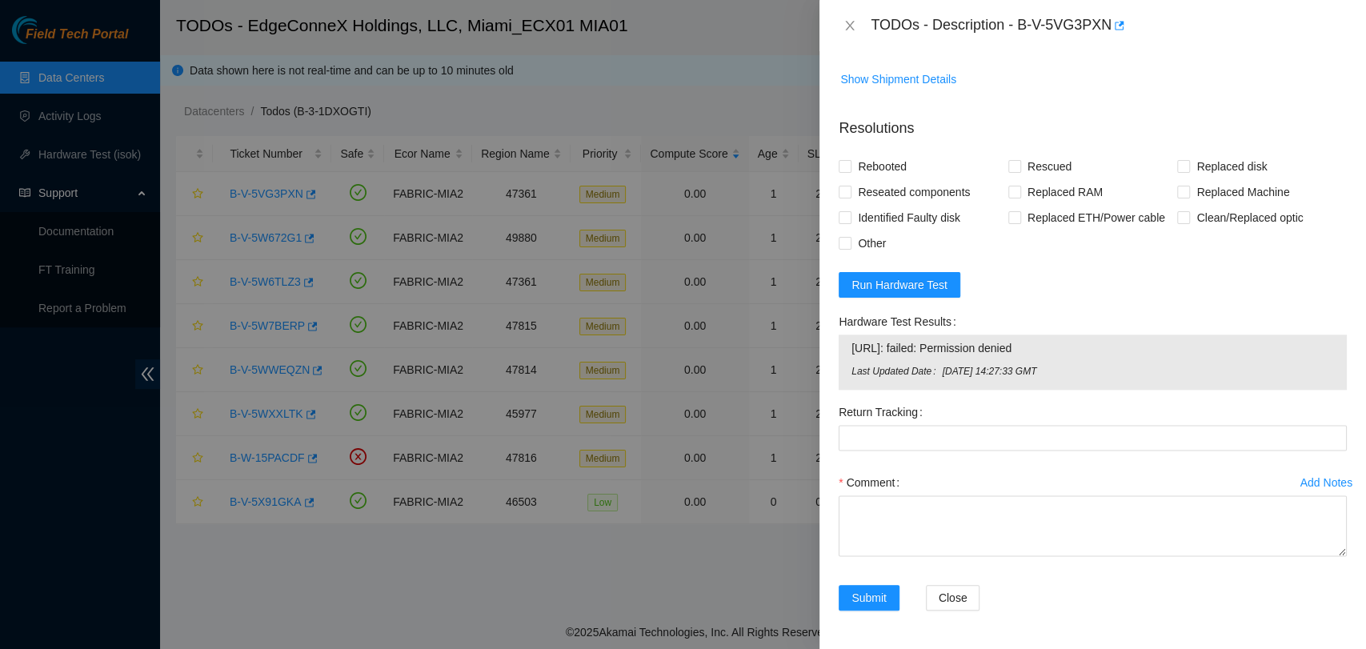
click at [950, 346] on span "23.219.152.145: failed: Permission denied" at bounding box center [1092, 348] width 482 height 18
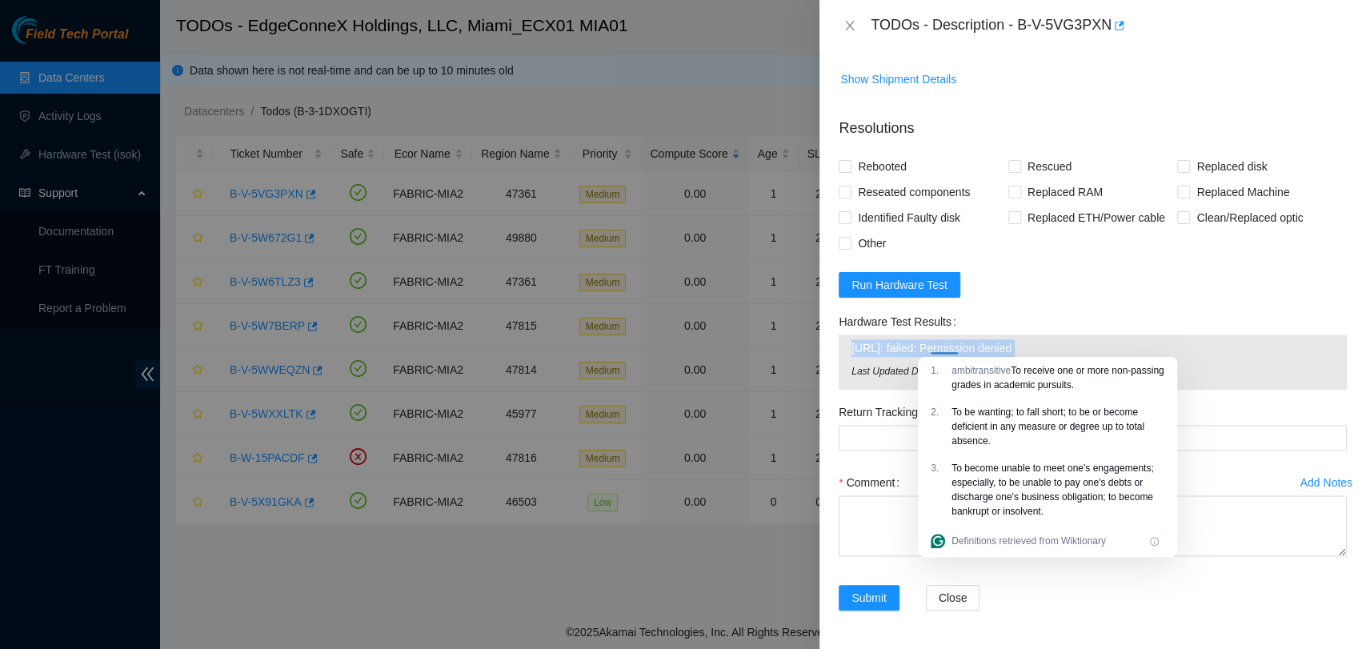
copy span "23.219.152.145: failed: Permission denied"
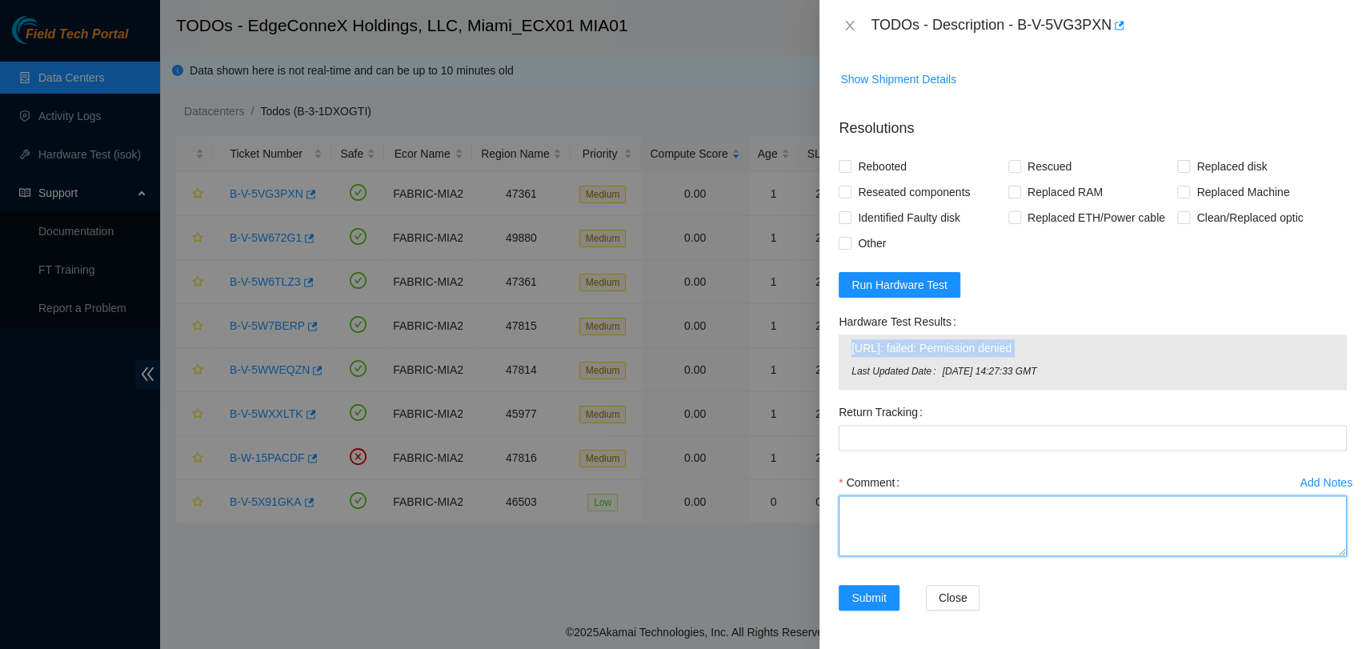
click at [941, 512] on textarea "Comment" at bounding box center [1092, 525] width 508 height 61
paste textarea "Verified ticket is safe to work on YES NOCC Authorized: YES Located server conn…"
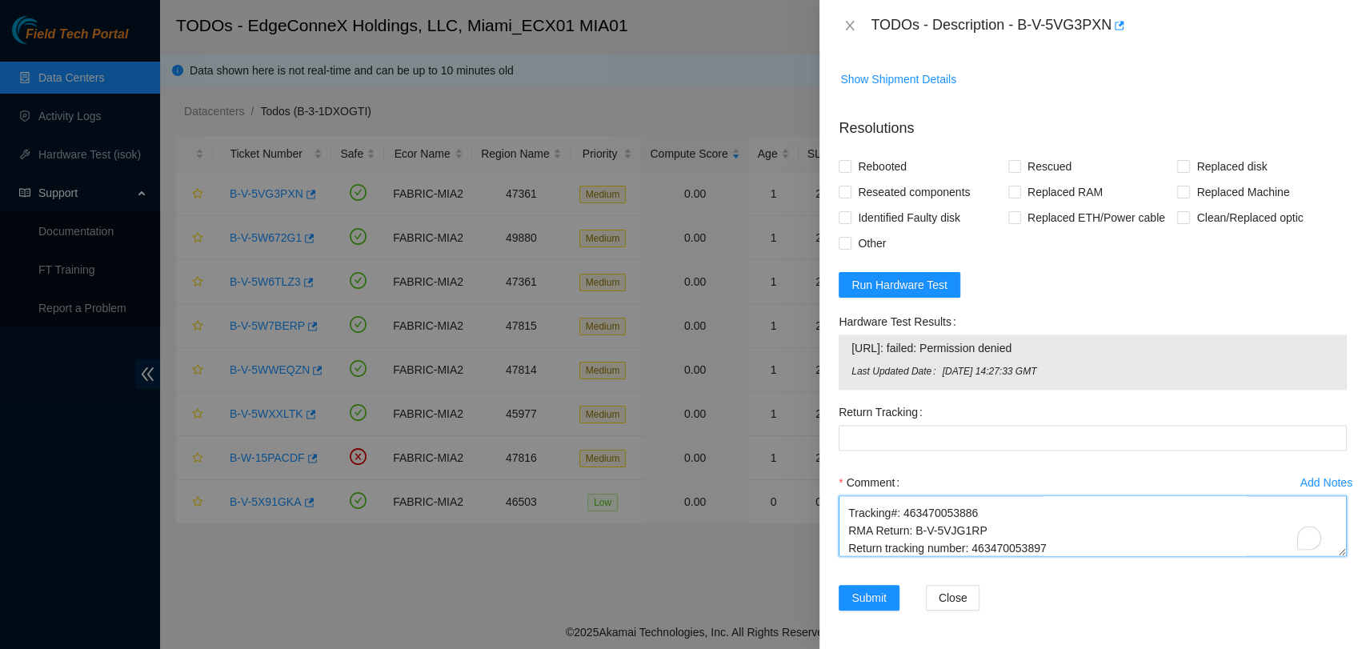
scroll to position [365, 0]
type textarea "Verified ticket is safe to work on YES NOCC Authorized: YES Located server conn…"
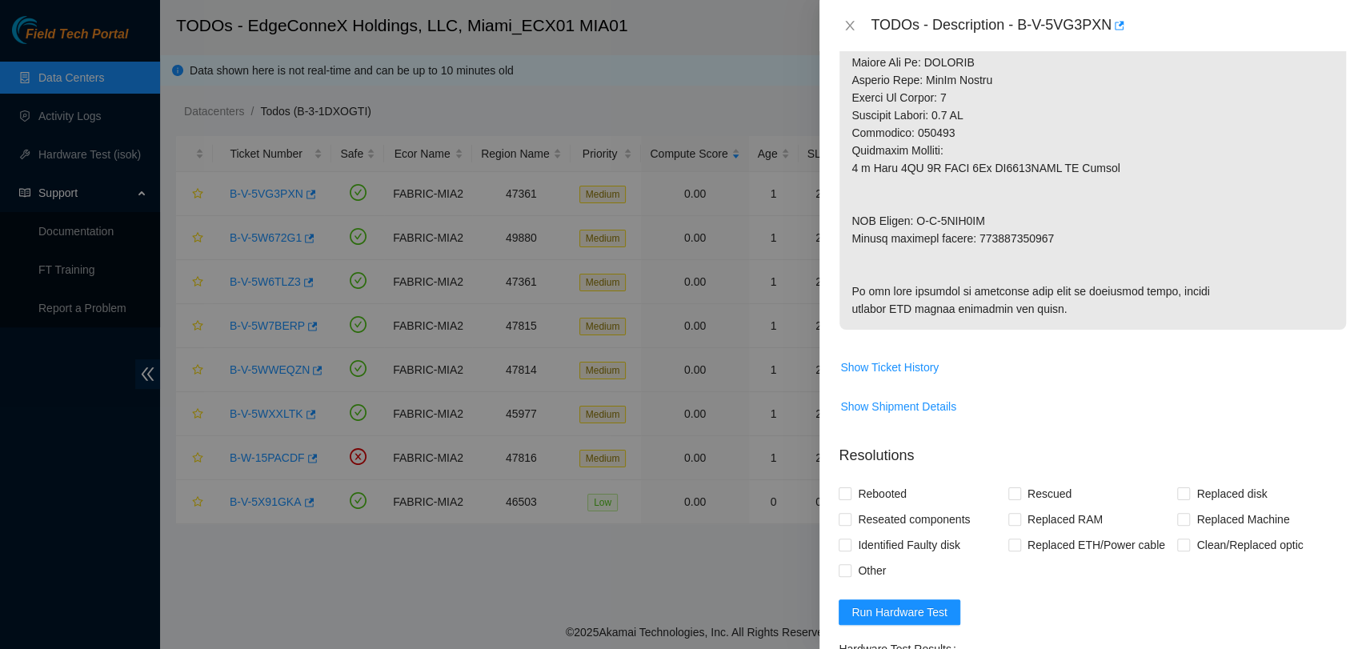
scroll to position [851, 0]
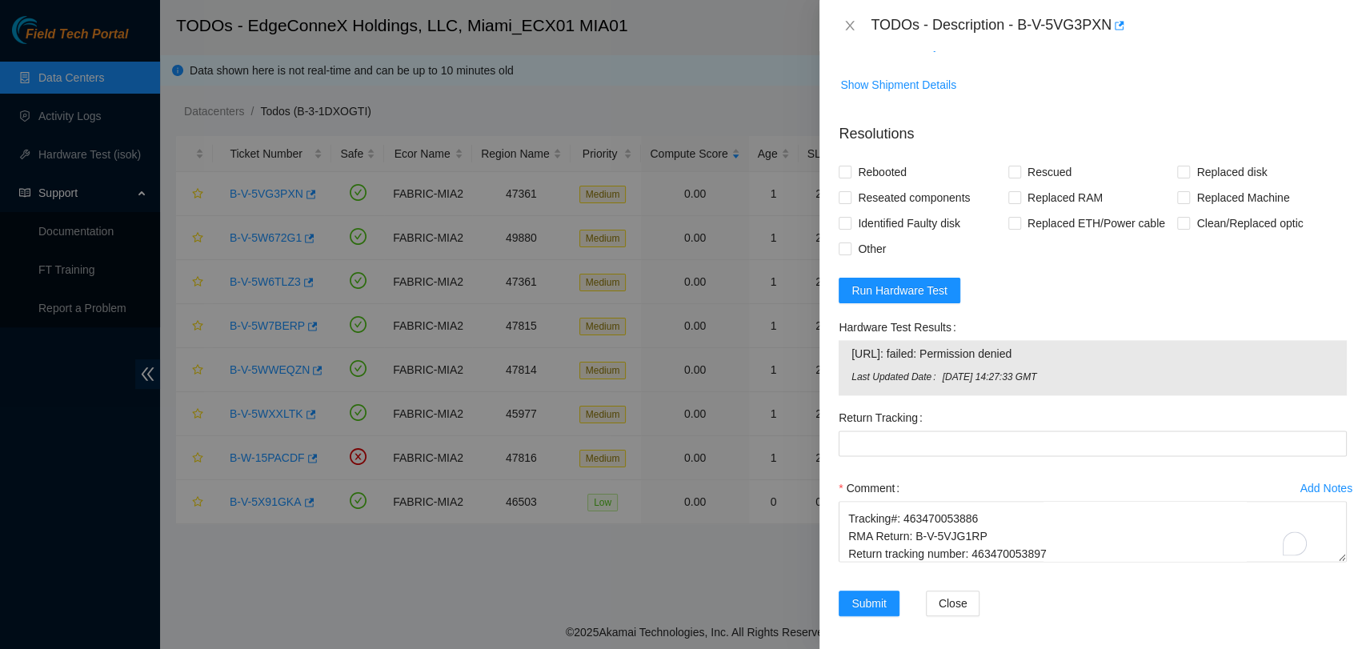
scroll to position [1207, 0]
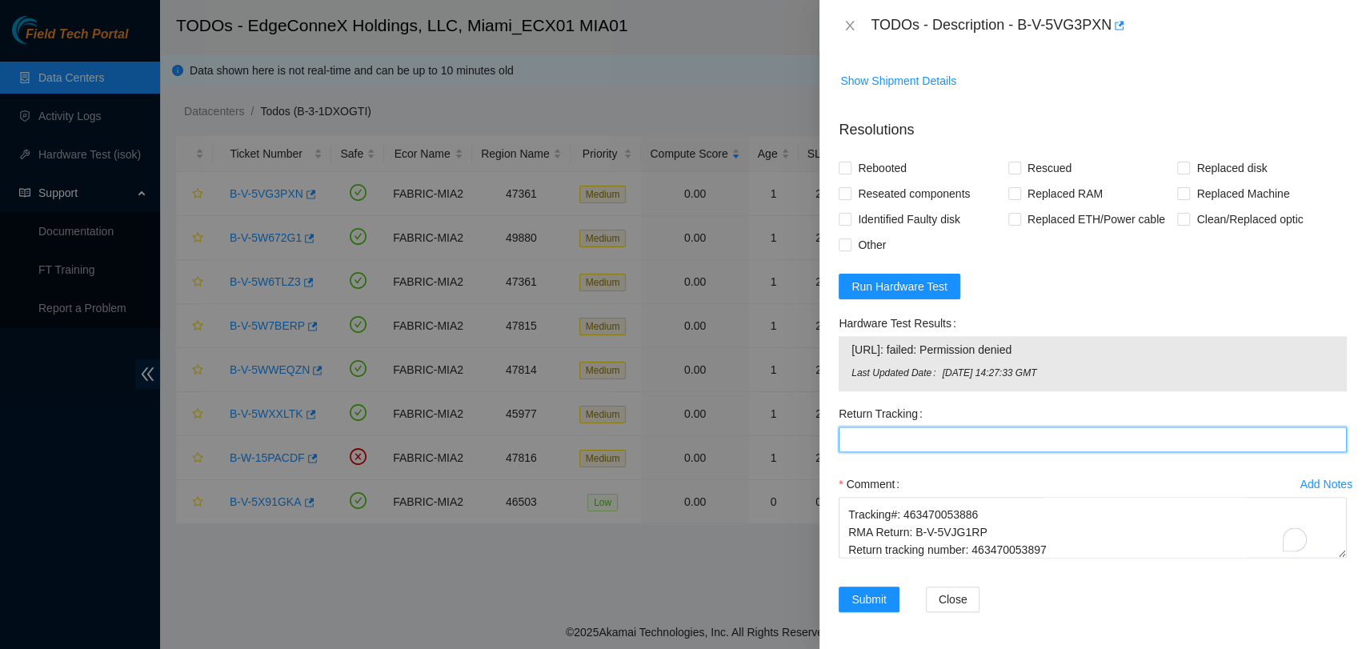
click at [913, 452] on Tracking "Return Tracking" at bounding box center [1092, 439] width 508 height 26
paste Tracking "463470053897"
type Tracking "463470053897"
click at [864, 181] on span "Rebooted" at bounding box center [882, 168] width 62 height 26
click at [850, 173] on input "Rebooted" at bounding box center [843, 167] width 11 height 11
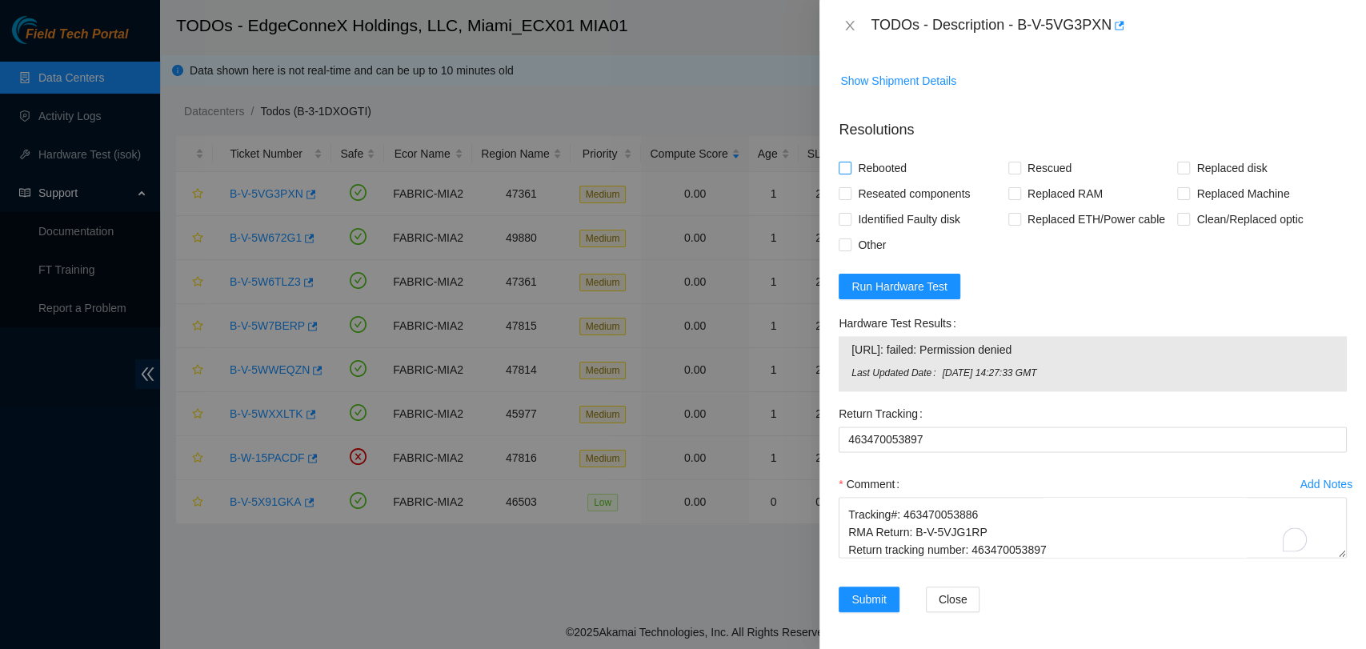
checkbox input "true"
click at [1022, 181] on span "Rescued" at bounding box center [1049, 168] width 57 height 26
click at [1019, 173] on input "Rescued" at bounding box center [1013, 167] width 11 height 11
checkbox input "true"
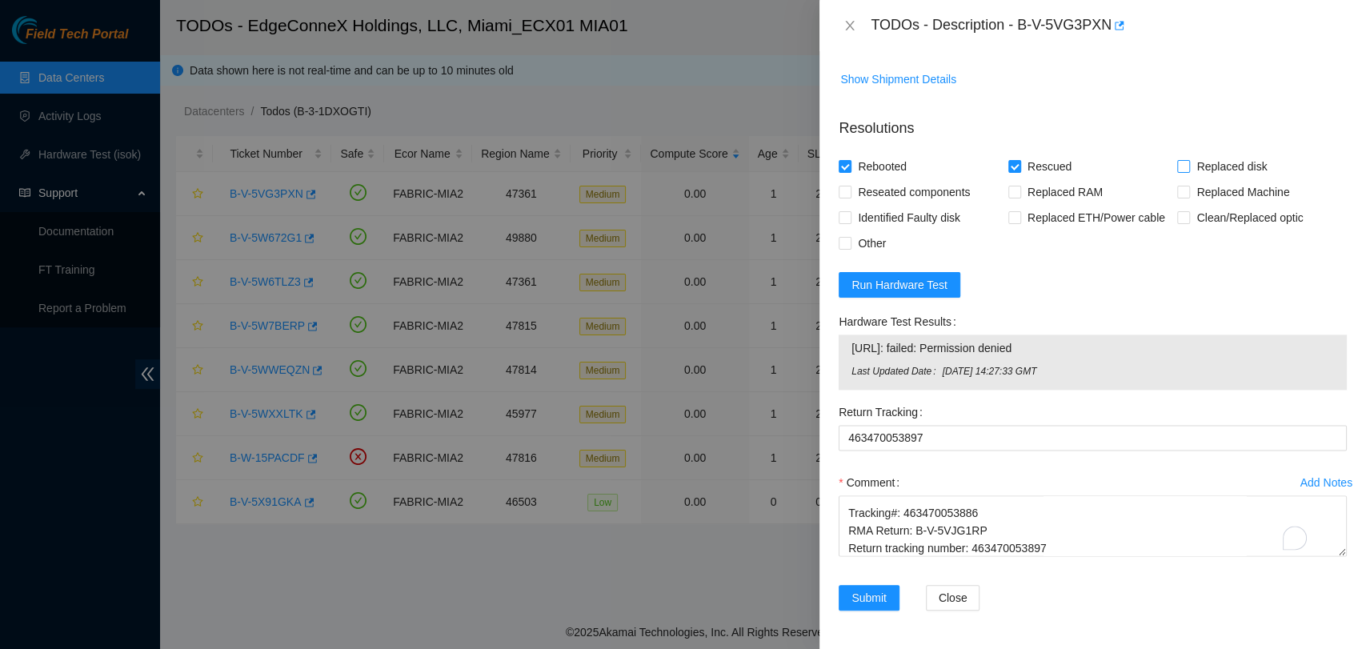
click at [1190, 179] on span "Replaced disk" at bounding box center [1231, 167] width 83 height 26
click at [1182, 171] on input "Replaced disk" at bounding box center [1182, 165] width 11 height 11
checkbox input "true"
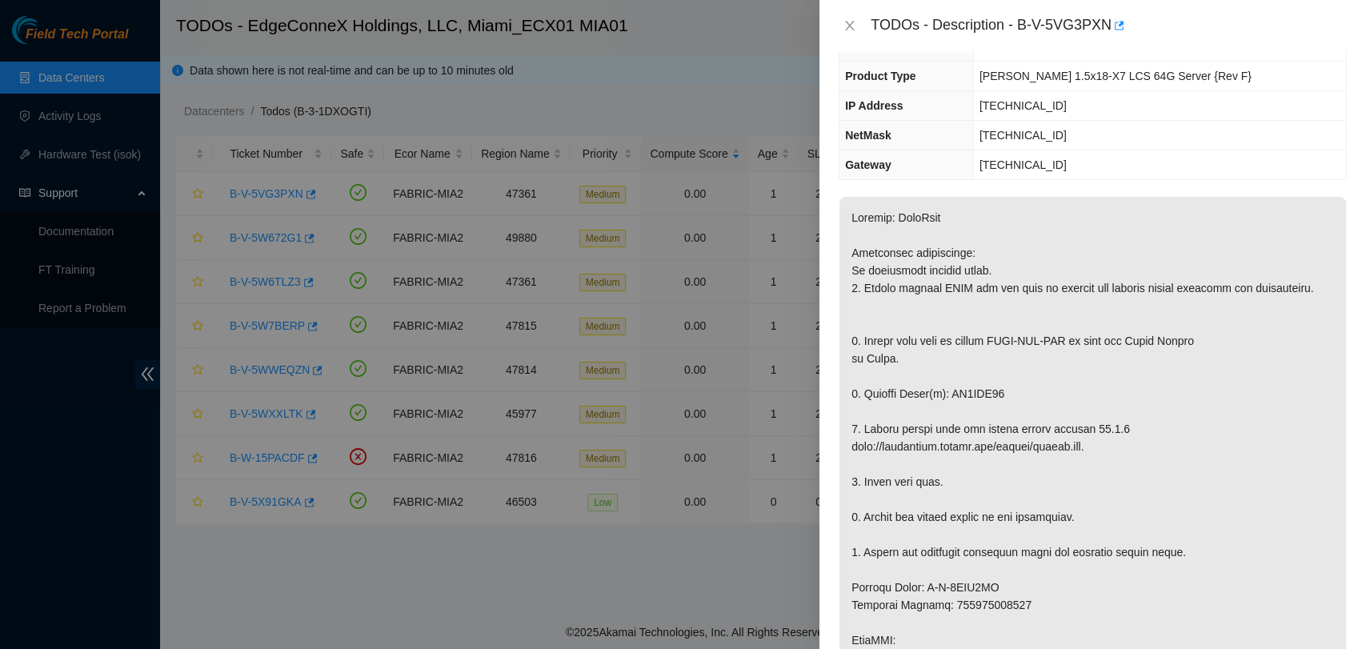
scroll to position [583, 0]
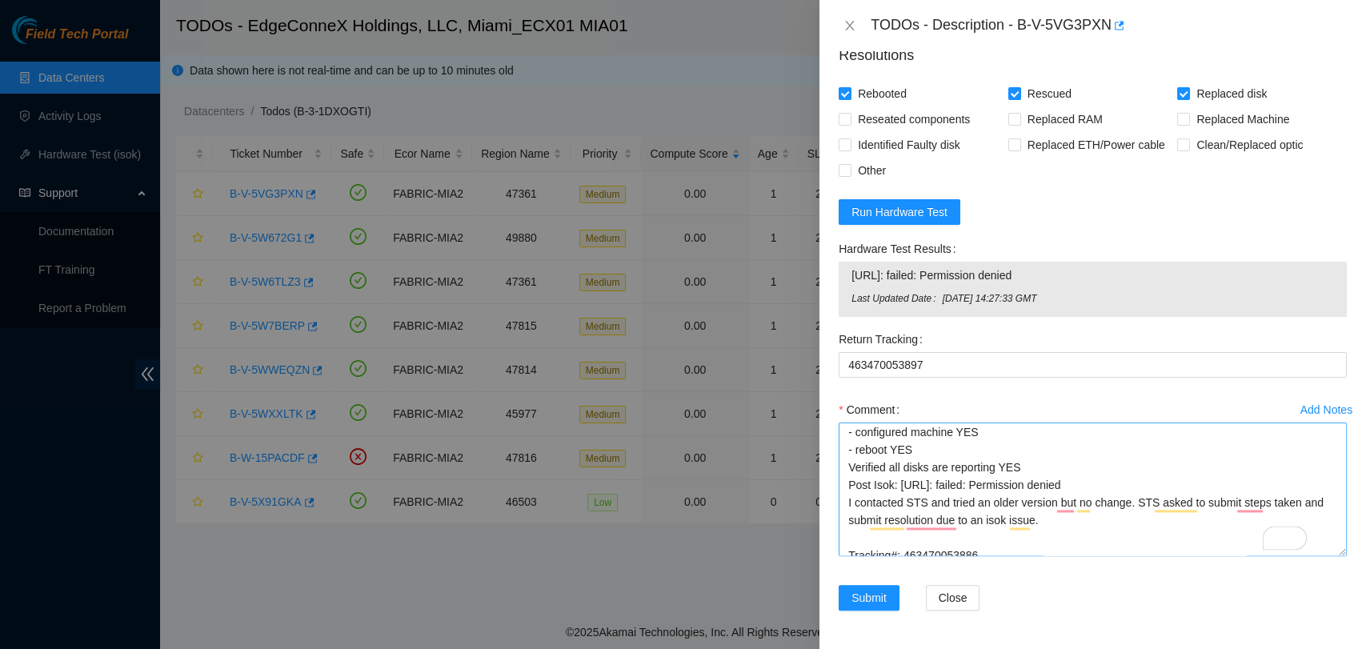
drag, startPoint x: 1325, startPoint y: 535, endPoint x: 1330, endPoint y: 617, distance: 81.7
click at [1323, 646] on div "TODOs - Description - B-V-5VG3PXN Problem Type Hardware Sub Type Tier 1 - Secur…" at bounding box center [1092, 324] width 546 height 649
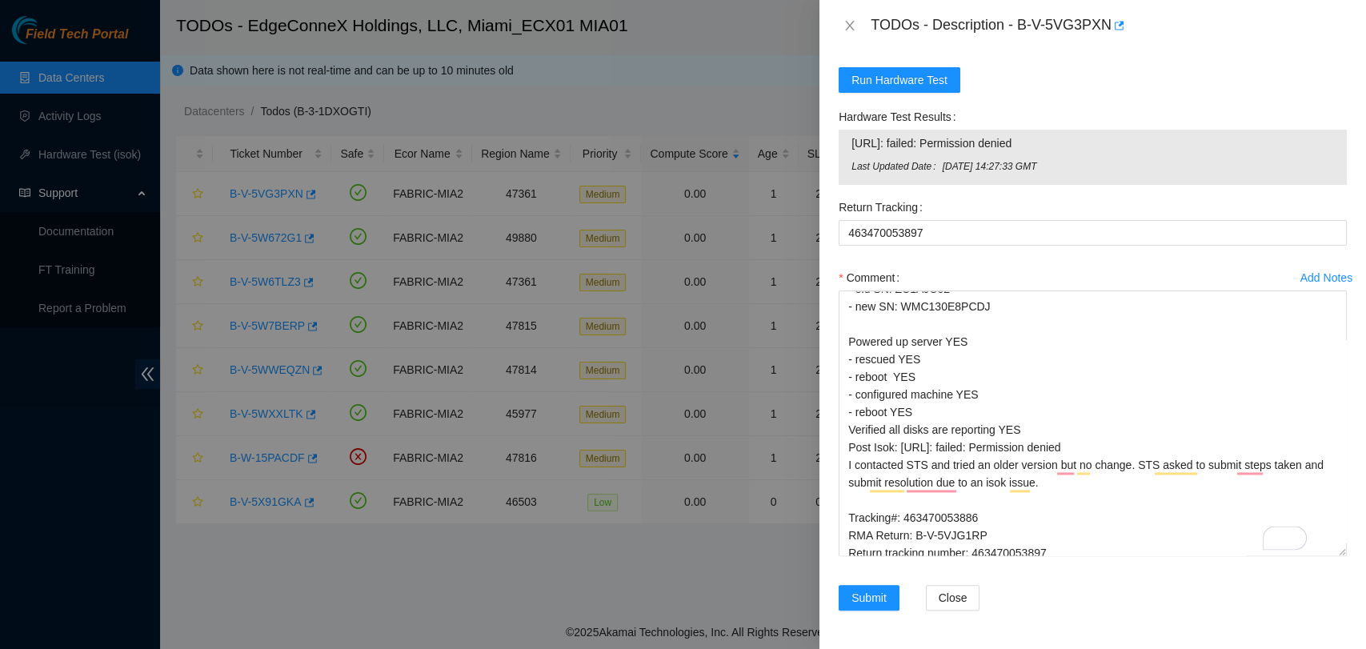
drag, startPoint x: 1333, startPoint y: 559, endPoint x: 1333, endPoint y: 644, distance: 84.8
click at [1333, 644] on div "TODOs - Description - B-V-5VG3PXN Problem Type Hardware Sub Type Tier 1 - Secur…" at bounding box center [1092, 324] width 546 height 649
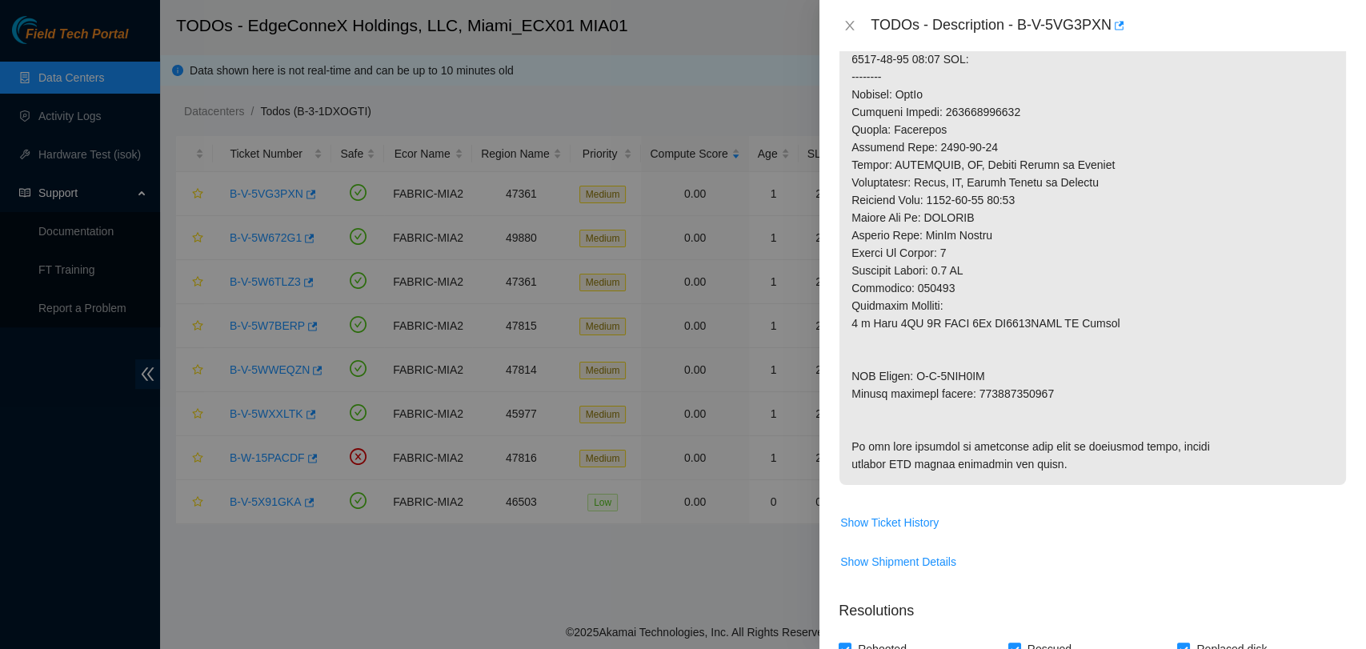
click at [1014, 405] on p at bounding box center [1092, 41] width 506 height 886
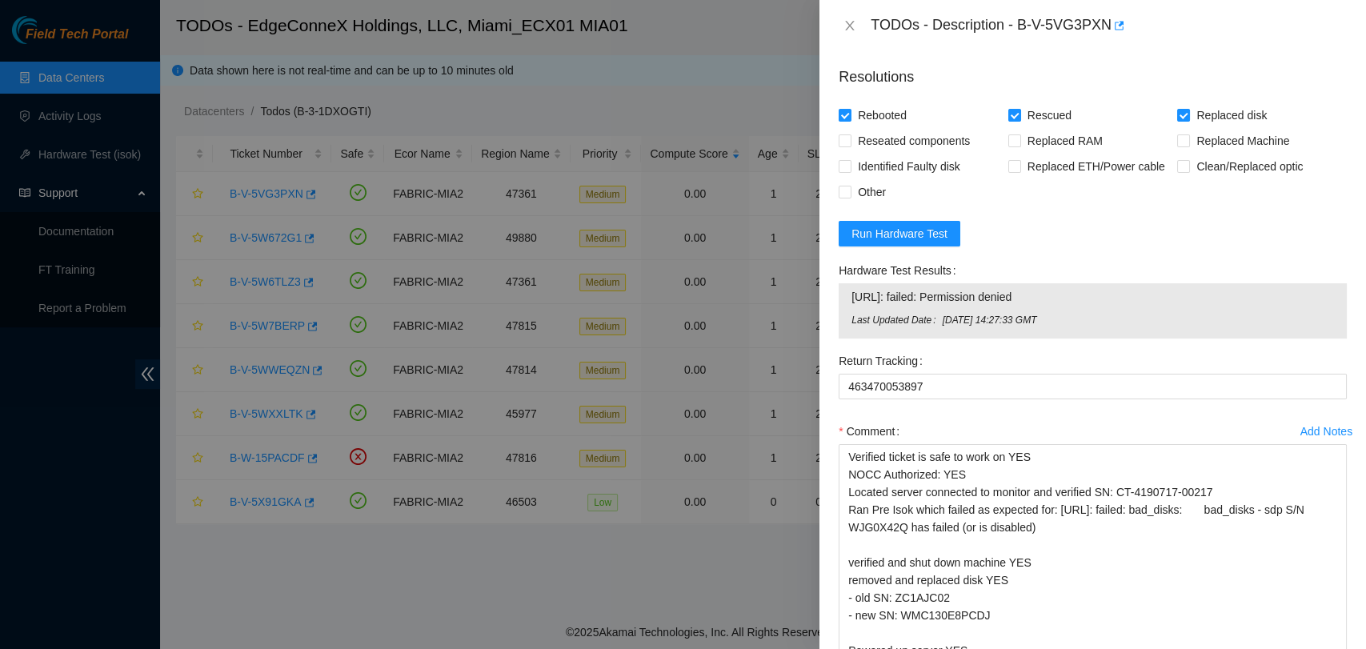
click at [1061, 330] on form "Resolutions Rebooted Rescued Replaced disk Reseated components Replaced RAM Rep…" at bounding box center [1092, 425] width 508 height 742
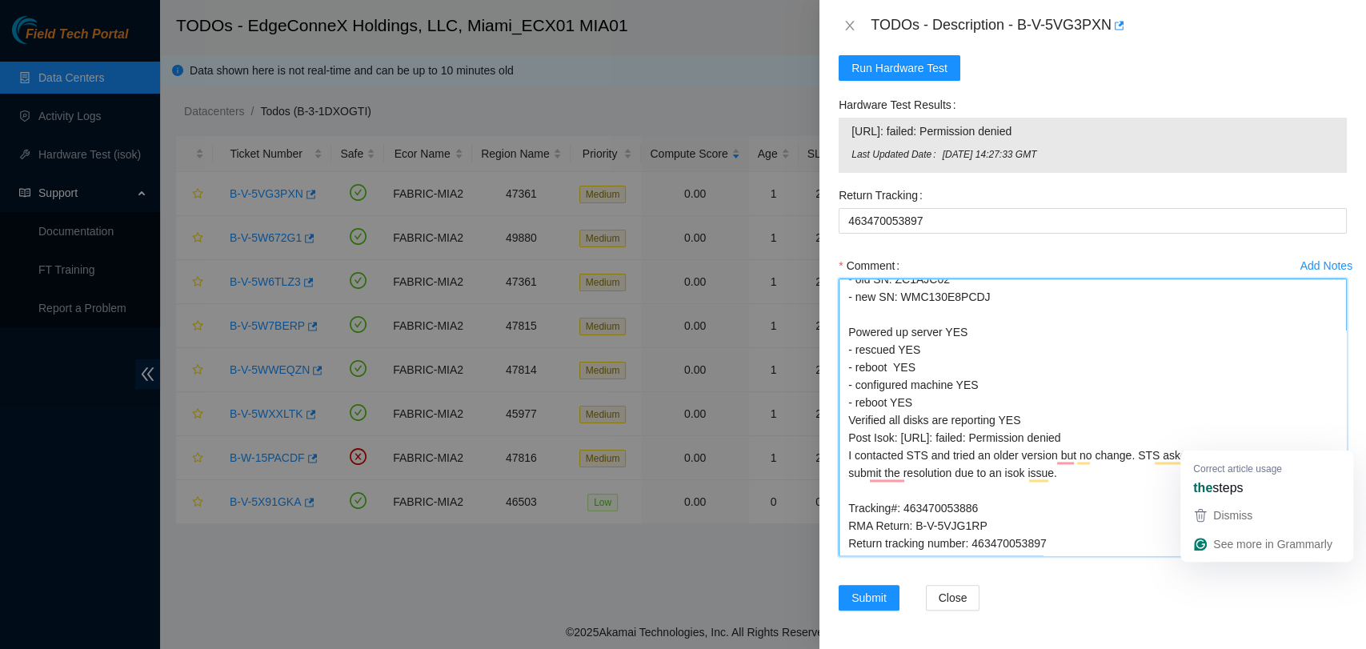
click at [1154, 479] on textarea "Verified ticket is safe to work on YES NOCC Authorized: YES Located server conn…" at bounding box center [1092, 417] width 508 height 278
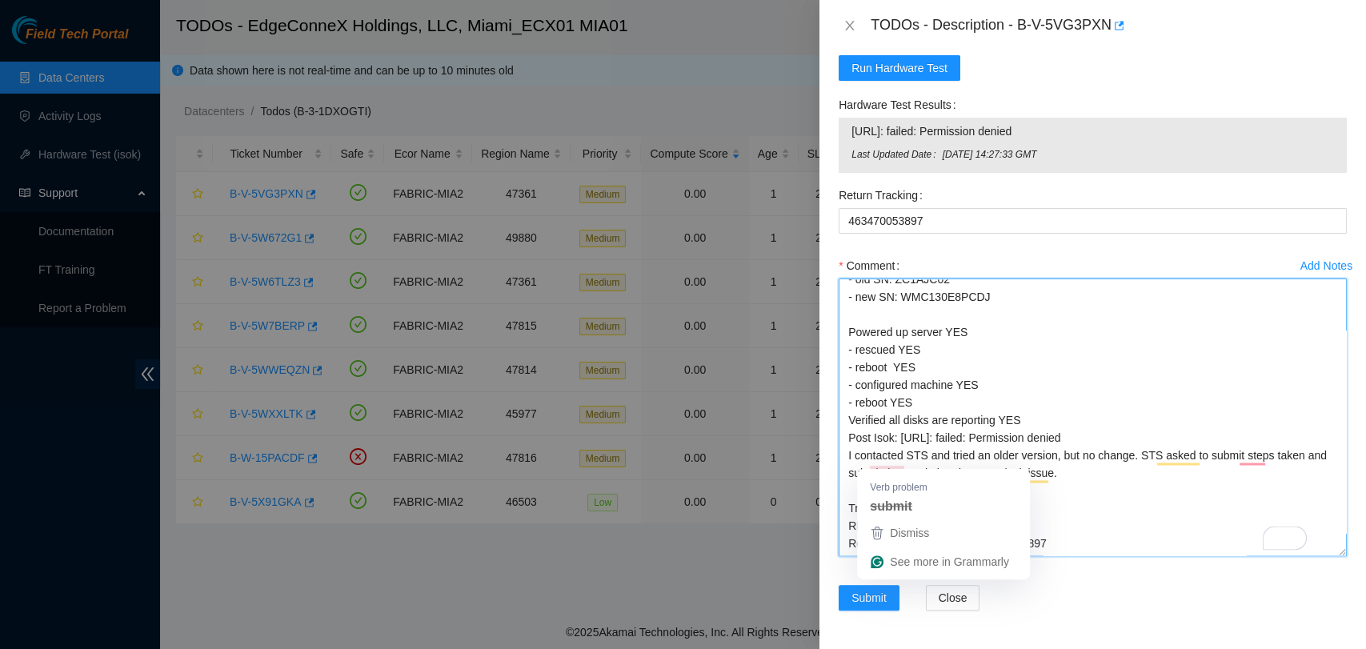
click at [1129, 491] on textarea "Verified ticket is safe to work on YES NOCC Authorized: YES Located server conn…" at bounding box center [1092, 417] width 508 height 278
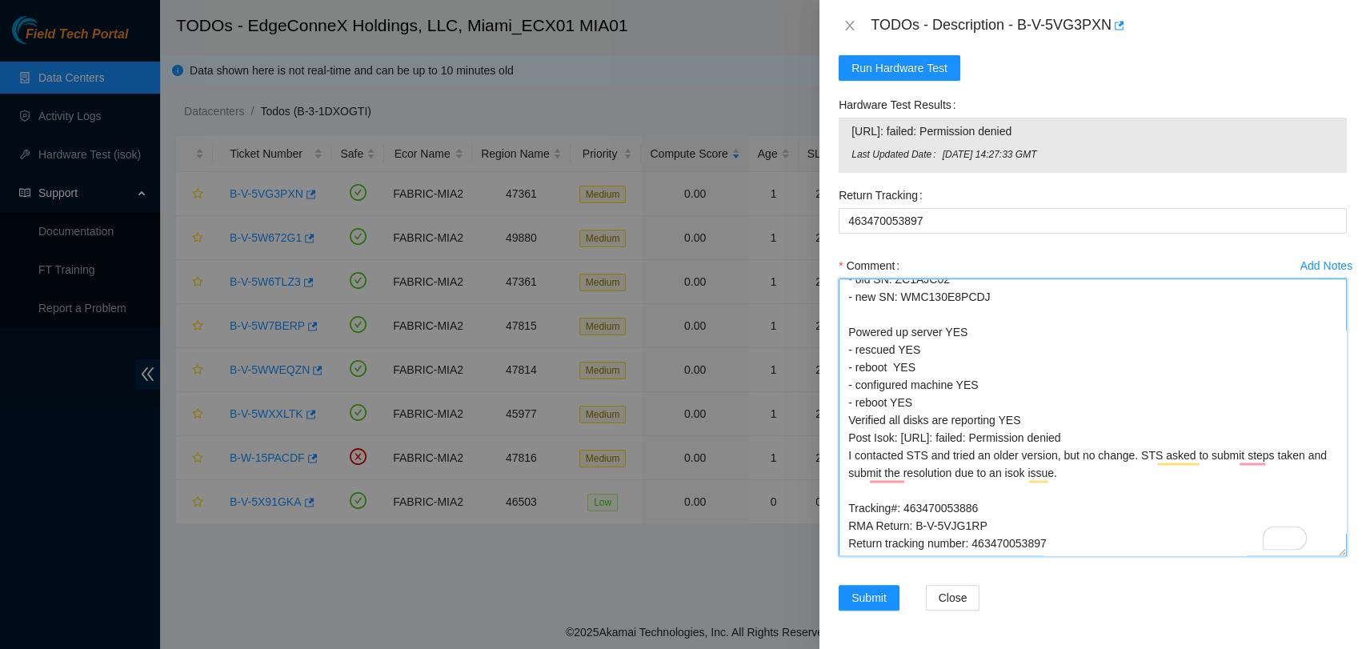
type textarea "Verified ticket is safe to work on YES NOCC Authorized: YES Located server conn…"
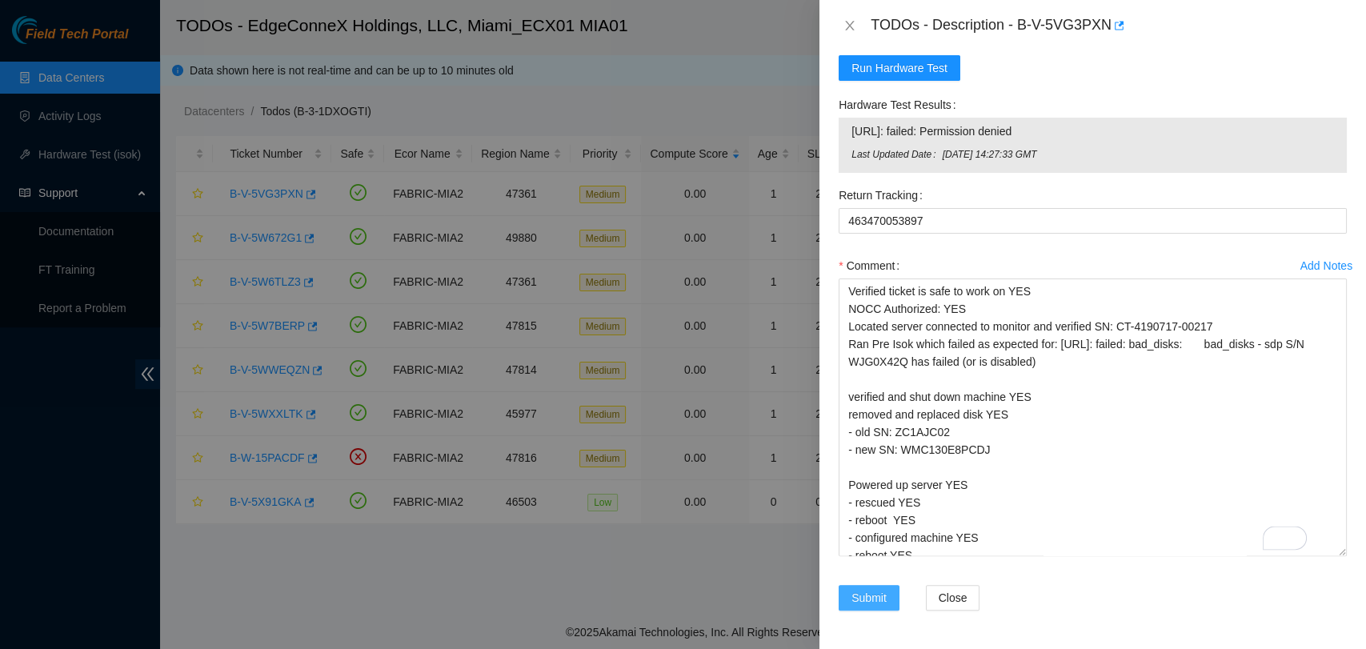
click at [889, 585] on button "Submit" at bounding box center [868, 598] width 61 height 26
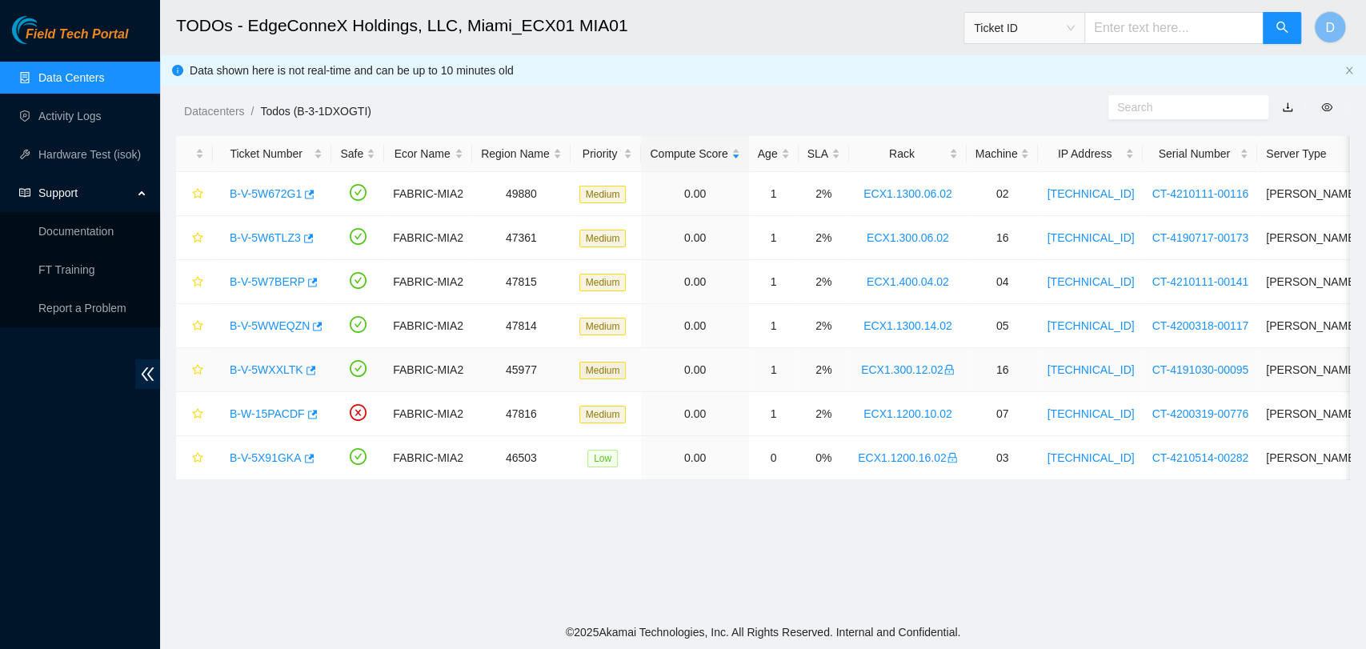
click at [258, 363] on link "B-V-5WXXLTK" at bounding box center [267, 369] width 74 height 13
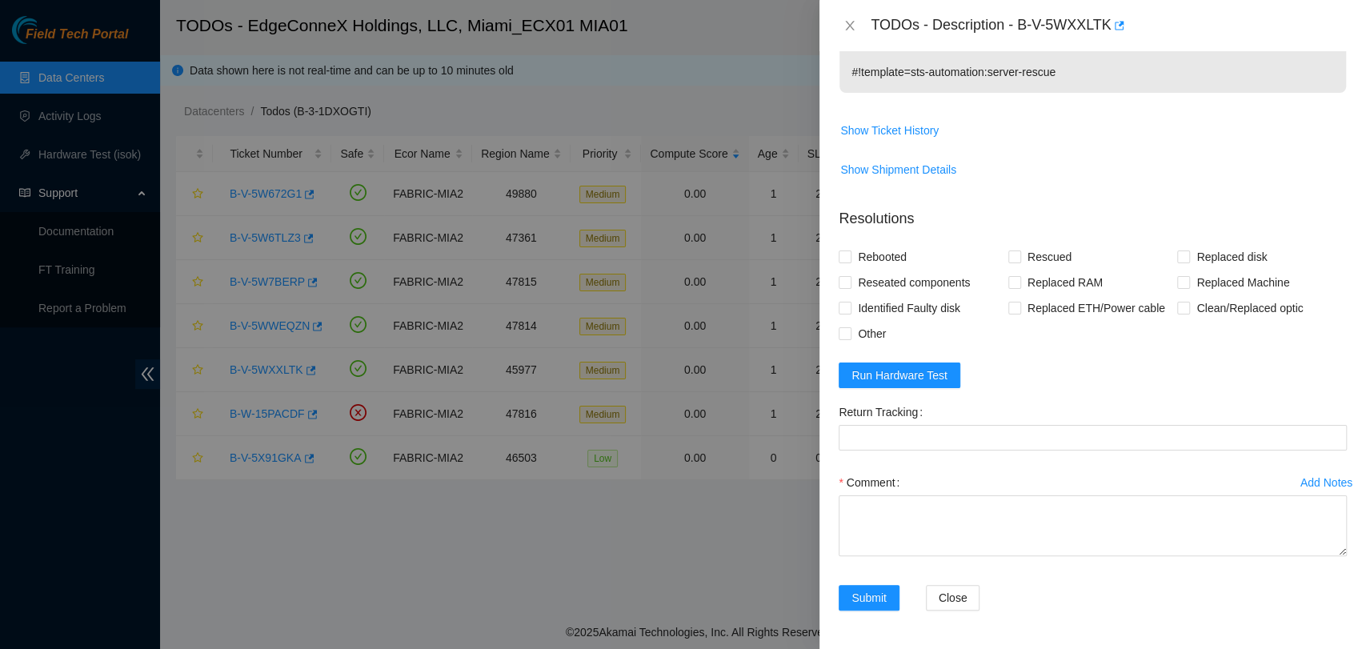
scroll to position [668, 0]
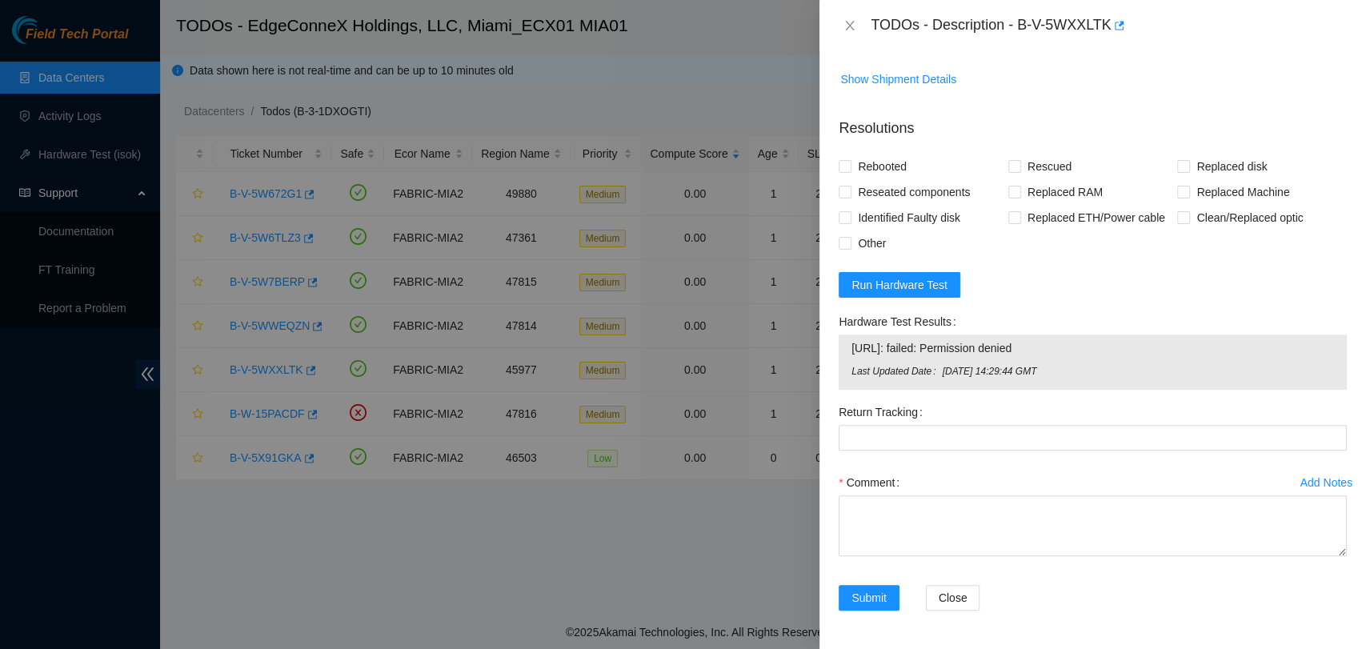
click at [1001, 345] on span "23.223.29.147: failed: Permission denied" at bounding box center [1092, 348] width 482 height 18
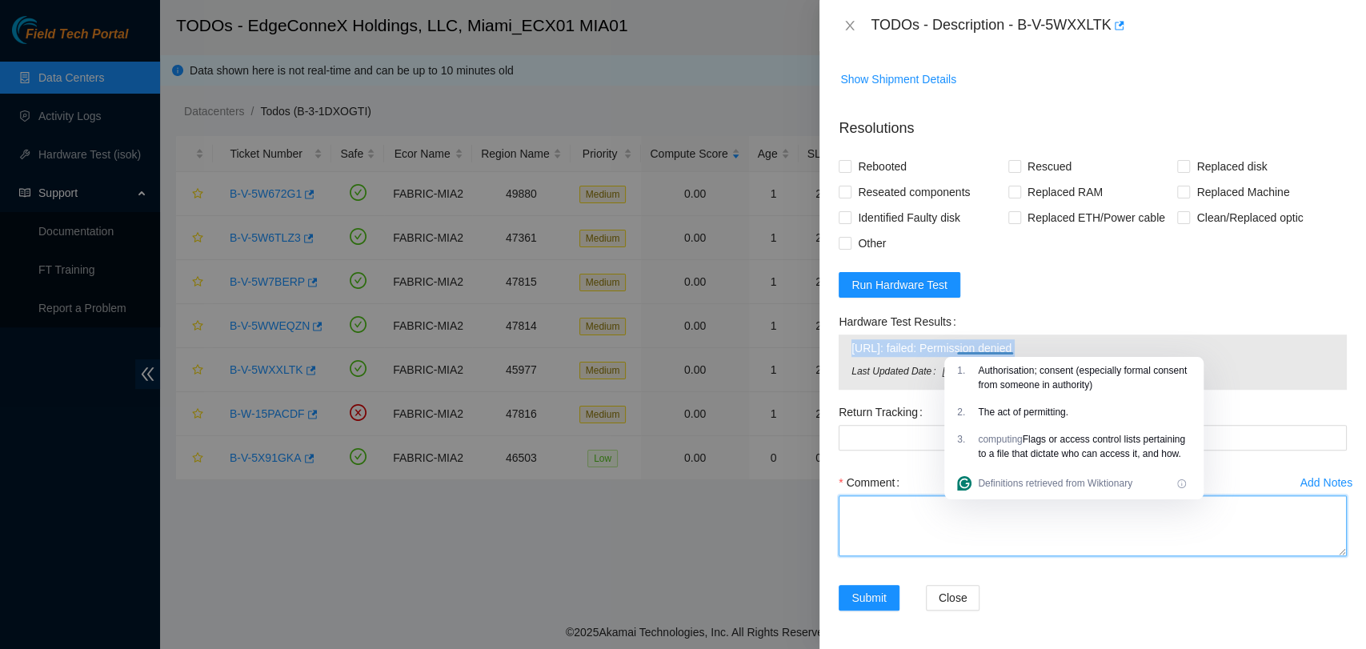
click at [927, 526] on textarea "Comment" at bounding box center [1092, 525] width 508 height 61
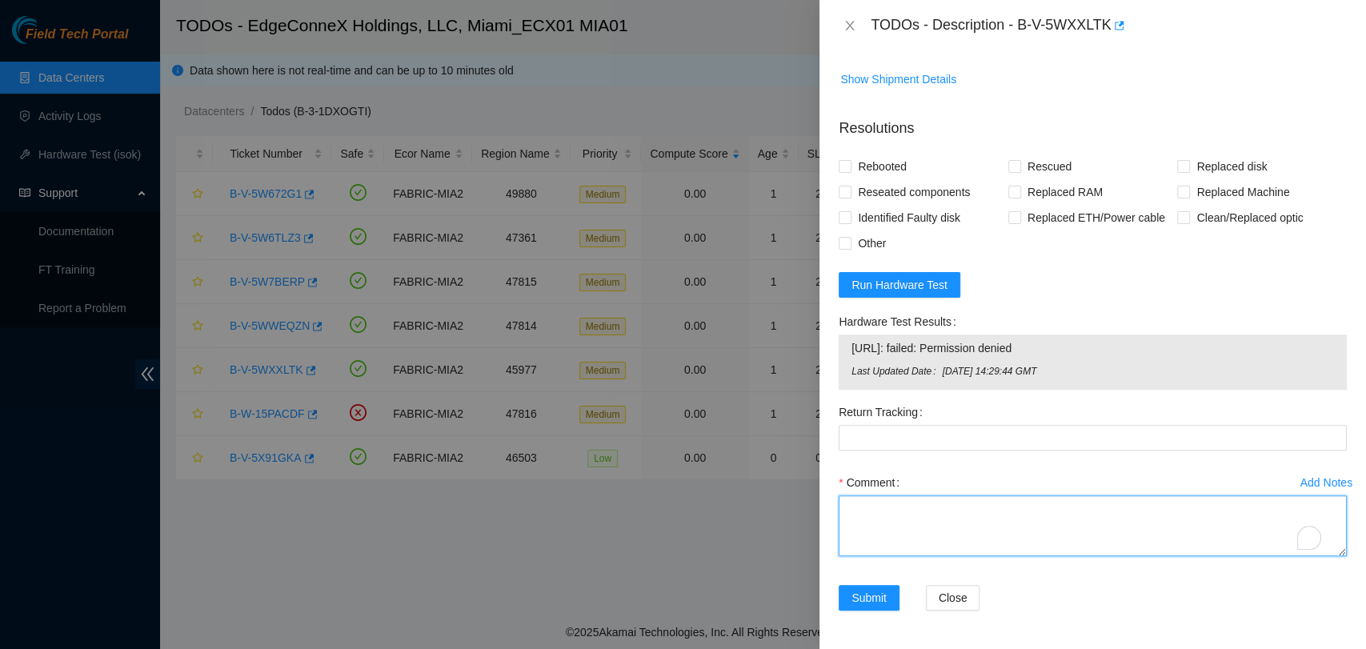
paste textarea "Secure Rack Access request: B-V-5XCHVDP B-V-5XCHQMB NOCC agent unlocked rids: a…"
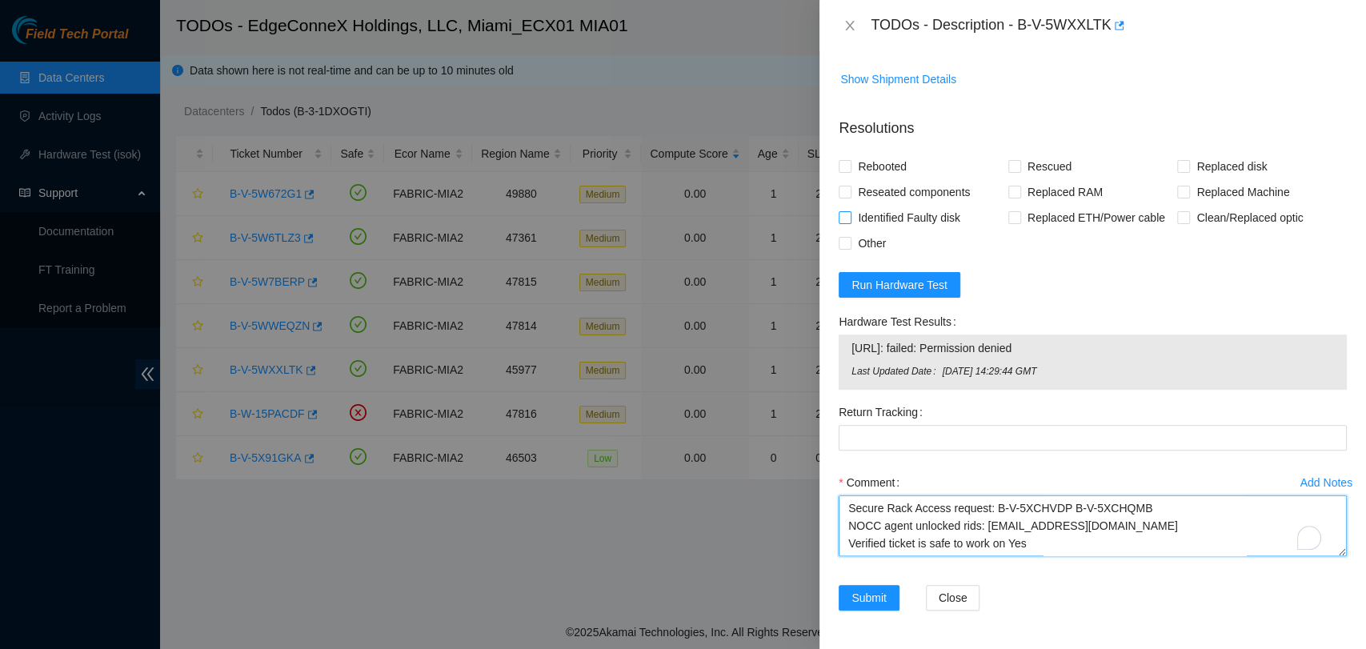
scroll to position [277, 0]
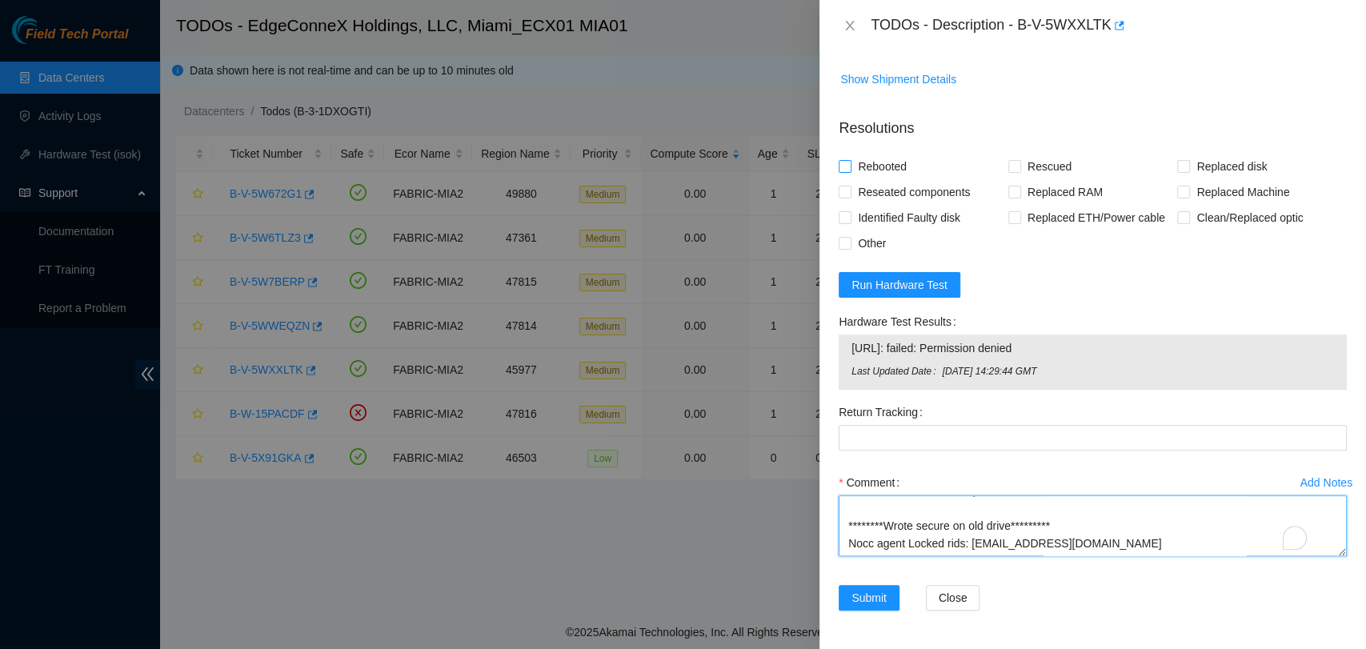
type textarea "Secure Rack Access request: B-V-5XCHVDP B-V-5XCHQMB NOCC agent unlocked rids: a…"
click at [858, 168] on span "Rebooted" at bounding box center [882, 167] width 62 height 26
click at [850, 168] on input "Rebooted" at bounding box center [843, 165] width 11 height 11
checkbox input "true"
click at [1015, 161] on span at bounding box center [1014, 166] width 13 height 13
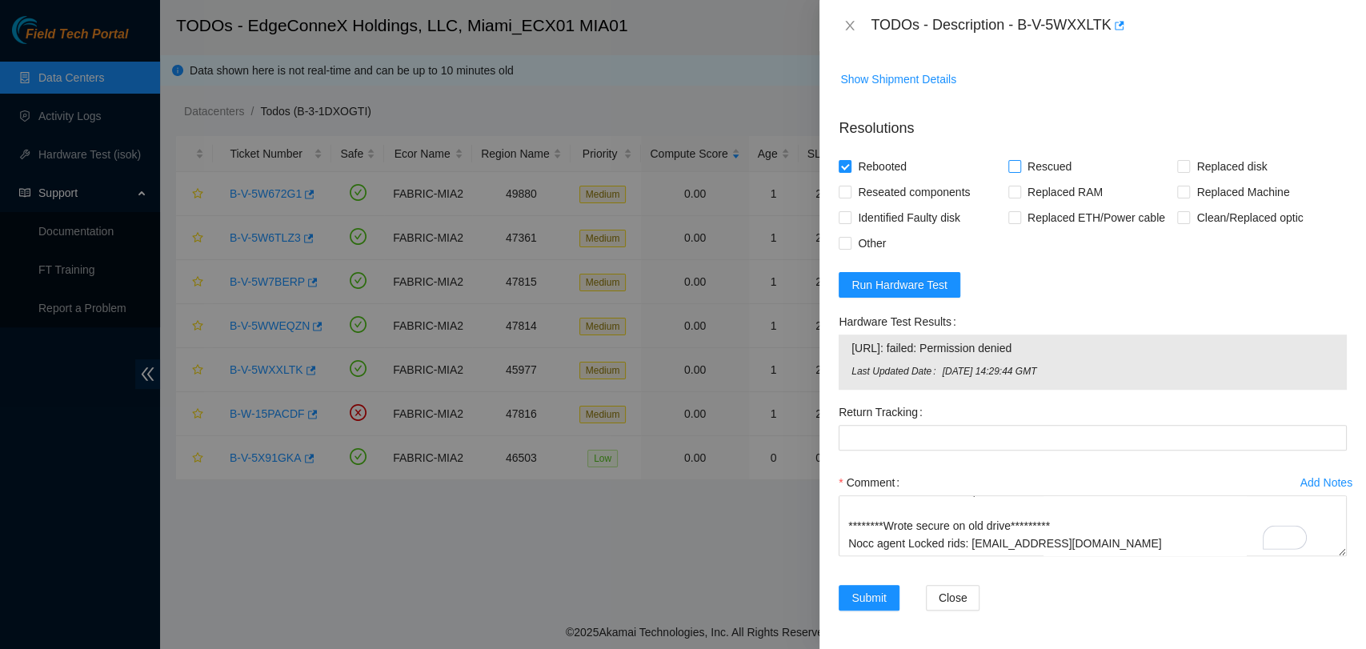
click at [1015, 161] on input "Rescued" at bounding box center [1013, 165] width 11 height 11
checkbox input "true"
click at [866, 245] on span "Other" at bounding box center [871, 243] width 41 height 26
click at [850, 245] on input "Other" at bounding box center [843, 242] width 11 height 11
checkbox input "true"
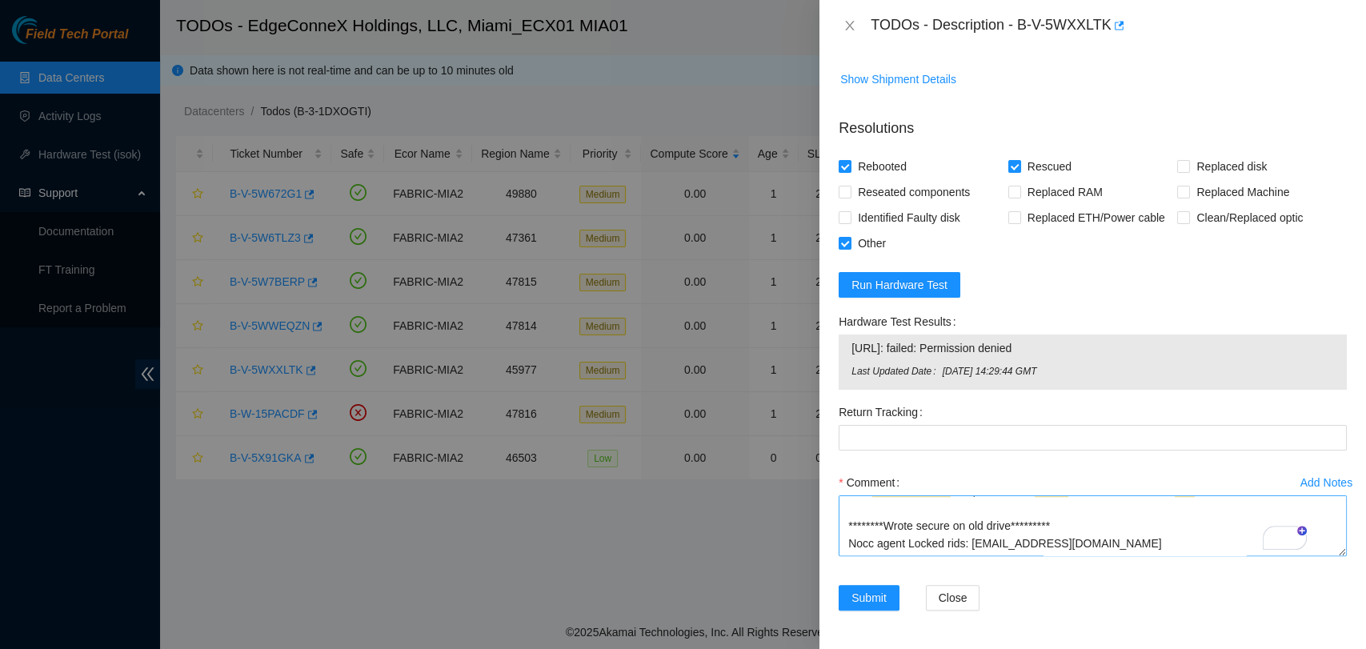
scroll to position [199, 0]
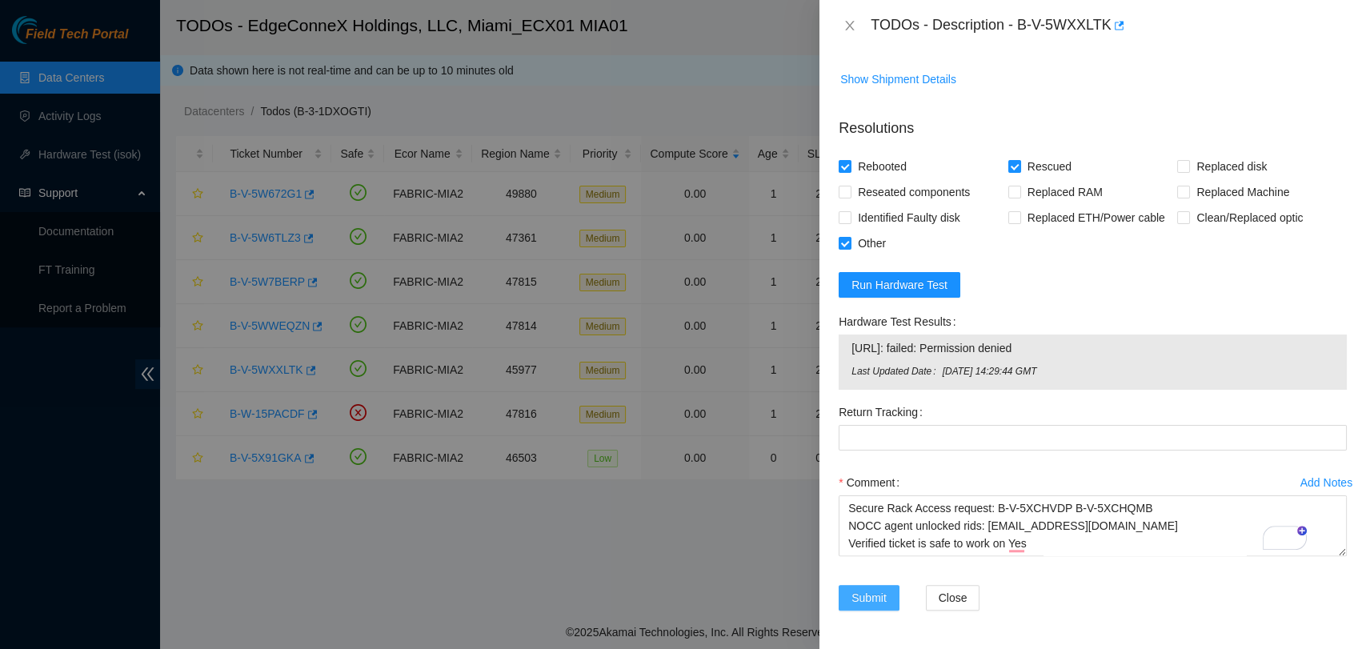
click at [882, 589] on span "Submit" at bounding box center [868, 598] width 35 height 18
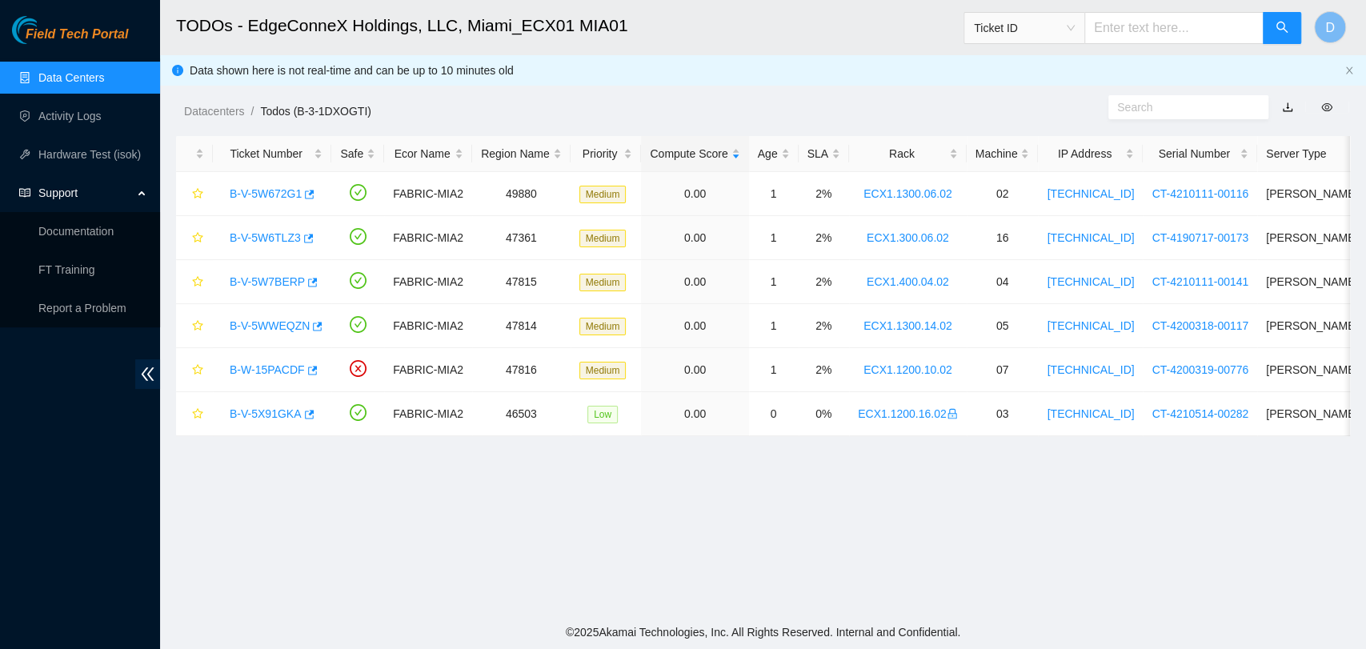
click at [57, 83] on link "Data Centers" at bounding box center [71, 77] width 66 height 13
